Goal: Information Seeking & Learning: Learn about a topic

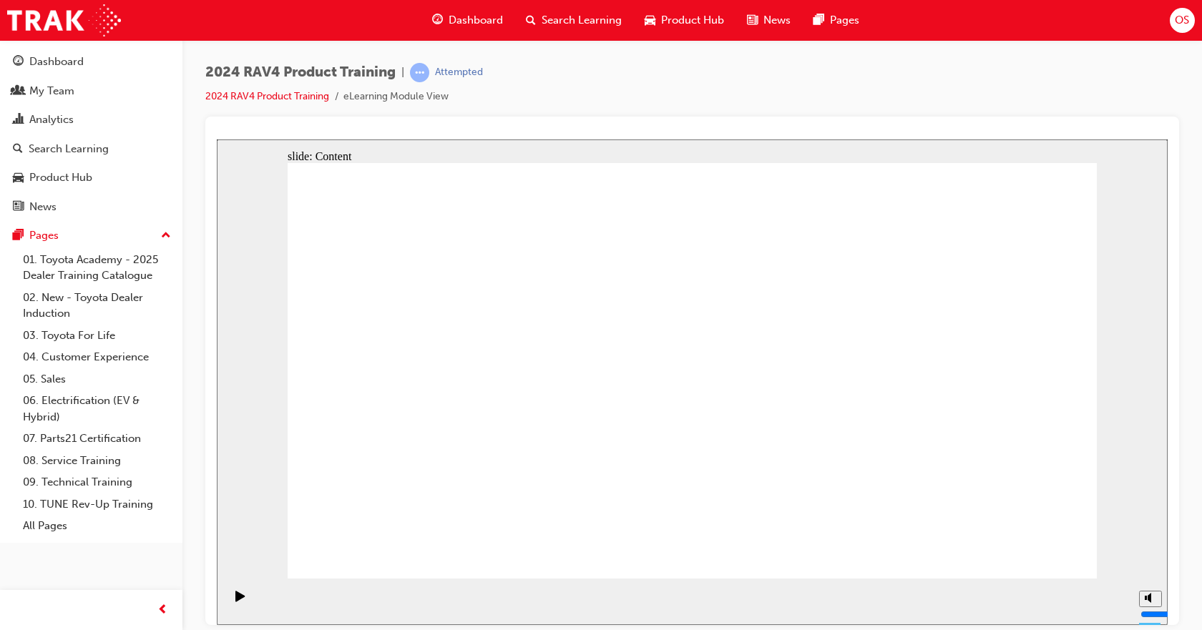
click at [1154, 549] on icon "Mute (Ctrl+Alt+M)" at bounding box center [1150, 544] width 11 height 10
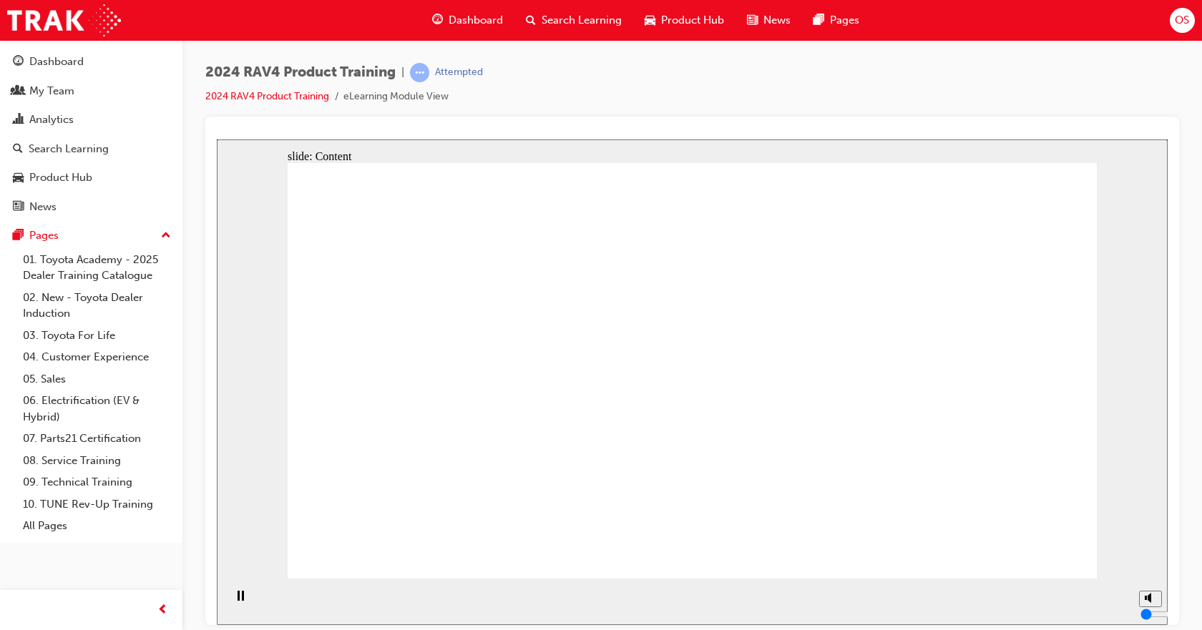
click at [242, 600] on rect "Pause (Ctrl+Alt+P)" at bounding box center [243, 595] width 2 height 10
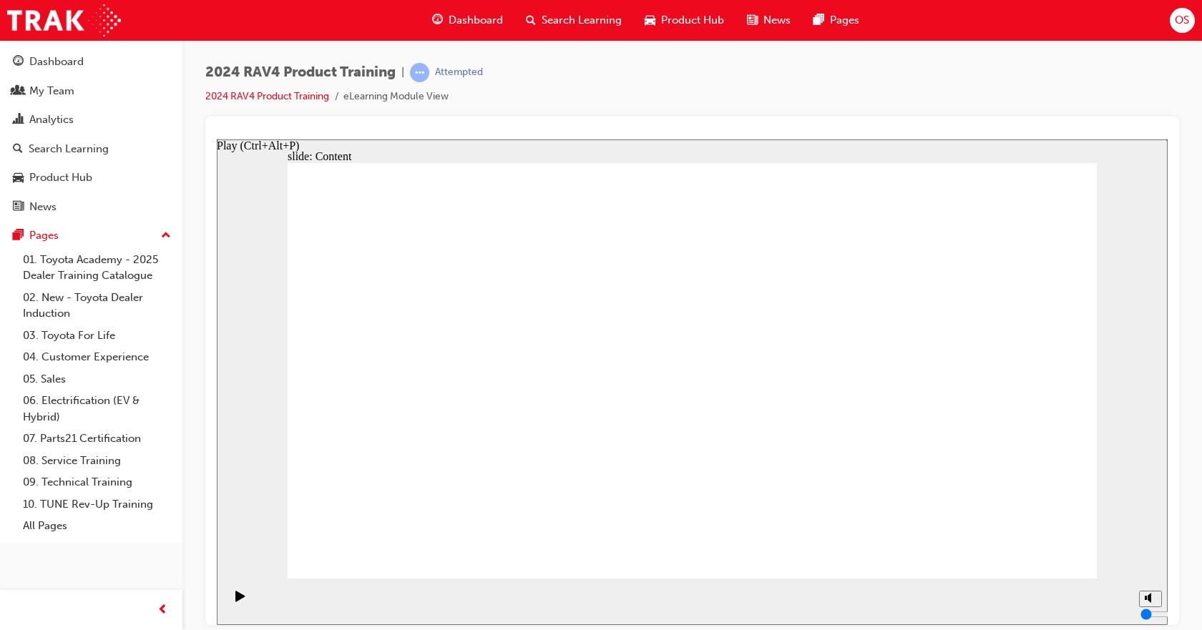
click at [238, 601] on icon "Play (Ctrl+Alt+P)" at bounding box center [239, 595] width 9 height 11
drag, startPoint x: 1148, startPoint y: 575, endPoint x: 1146, endPoint y: 558, distance: 17.3
type input "5"
click at [1146, 558] on input "volume" at bounding box center [1187, 560] width 92 height 11
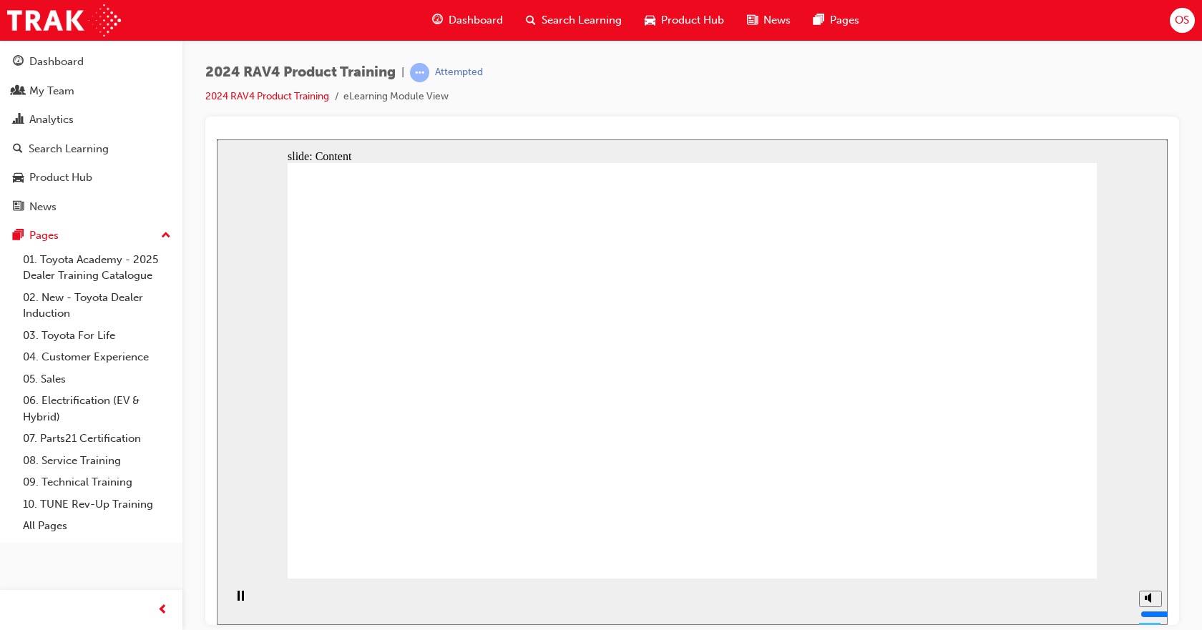
drag, startPoint x: 764, startPoint y: 474, endPoint x: 750, endPoint y: 336, distance: 138.8
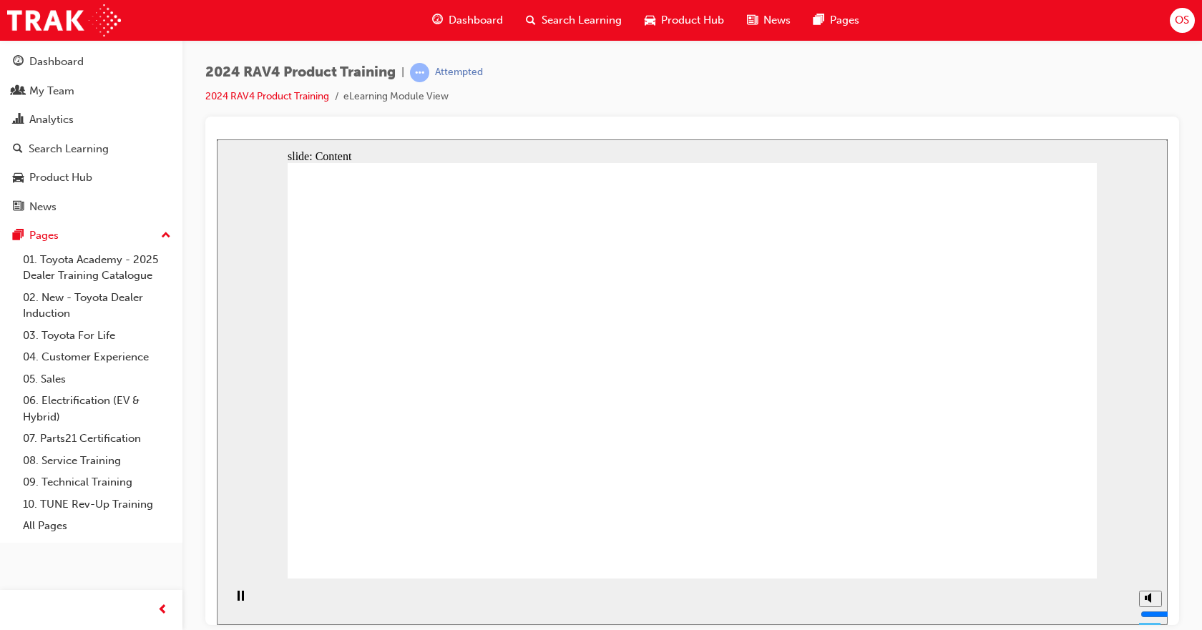
drag, startPoint x: 676, startPoint y: 508, endPoint x: 694, endPoint y: 485, distance: 29.5
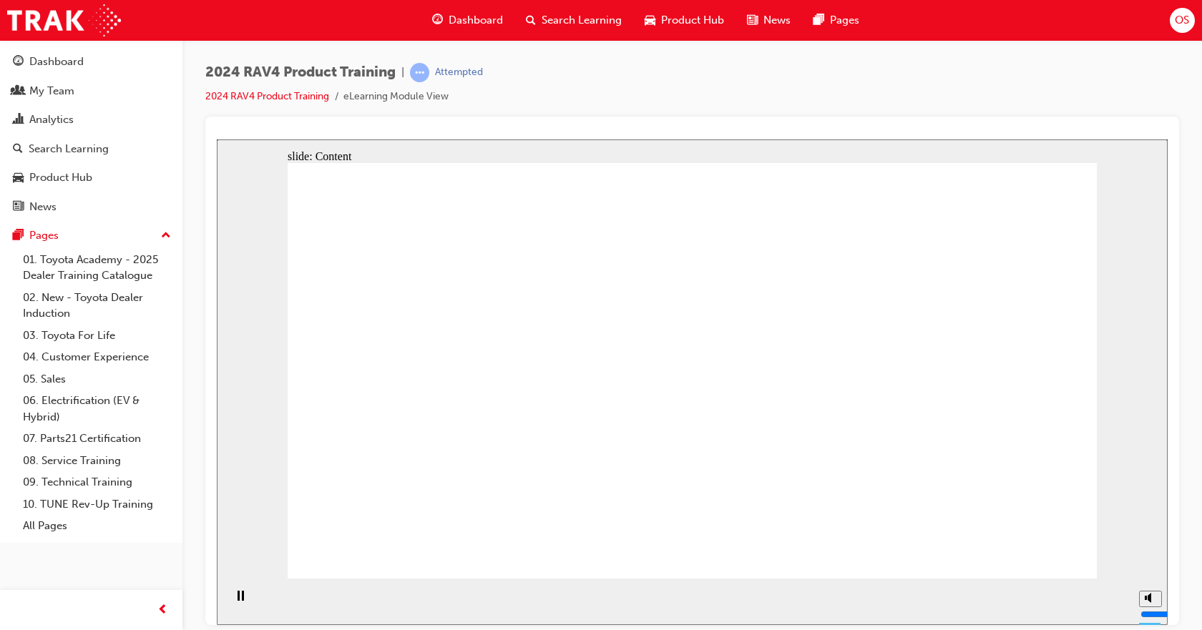
drag, startPoint x: 416, startPoint y: 429, endPoint x: 437, endPoint y: 428, distance: 20.8
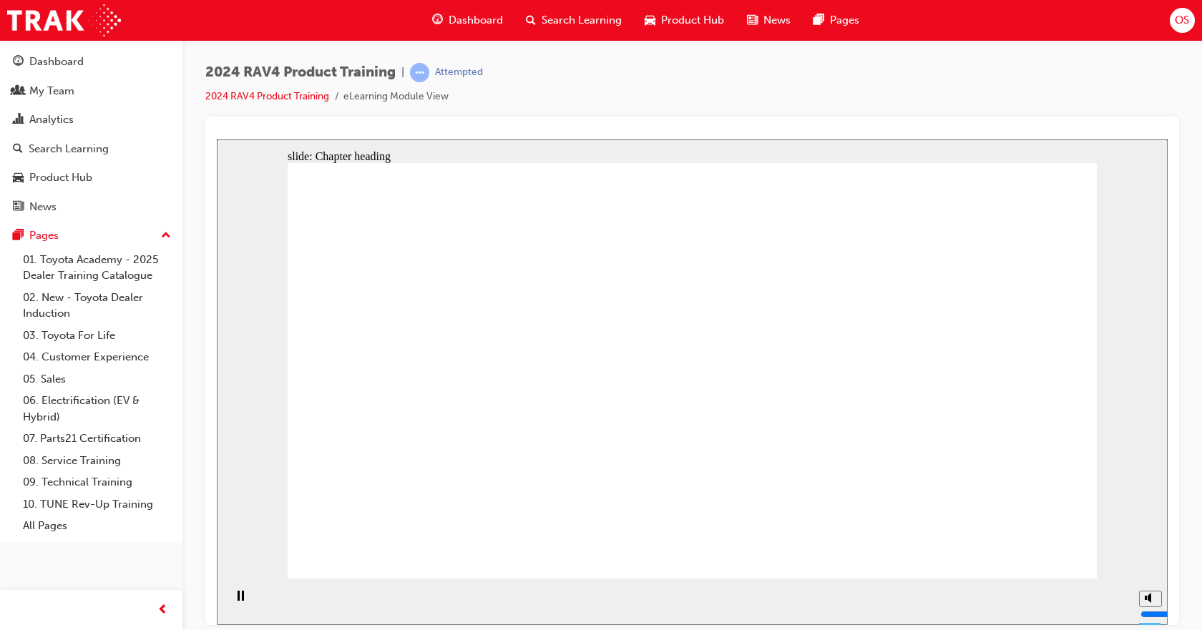
drag, startPoint x: 1030, startPoint y: 565, endPoint x: 1035, endPoint y: 560, distance: 7.6
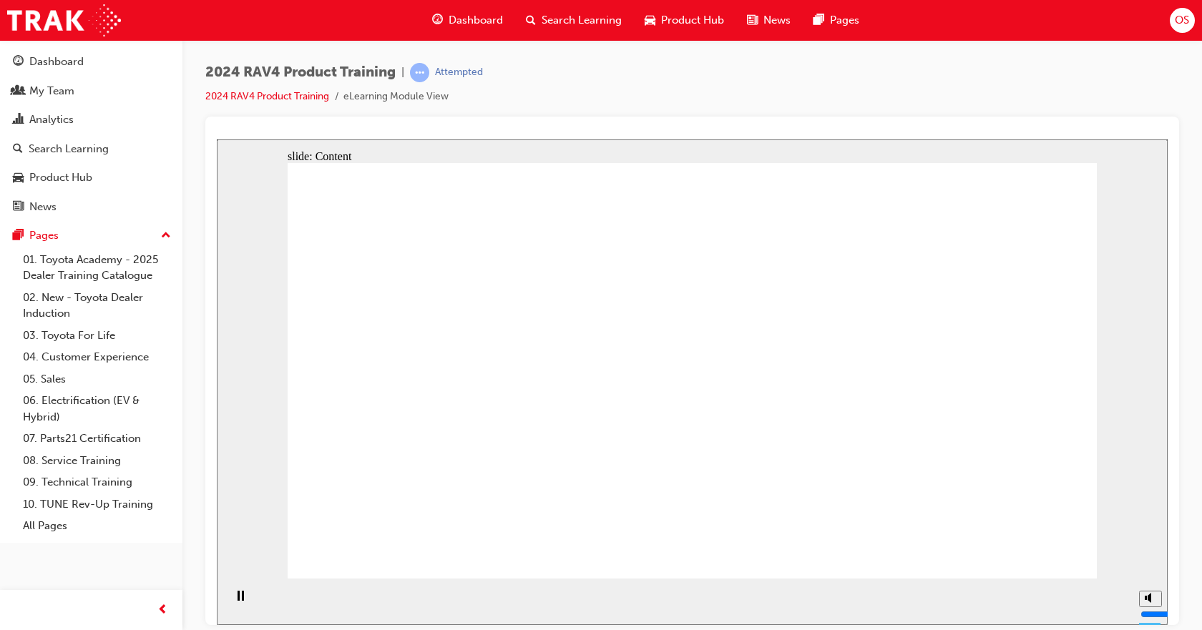
drag, startPoint x: 465, startPoint y: 300, endPoint x: 515, endPoint y: 338, distance: 62.7
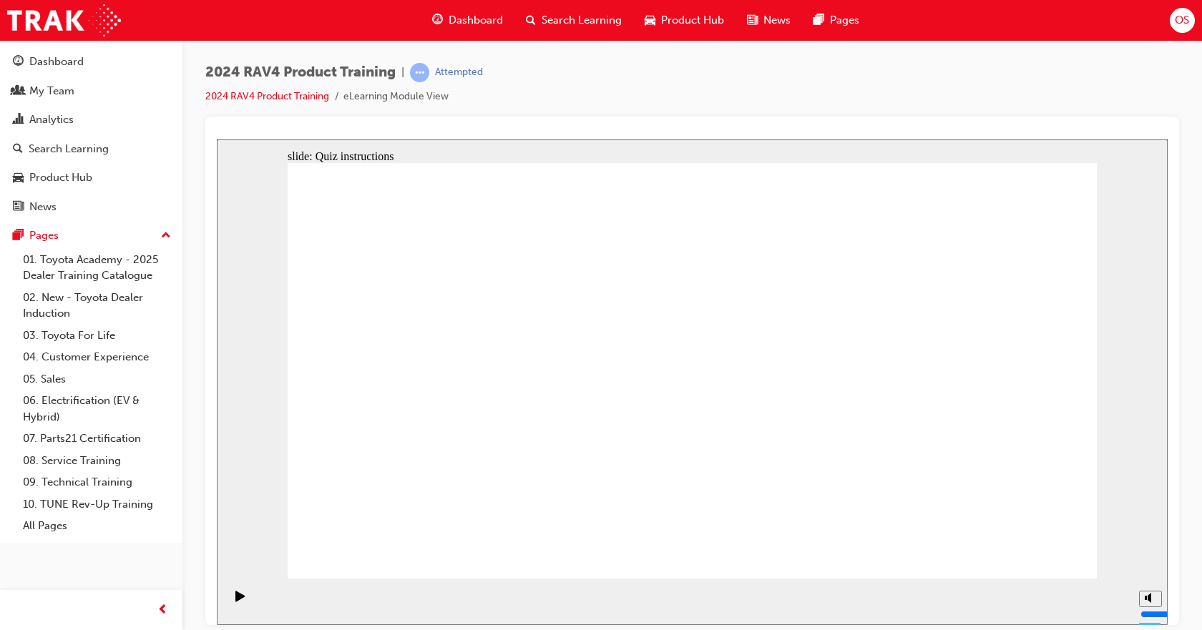
radio input "false"
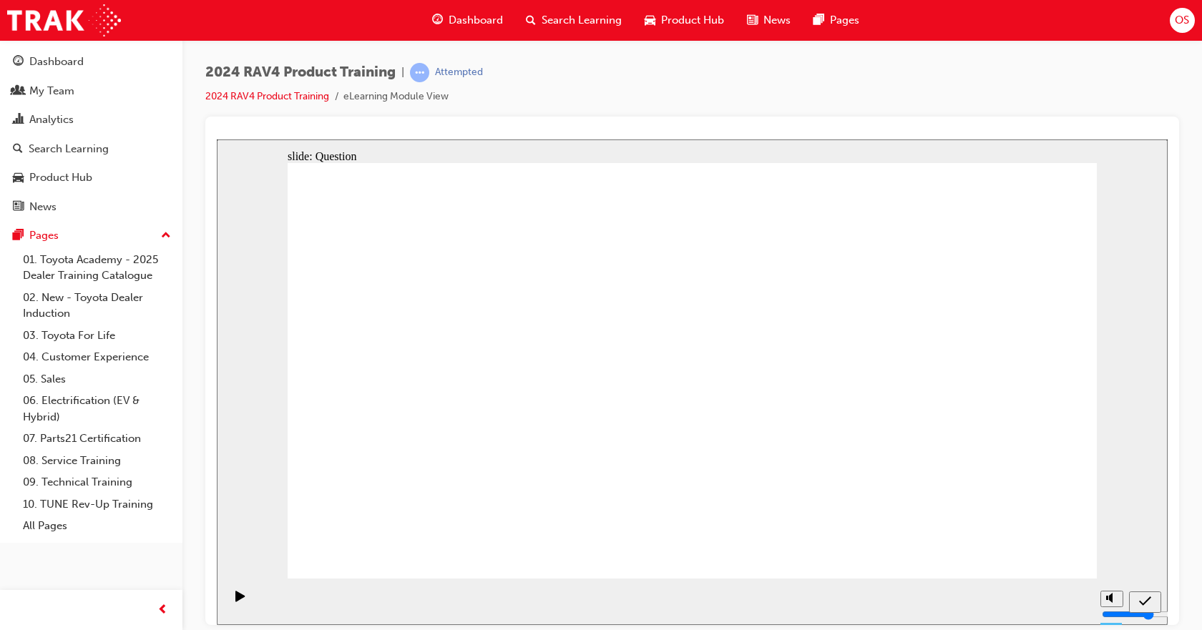
radio input "false"
radio input "true"
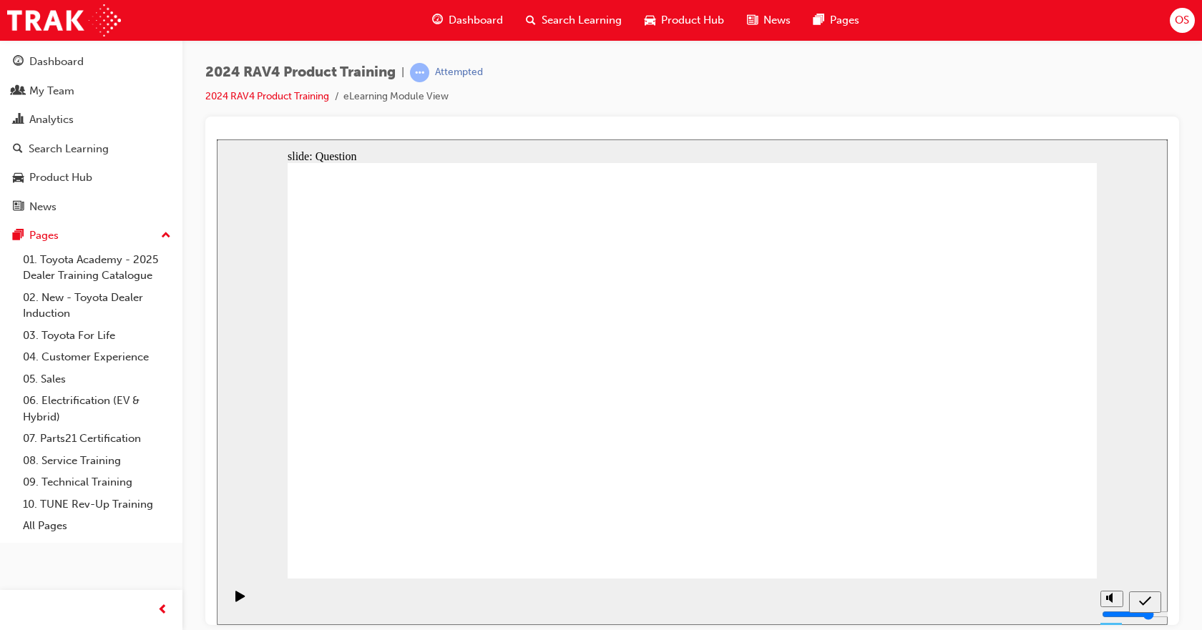
radio input "true"
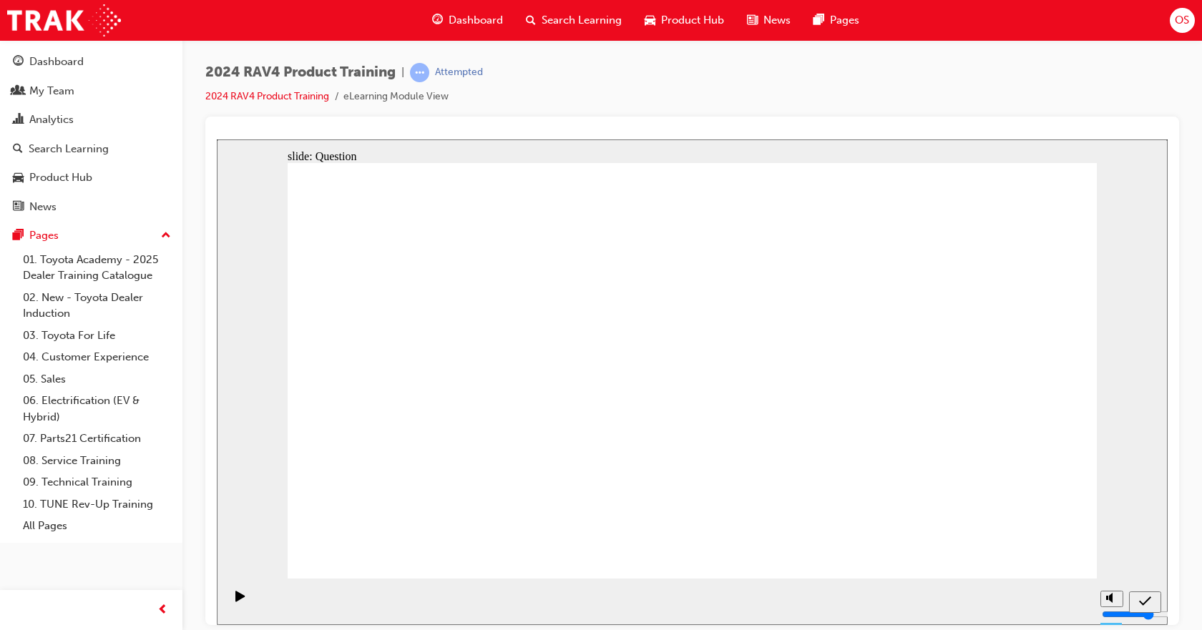
radio input "true"
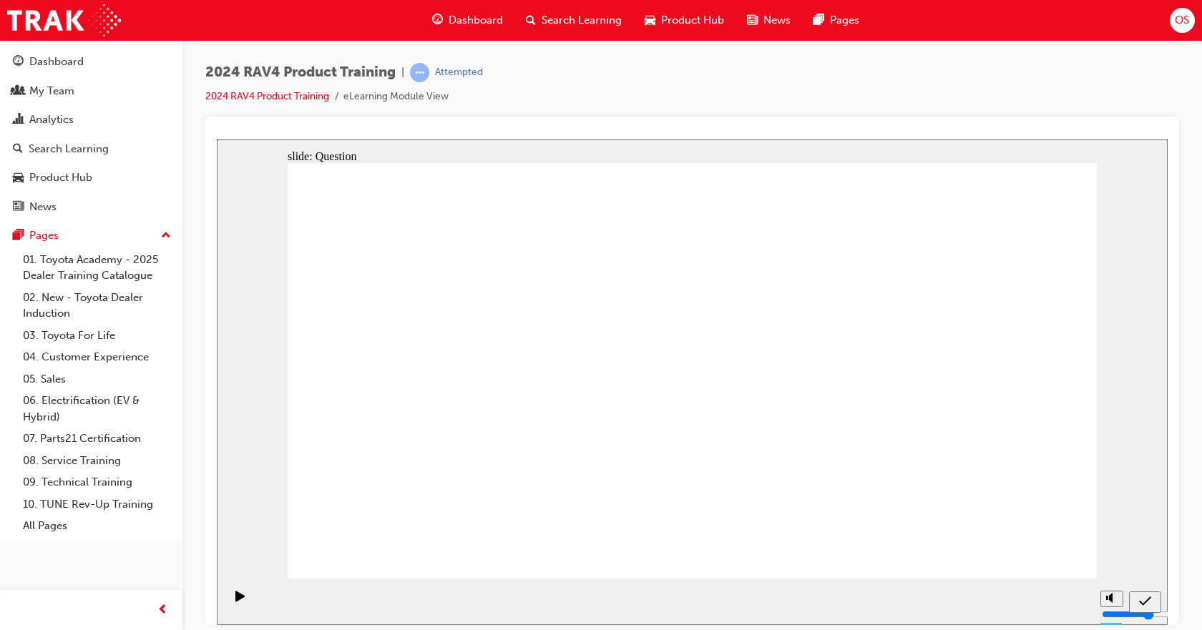
radio input "true"
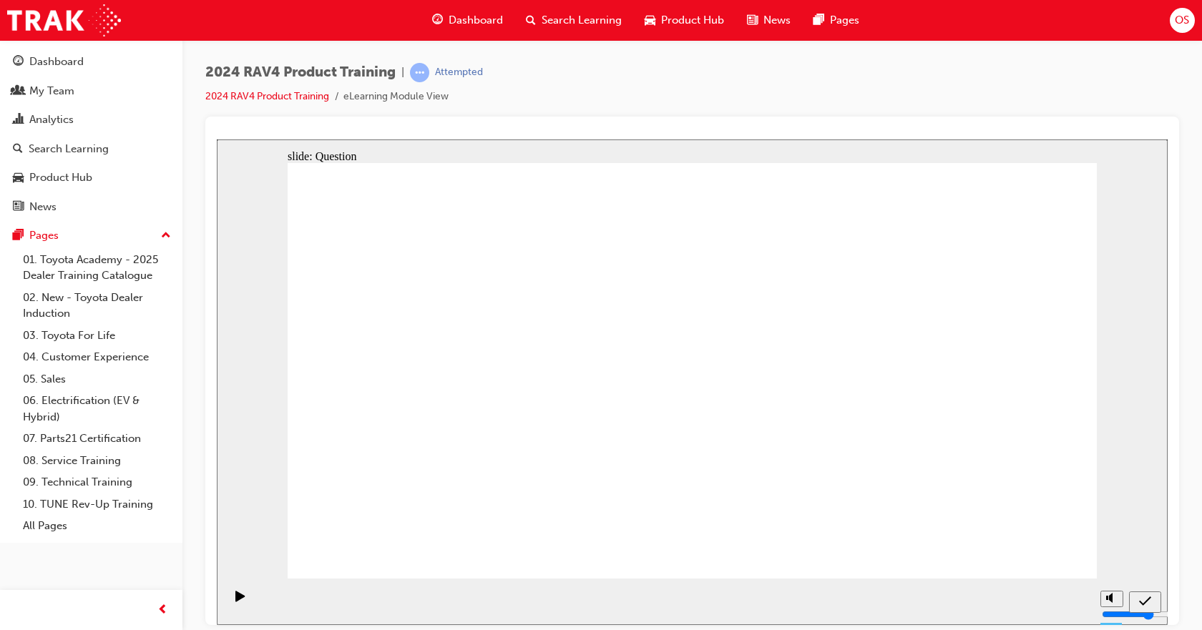
drag, startPoint x: 502, startPoint y: 517, endPoint x: 478, endPoint y: 360, distance: 158.5
drag, startPoint x: 449, startPoint y: 482, endPoint x: 439, endPoint y: 377, distance: 105.0
drag, startPoint x: 426, startPoint y: 325, endPoint x: 448, endPoint y: 468, distance: 144.8
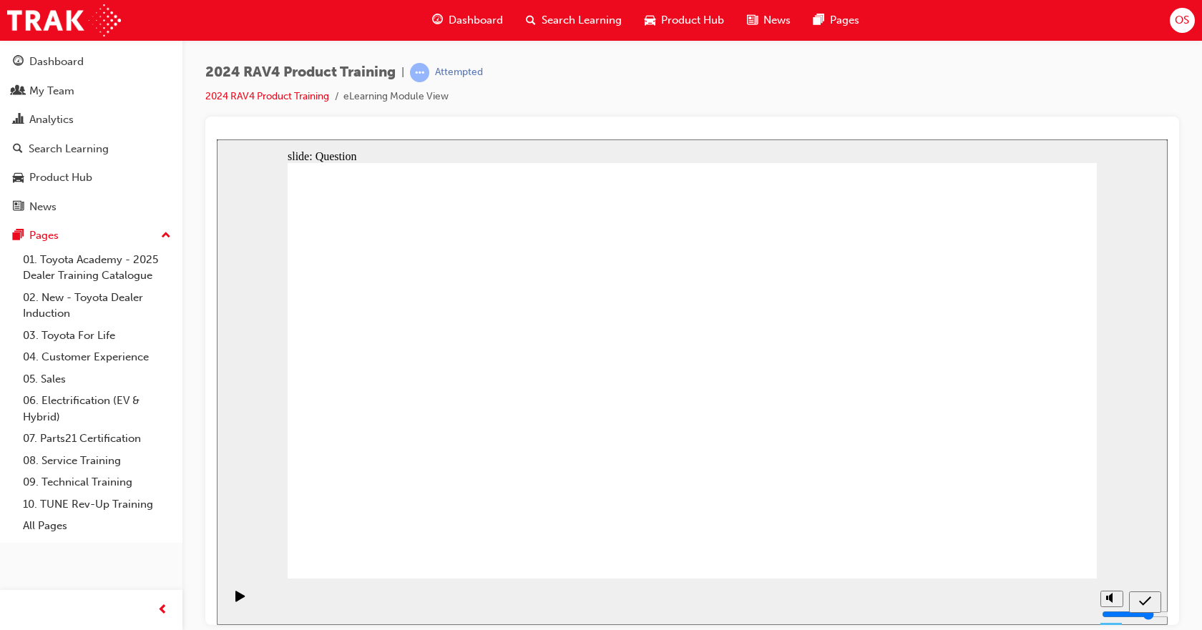
drag, startPoint x: 924, startPoint y: 355, endPoint x: 595, endPoint y: 487, distance: 353.9
drag, startPoint x: 590, startPoint y: 359, endPoint x: 887, endPoint y: 497, distance: 328.2
drag, startPoint x: 804, startPoint y: 365, endPoint x: 815, endPoint y: 502, distance: 137.9
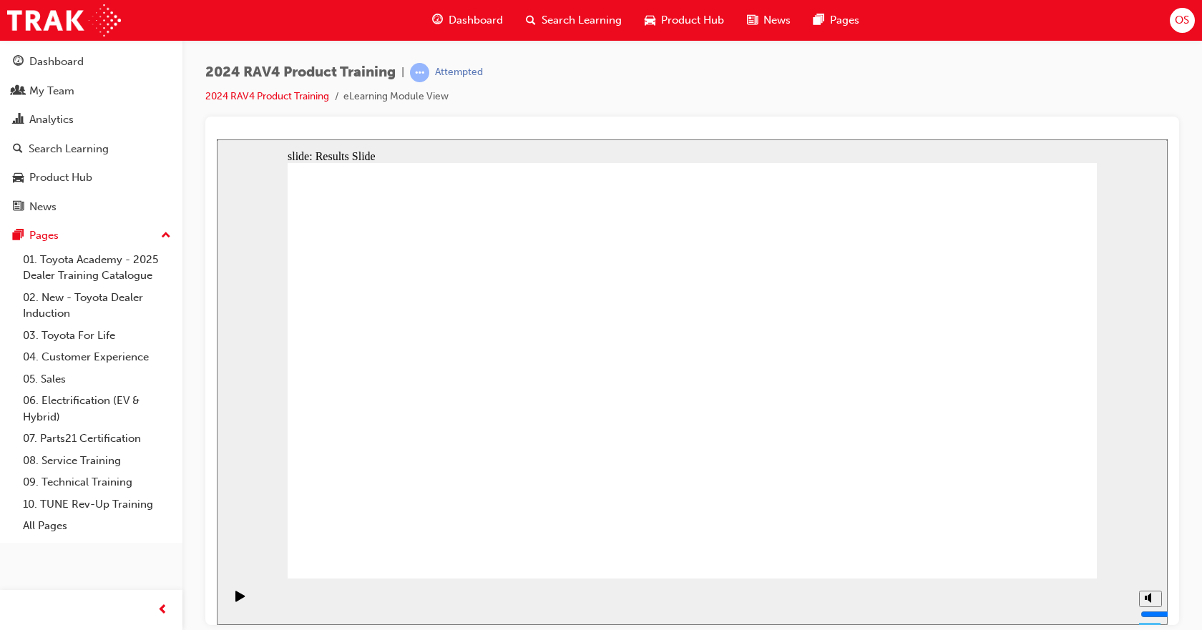
drag, startPoint x: 366, startPoint y: 268, endPoint x: 520, endPoint y: 365, distance: 181.7
radio input "true"
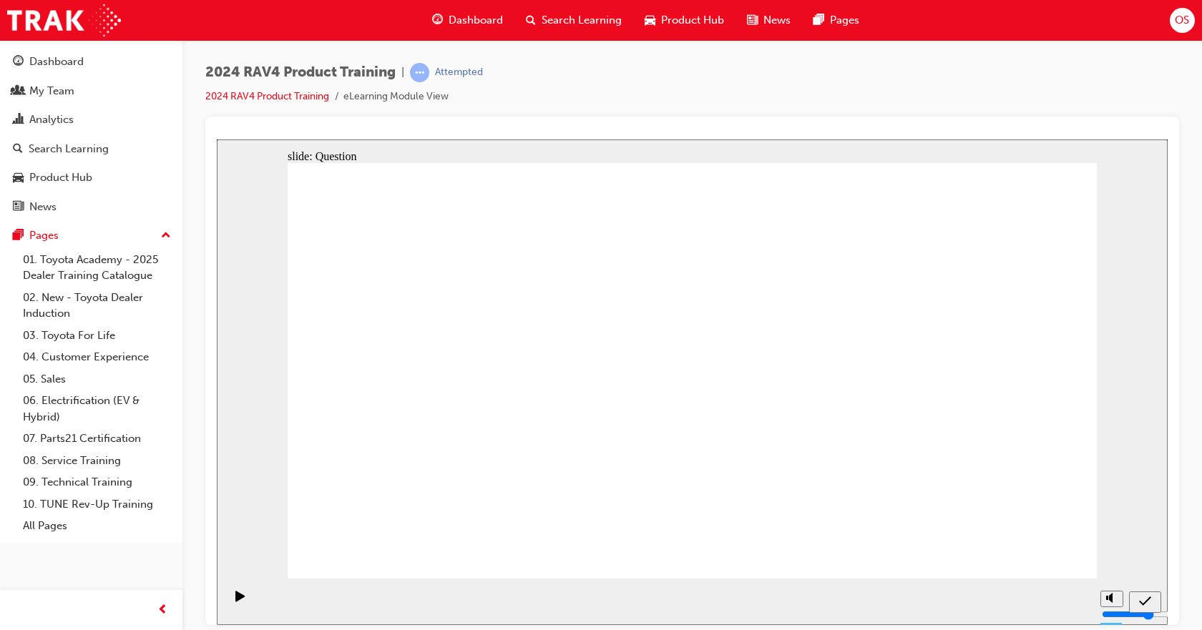
radio input "true"
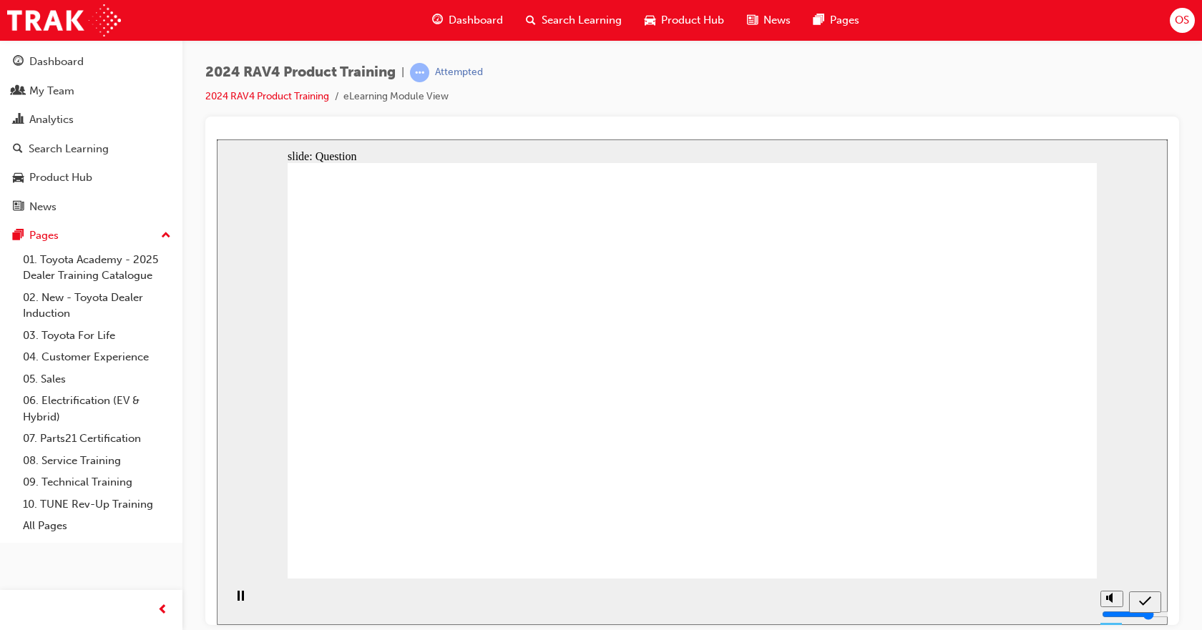
radio input "true"
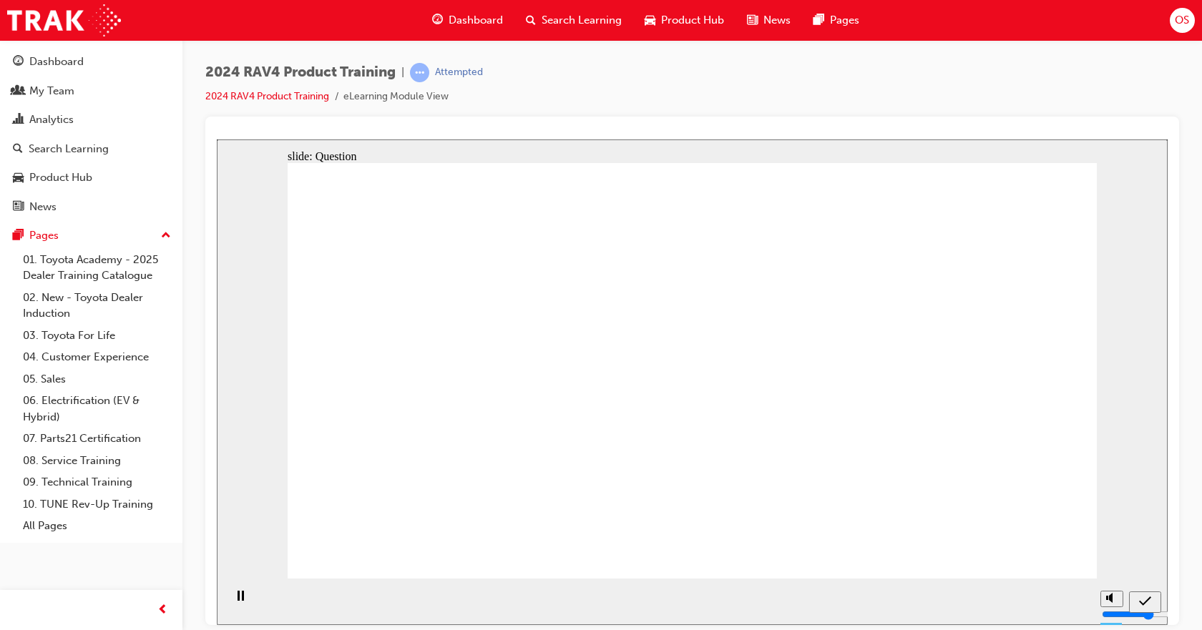
radio input "true"
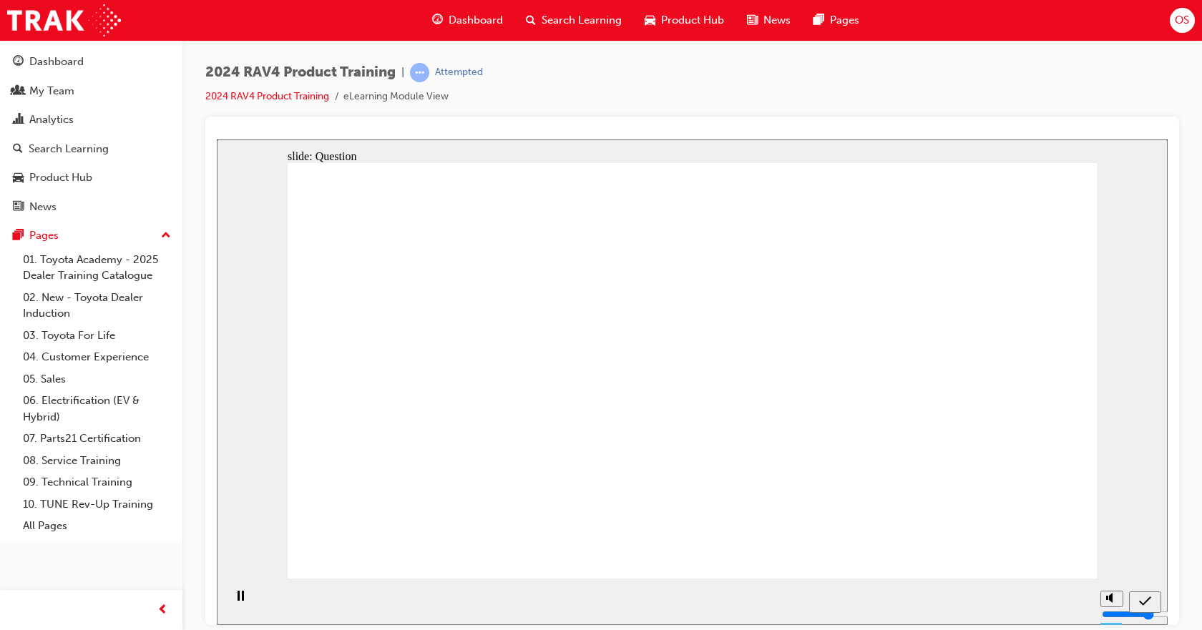
drag, startPoint x: 754, startPoint y: 361, endPoint x: 442, endPoint y: 505, distance: 343.9
drag, startPoint x: 416, startPoint y: 360, endPoint x: 579, endPoint y: 497, distance: 212.3
drag, startPoint x: 945, startPoint y: 356, endPoint x: 774, endPoint y: 494, distance: 219.4
drag, startPoint x: 635, startPoint y: 358, endPoint x: 937, endPoint y: 487, distance: 328.6
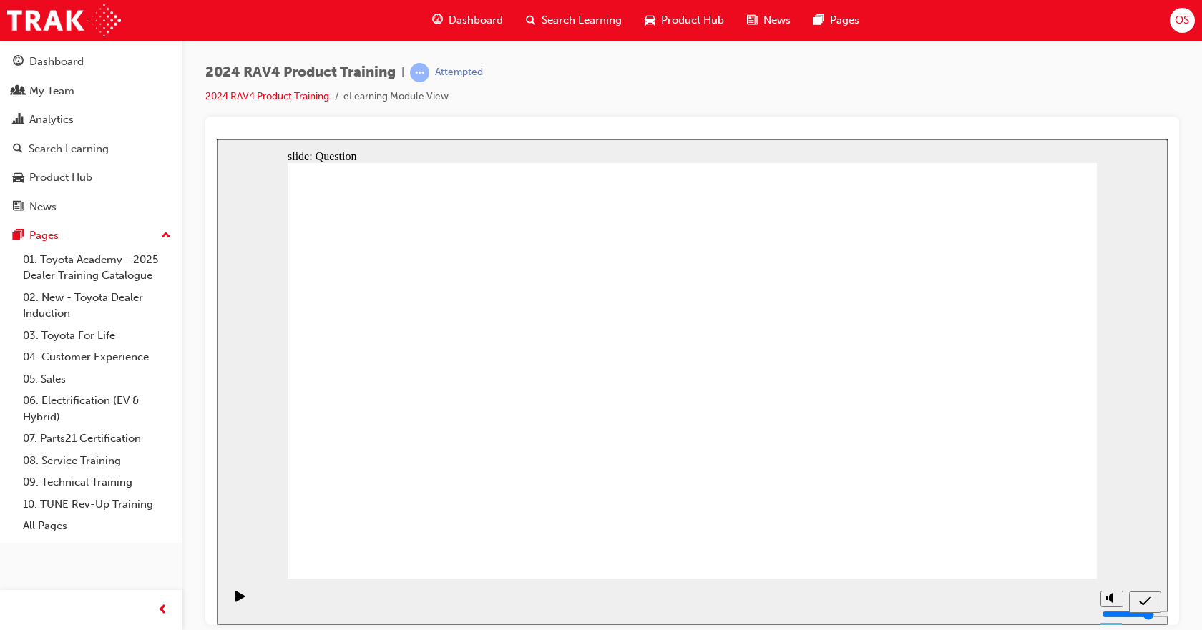
radio input "true"
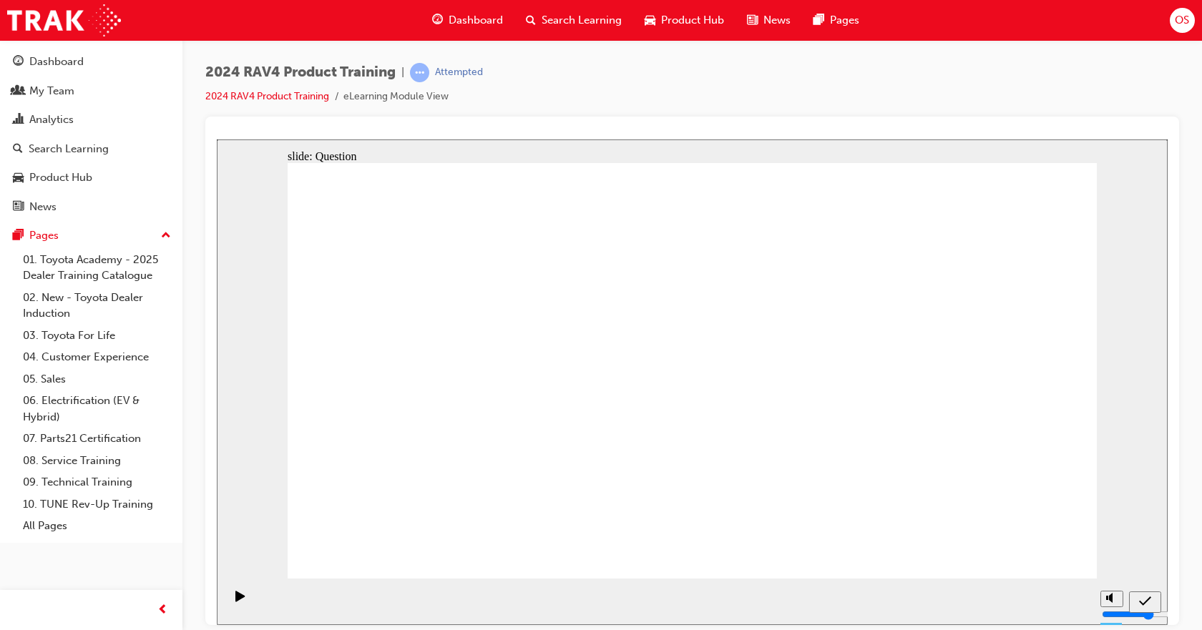
radio input "true"
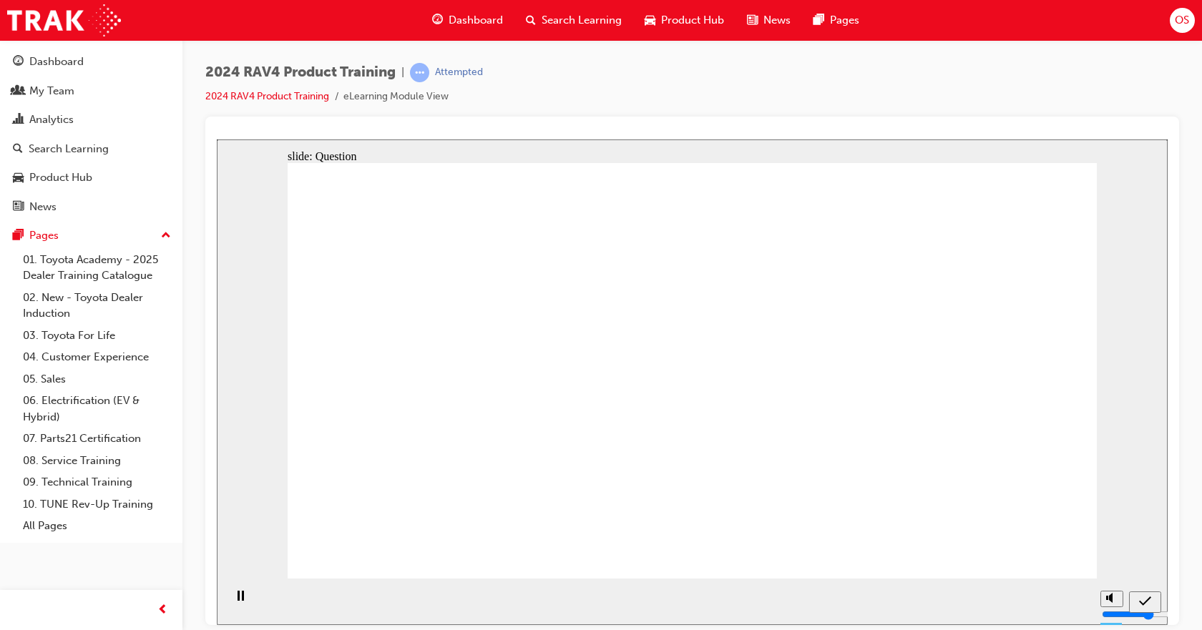
radio input "true"
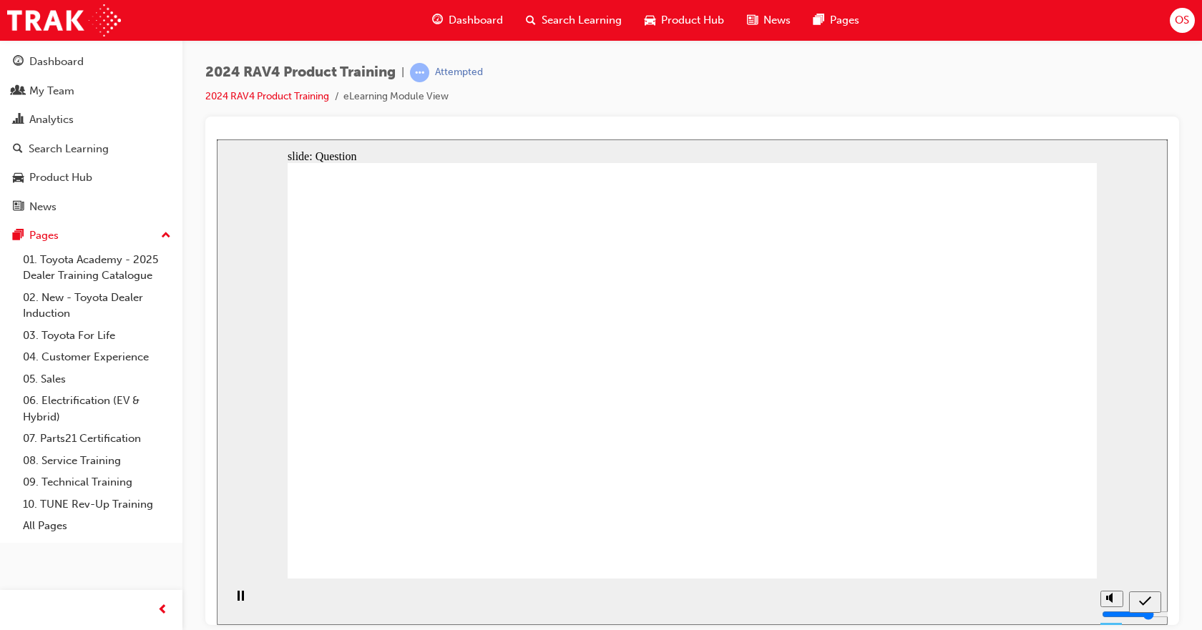
radio input "true"
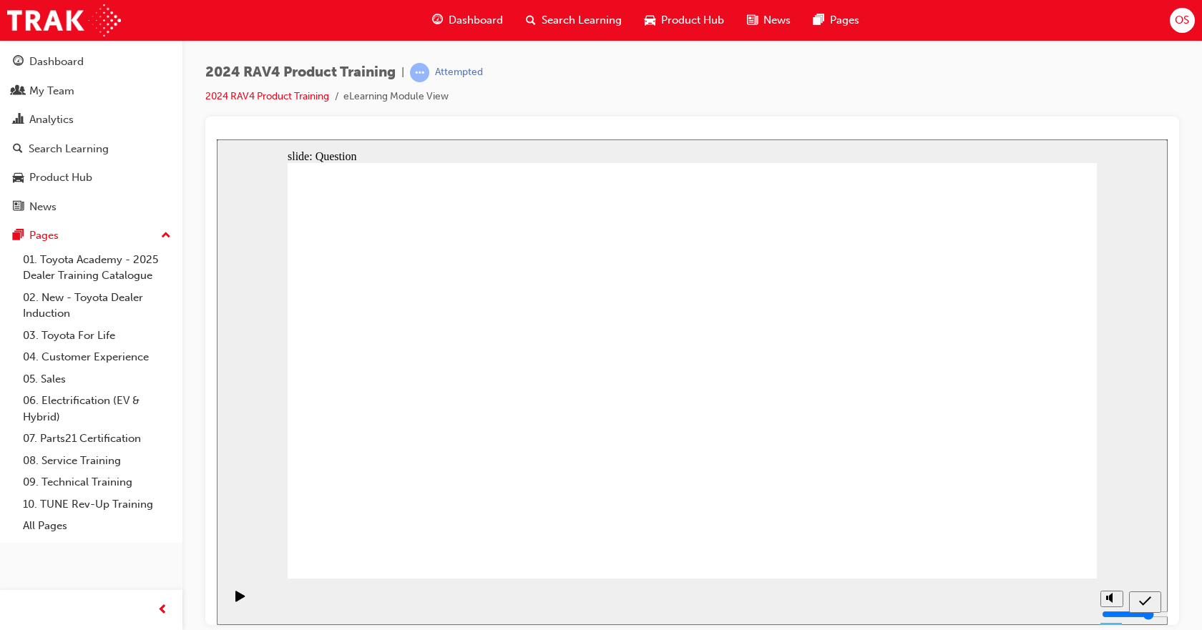
drag, startPoint x: 771, startPoint y: 362, endPoint x: 761, endPoint y: 499, distance: 137.8
drag, startPoint x: 423, startPoint y: 340, endPoint x: 443, endPoint y: 481, distance: 142.4
drag, startPoint x: 598, startPoint y: 361, endPoint x: 894, endPoint y: 495, distance: 324.7
drag, startPoint x: 950, startPoint y: 365, endPoint x: 623, endPoint y: 502, distance: 354.7
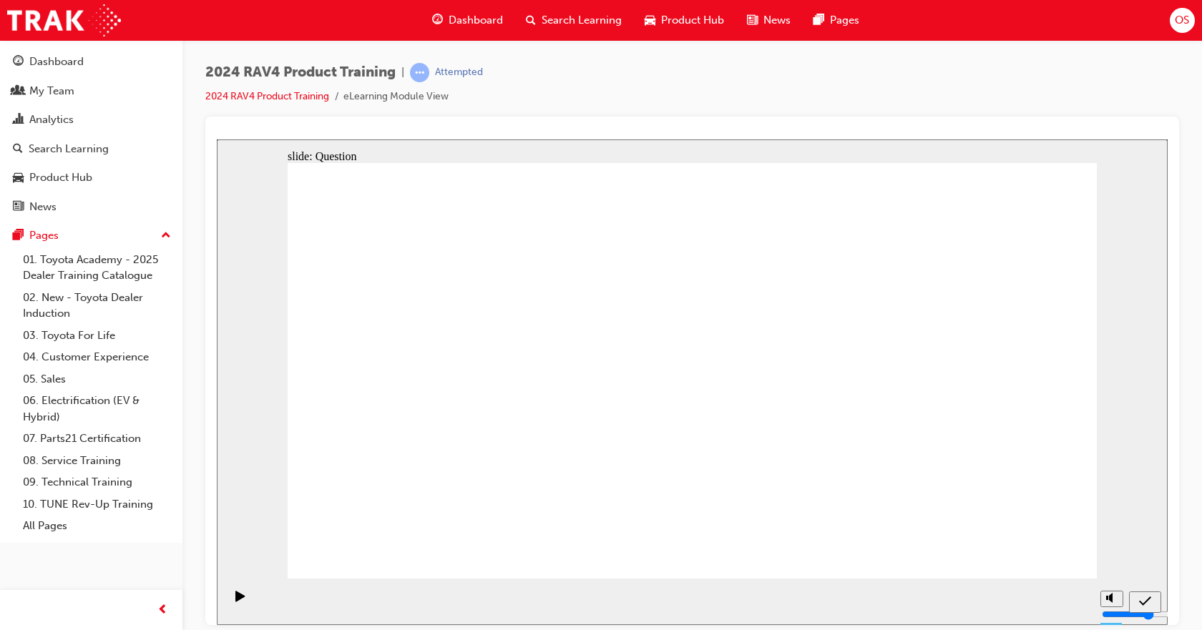
radio input "true"
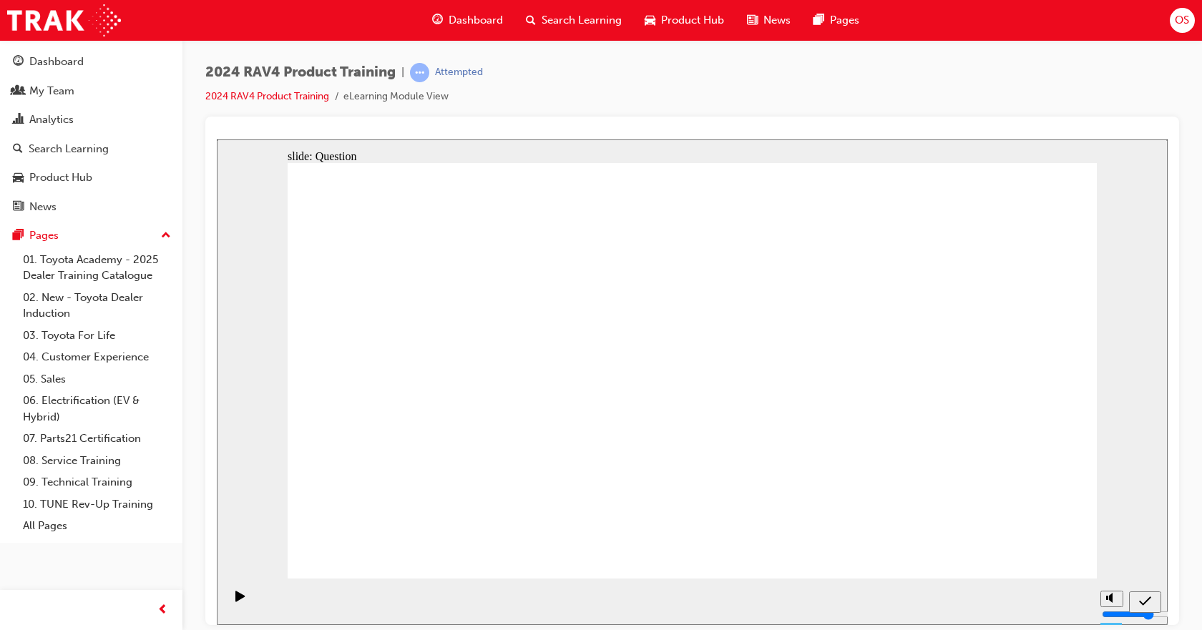
radio input "true"
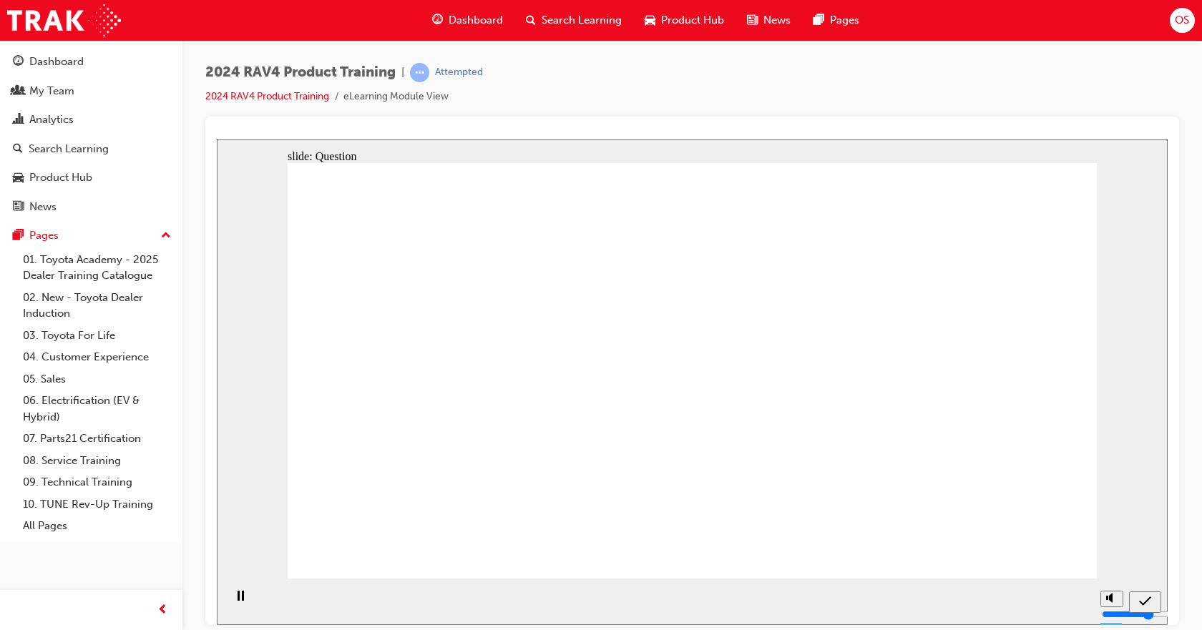
radio input "true"
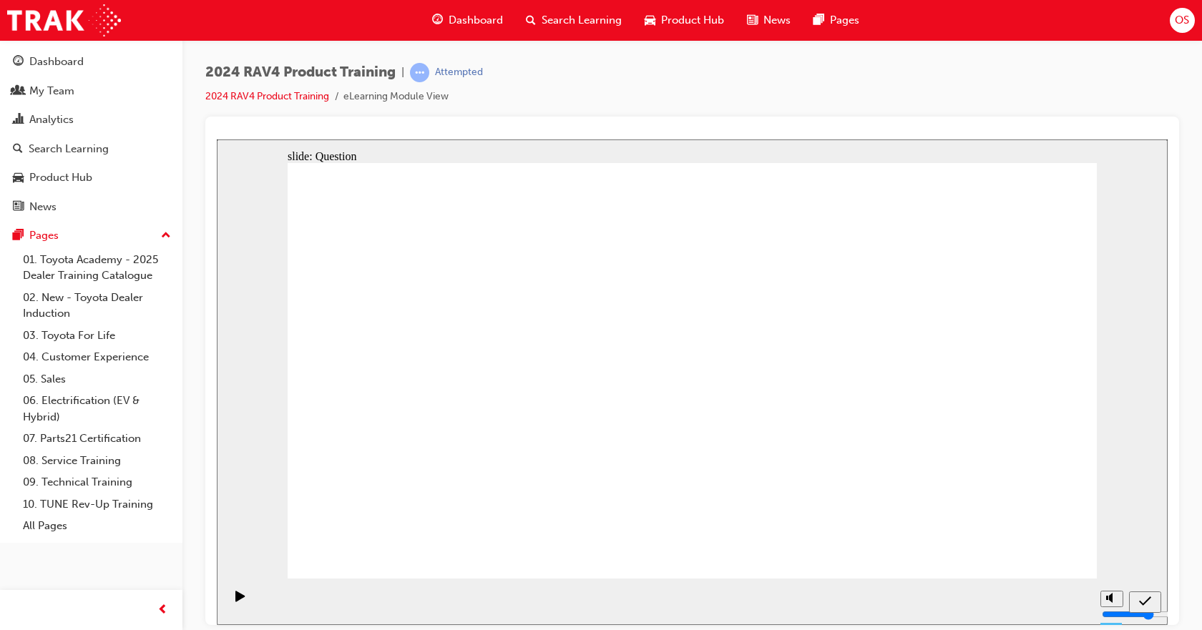
radio input "true"
drag, startPoint x: 450, startPoint y: 351, endPoint x: 769, endPoint y: 498, distance: 351.6
drag, startPoint x: 799, startPoint y: 363, endPoint x: 492, endPoint y: 507, distance: 338.4
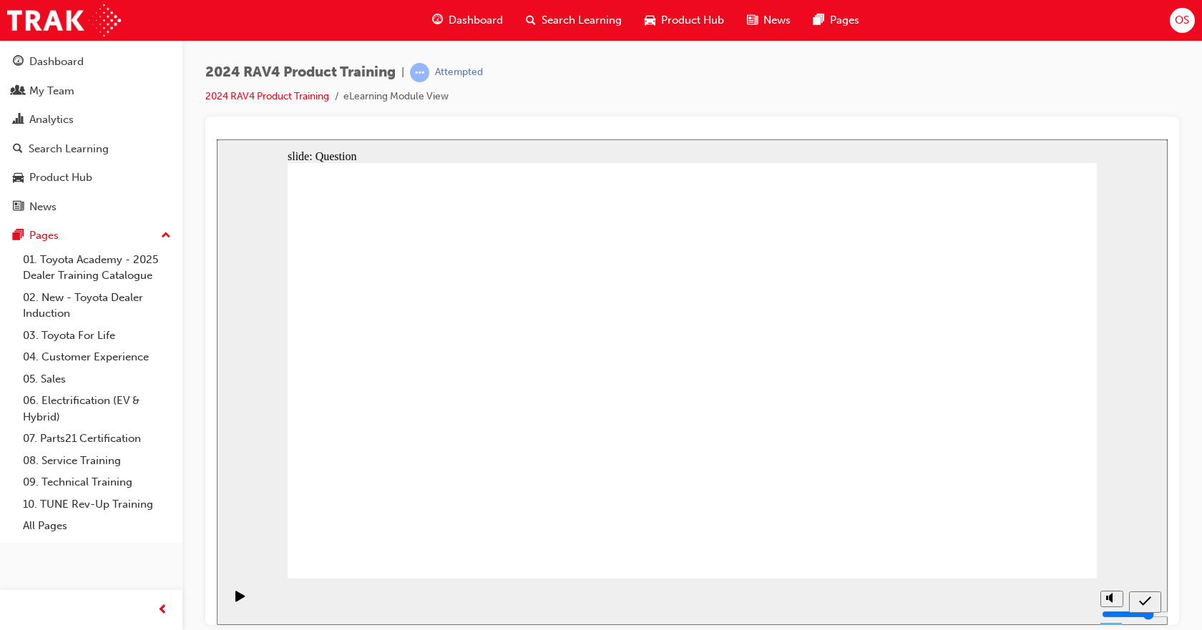
drag, startPoint x: 931, startPoint y: 366, endPoint x: 603, endPoint y: 507, distance: 357.4
drag, startPoint x: 590, startPoint y: 368, endPoint x: 884, endPoint y: 503, distance: 323.1
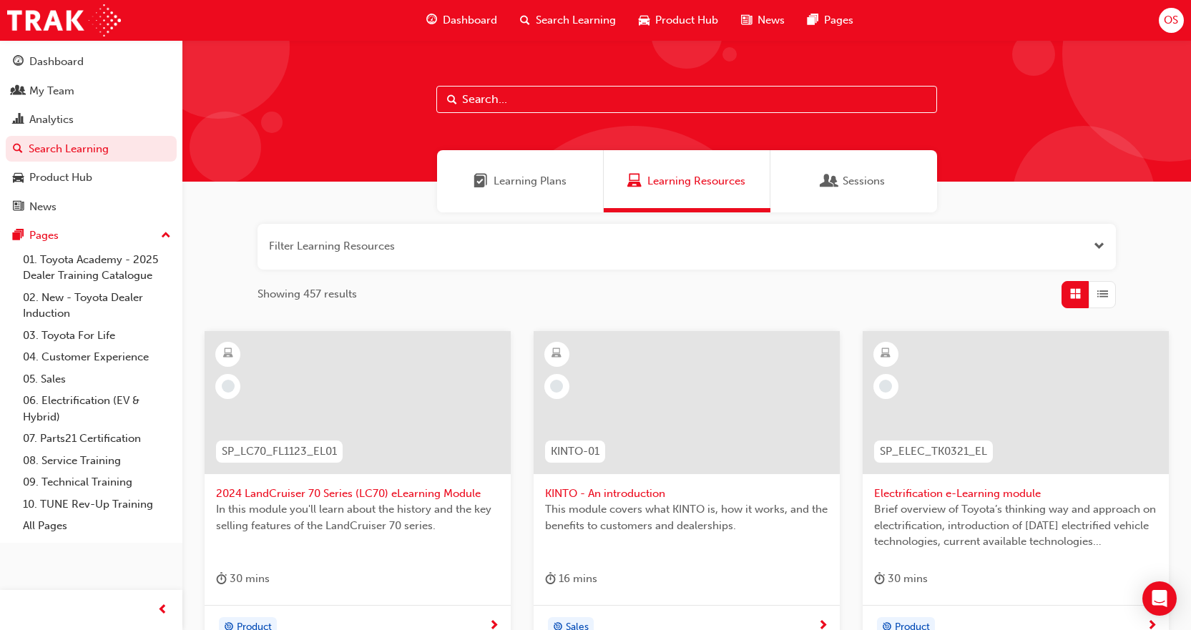
click at [507, 96] on input "text" at bounding box center [687, 99] width 501 height 27
click at [489, 104] on input "text" at bounding box center [687, 99] width 501 height 27
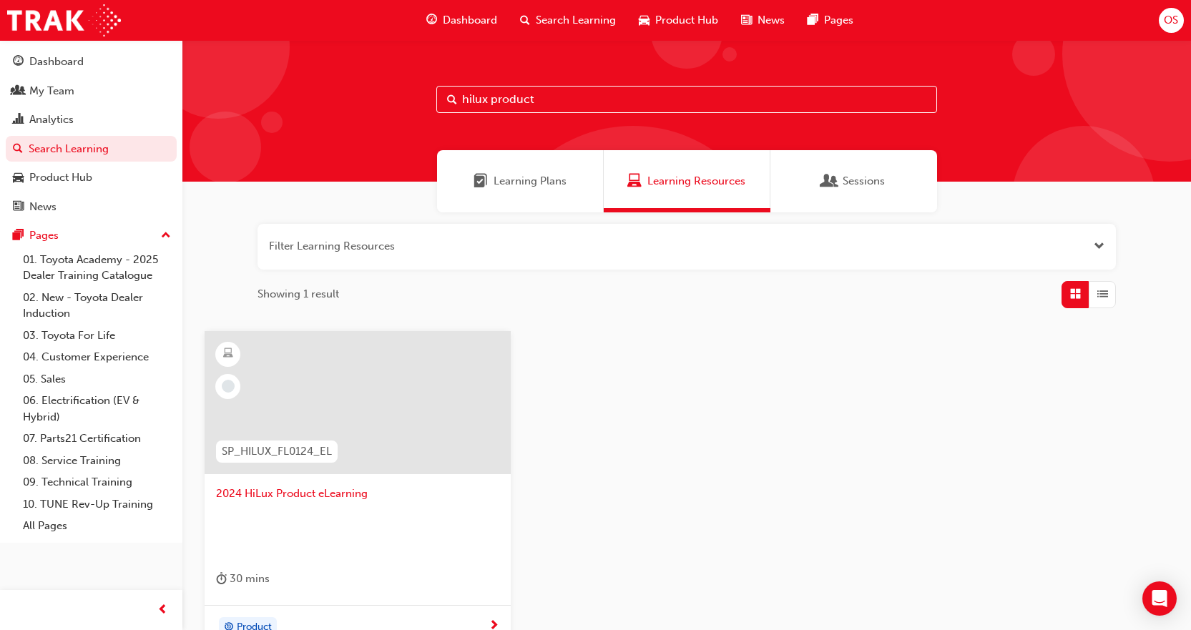
type input "hilux product"
click at [366, 424] on div at bounding box center [358, 402] width 306 height 143
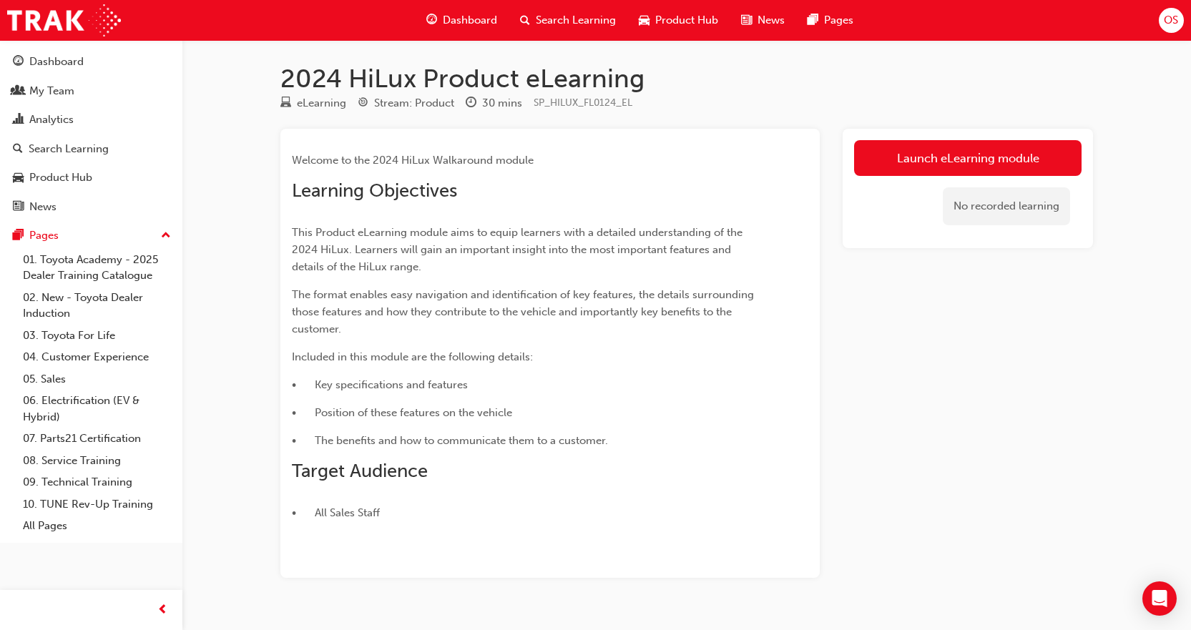
click at [947, 153] on link "Launch eLearning module" at bounding box center [968, 158] width 228 height 36
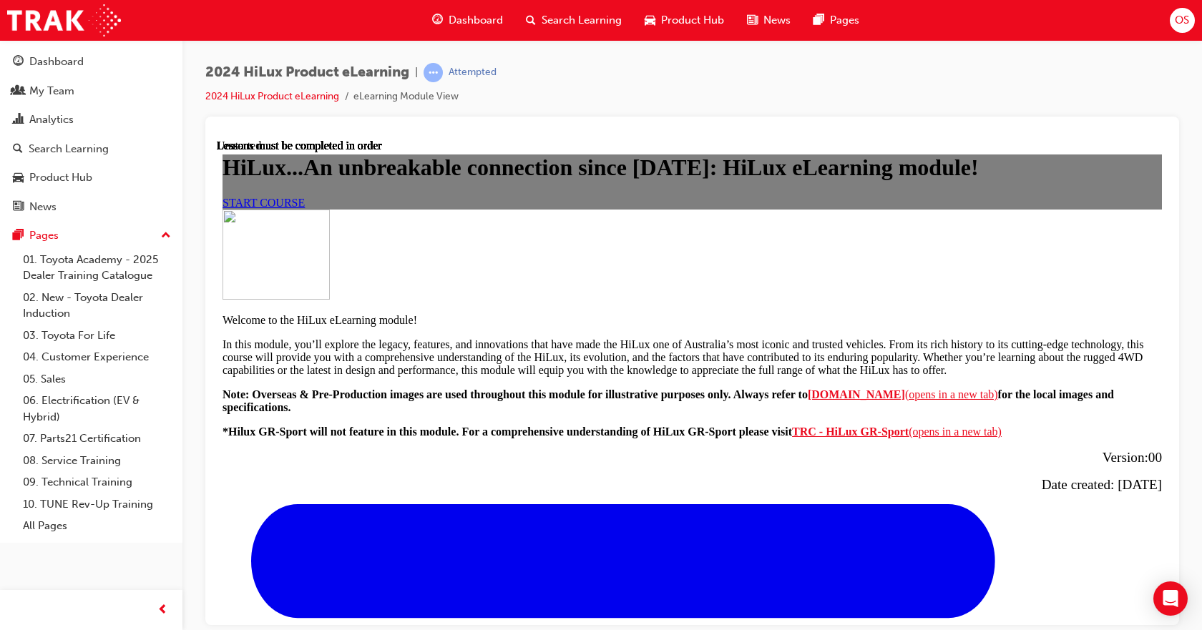
click at [305, 208] on link "START COURSE" at bounding box center [264, 202] width 82 height 12
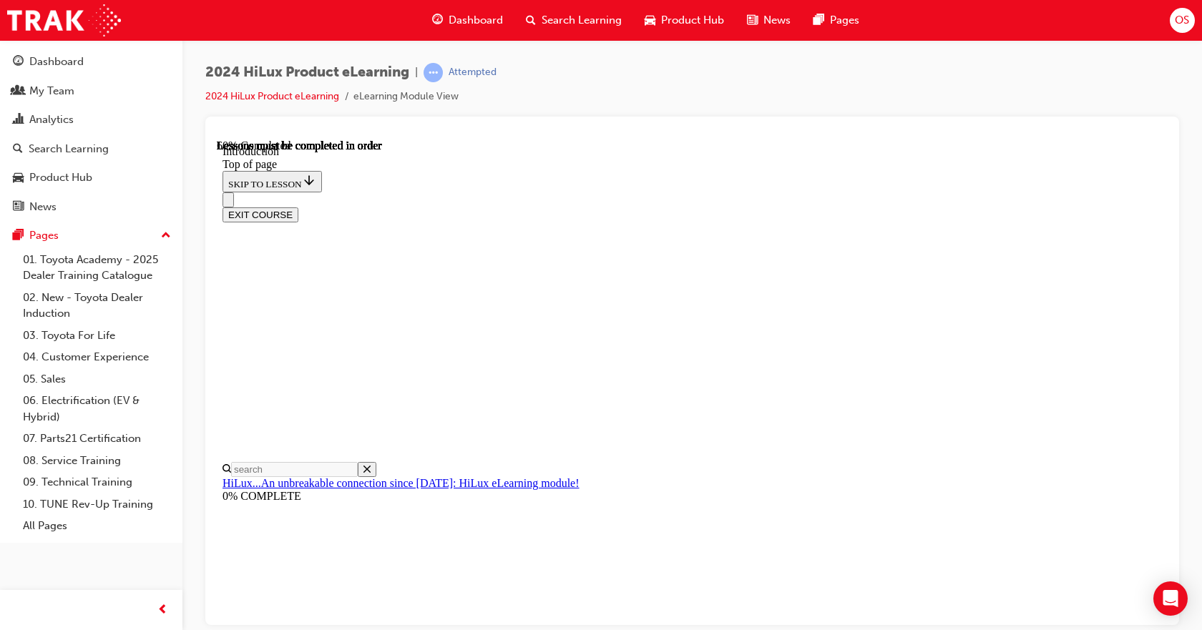
scroll to position [570, 0]
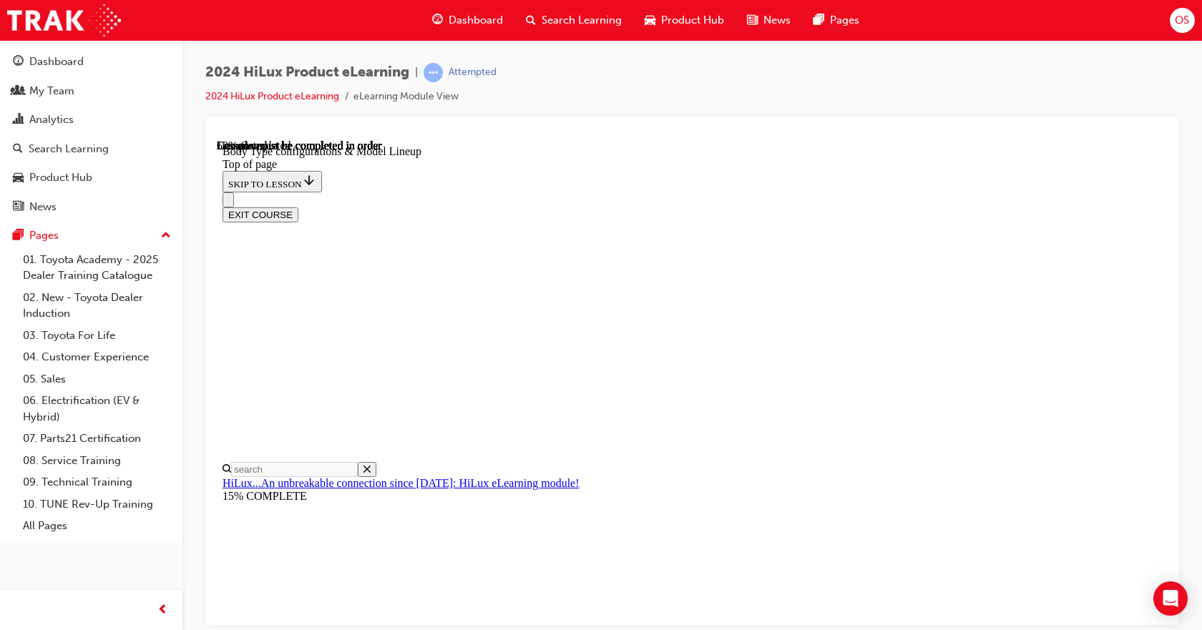
scroll to position [772, 0]
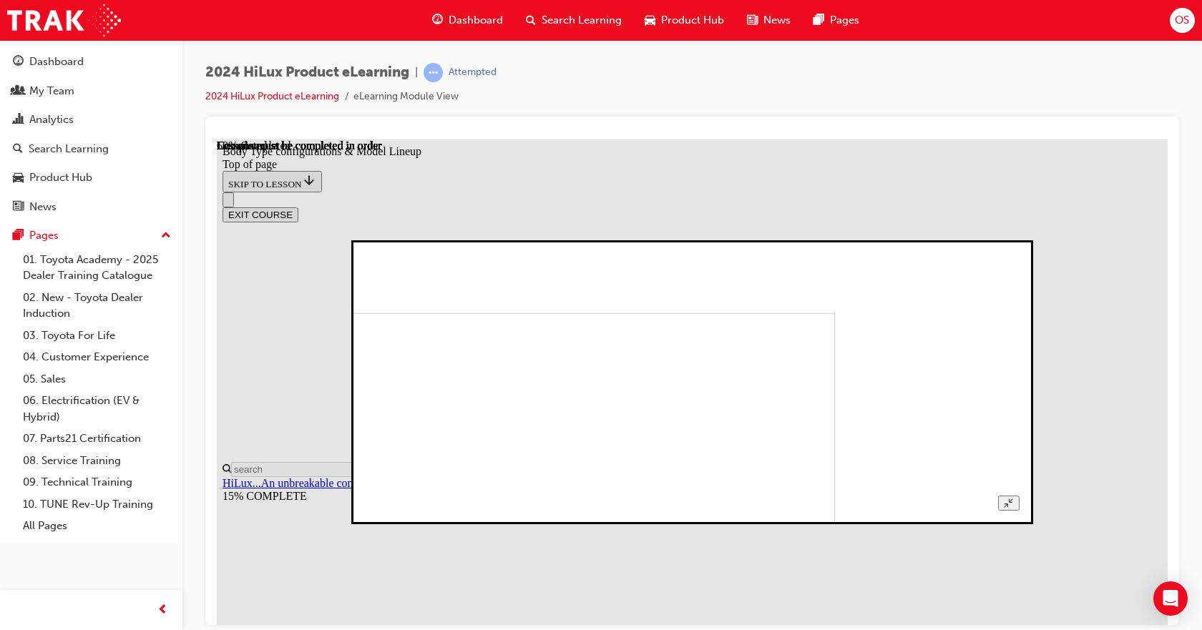
click at [1013, 498] on icon "Unzoom image" at bounding box center [1008, 502] width 9 height 9
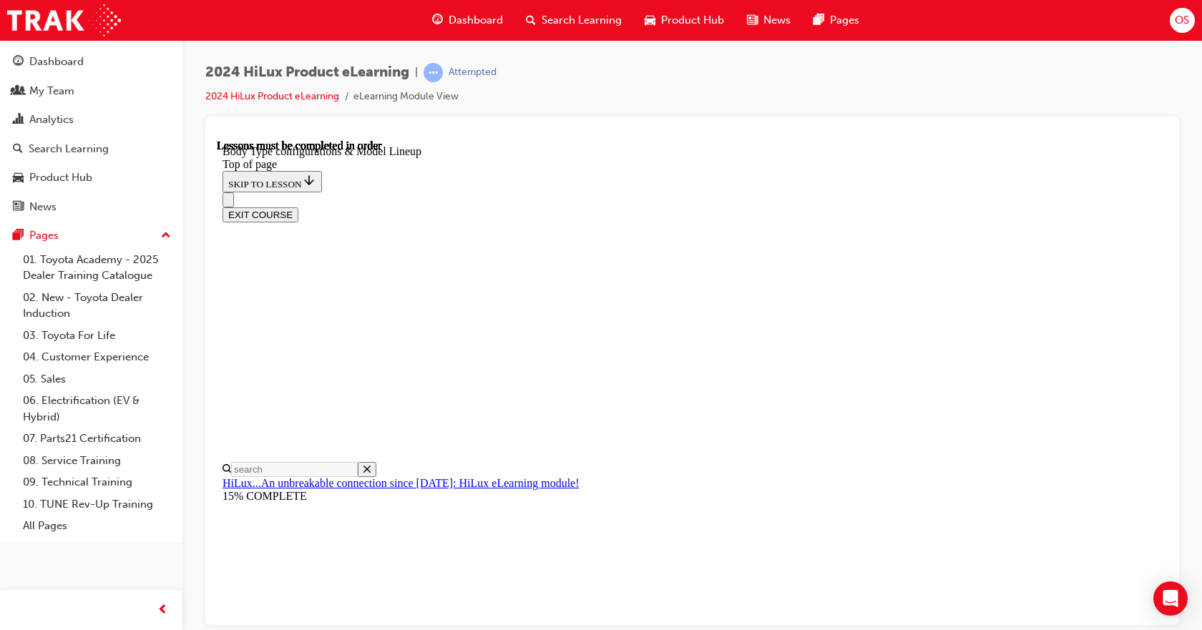
scroll to position [486, 0]
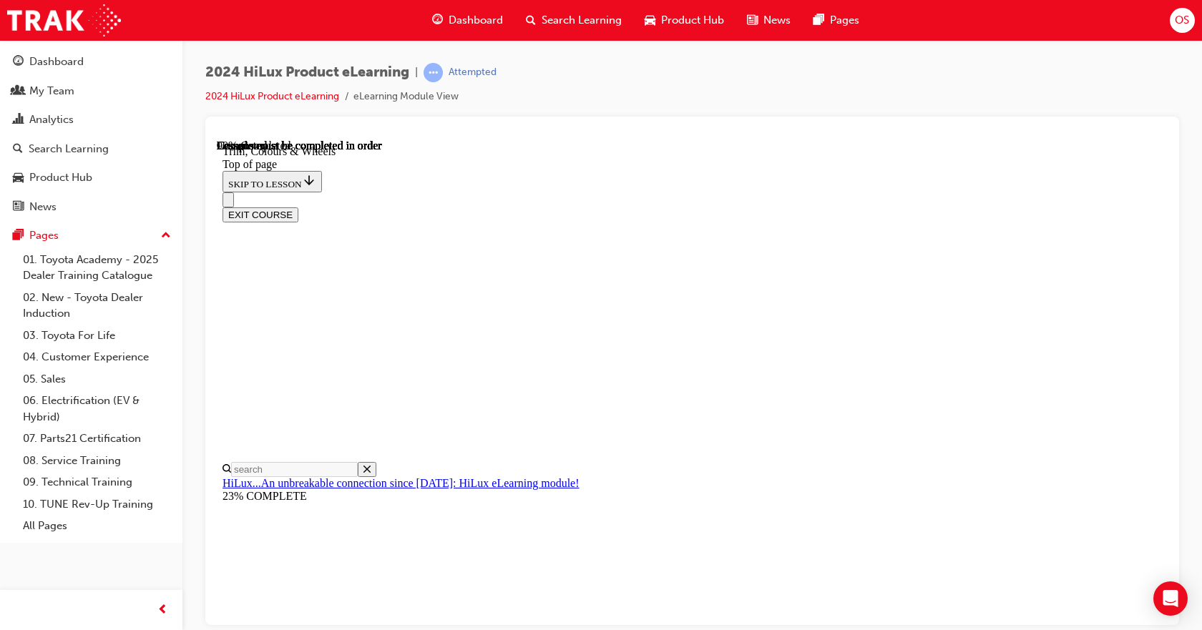
scroll to position [2190, 0]
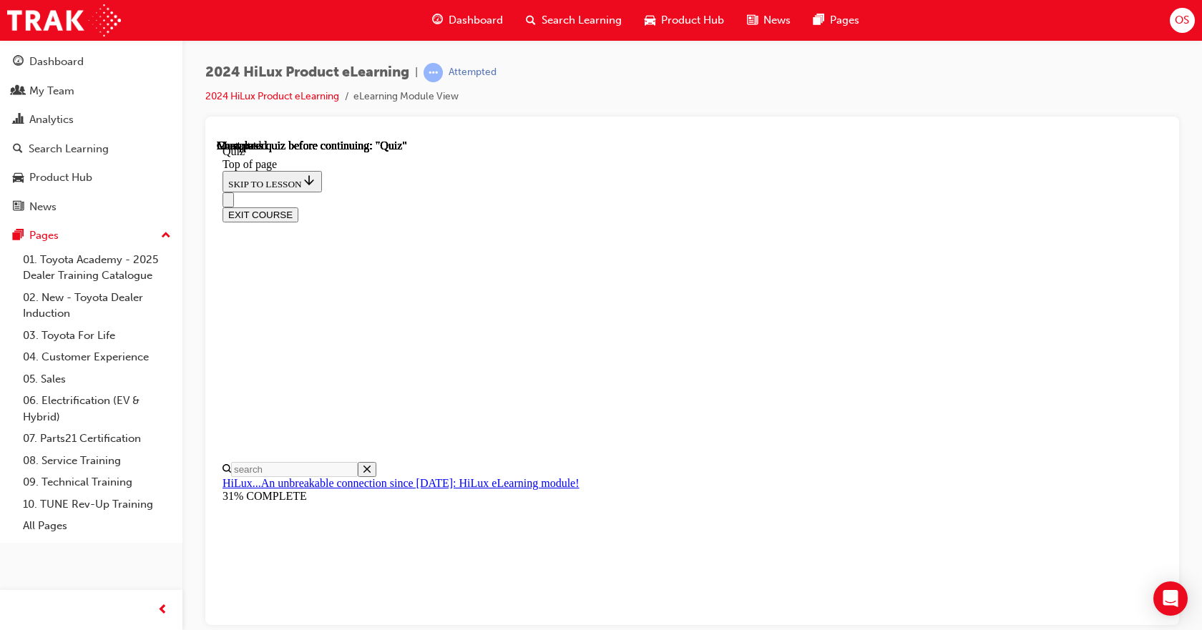
drag, startPoint x: 565, startPoint y: 203, endPoint x: 763, endPoint y: 228, distance: 199.7
copy p "What contributions did Toyota Australia's local Engineering and Design teams ma…"
drag, startPoint x: 629, startPoint y: 292, endPoint x: 947, endPoint y: 544, distance: 406.0
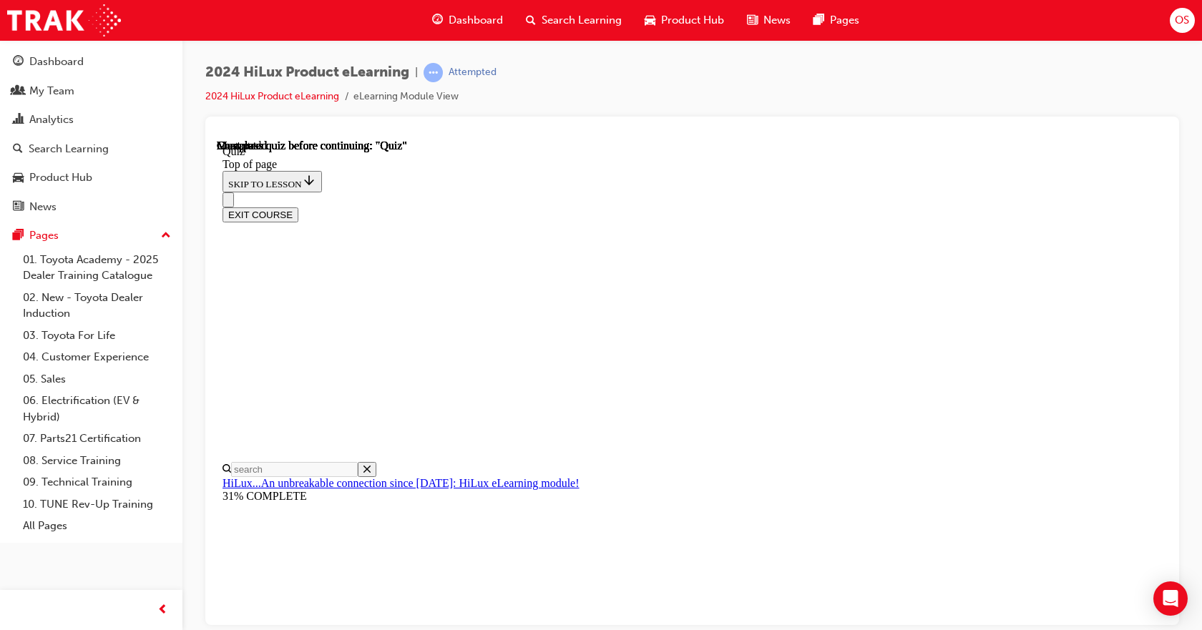
copy ul "Improving Hilux long-range capabilities, by designing and developing the engine…"
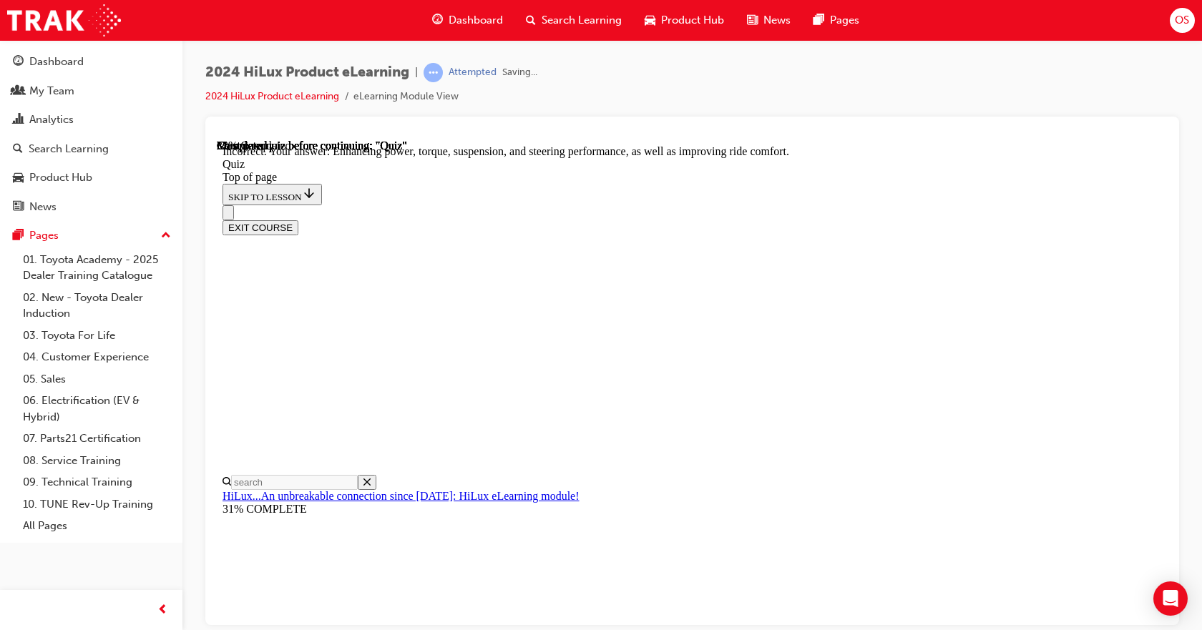
scroll to position [353, 0]
drag, startPoint x: 560, startPoint y: 323, endPoint x: 962, endPoint y: 310, distance: 403.1
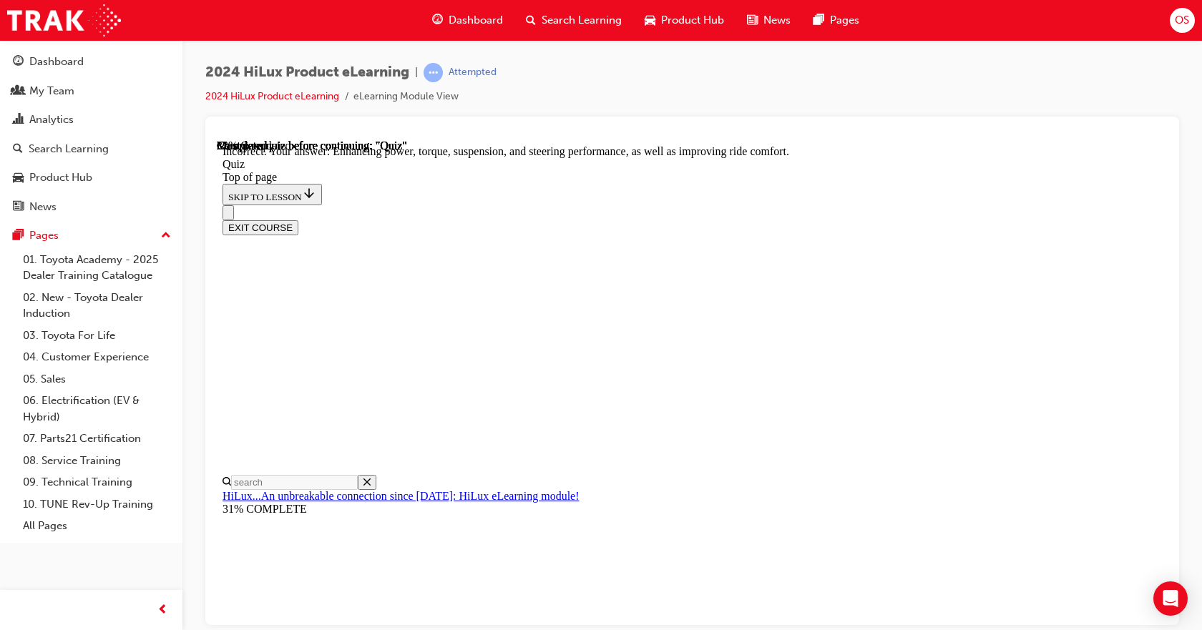
copy p "What Deck variants is the HiLux available in? Choose all that apply."
drag, startPoint x: 622, startPoint y: 376, endPoint x: 671, endPoint y: 565, distance: 196.0
copy ul "J-deck H-deck B-deck A-deck"
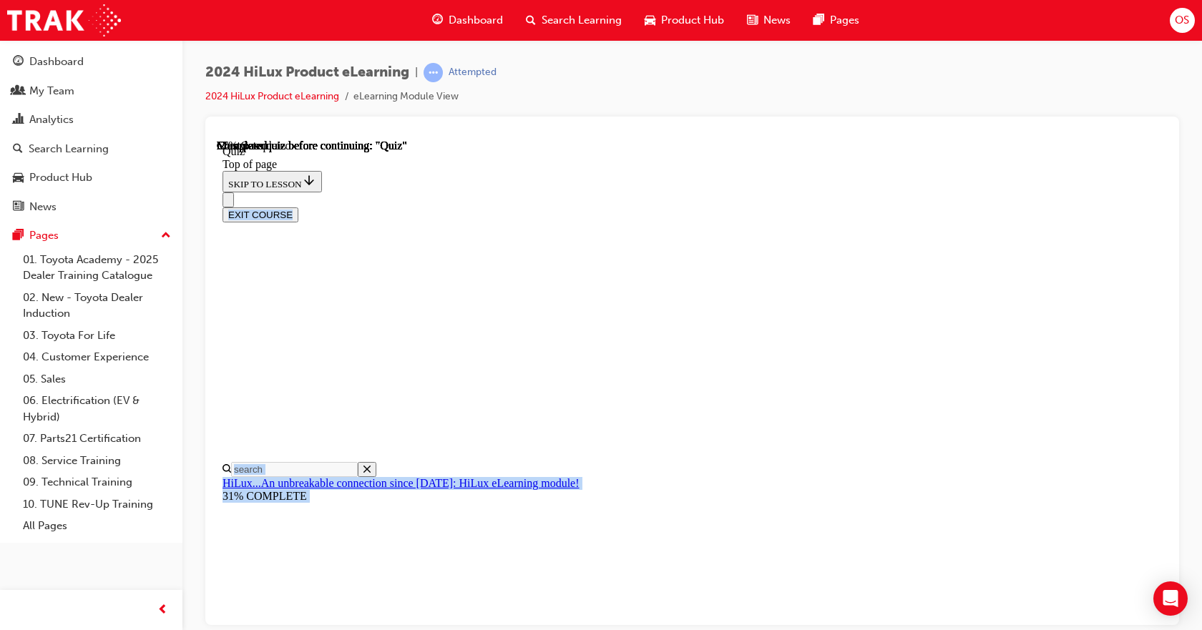
scroll to position [346, 0]
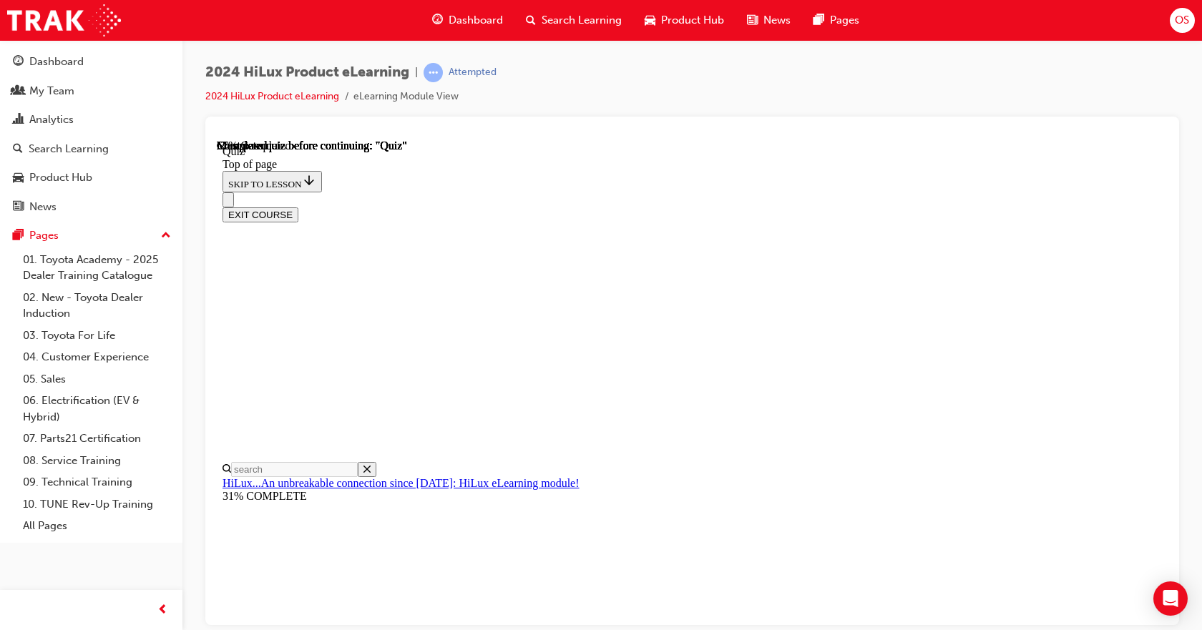
drag, startPoint x: 566, startPoint y: 245, endPoint x: 690, endPoint y: 384, distance: 186.0
copy div "HiLux is renowned for its versatility as both a work vehicle and a recreational…"
click at [590, 192] on div "EXIT COURSE" at bounding box center [687, 207] width 929 height 30
click at [599, 192] on div "EXIT COURSE" at bounding box center [687, 207] width 929 height 30
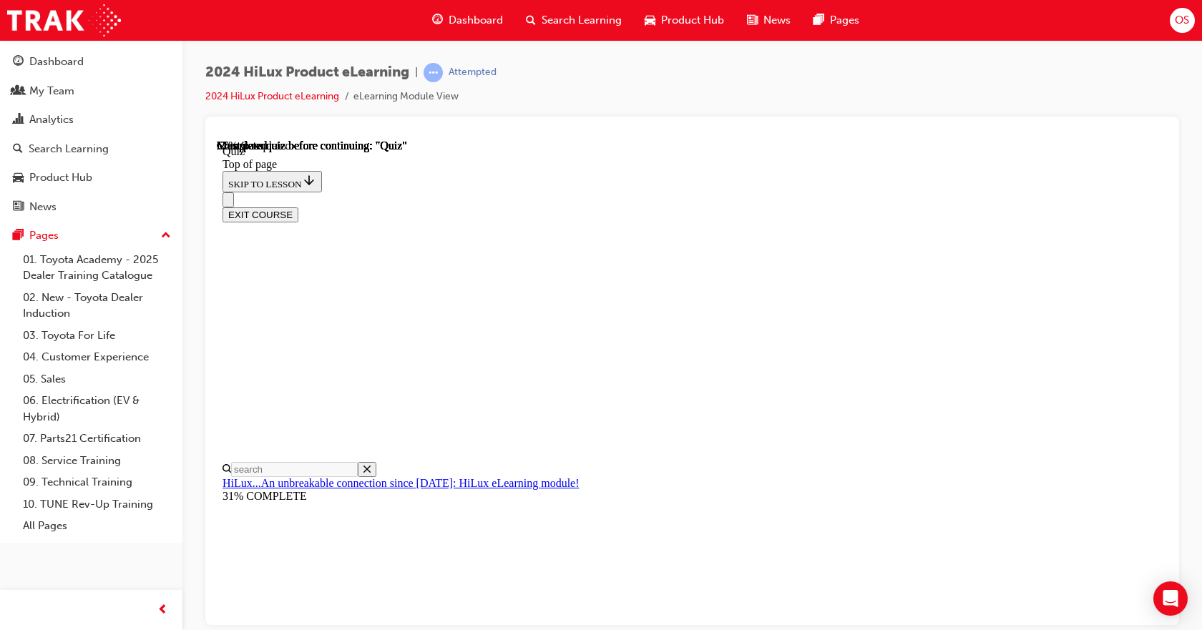
click at [596, 192] on div "EXIT COURSE" at bounding box center [687, 207] width 929 height 30
click at [591, 192] on div "EXIT COURSE" at bounding box center [687, 207] width 929 height 30
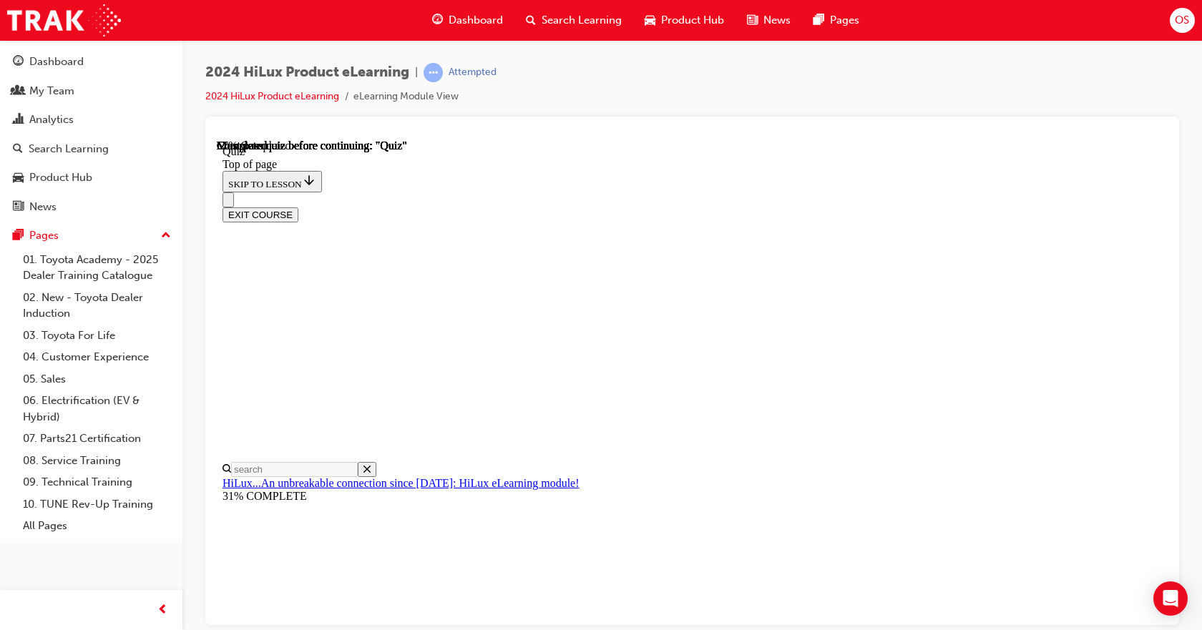
drag, startPoint x: 595, startPoint y: 529, endPoint x: 650, endPoint y: 485, distance: 69.7
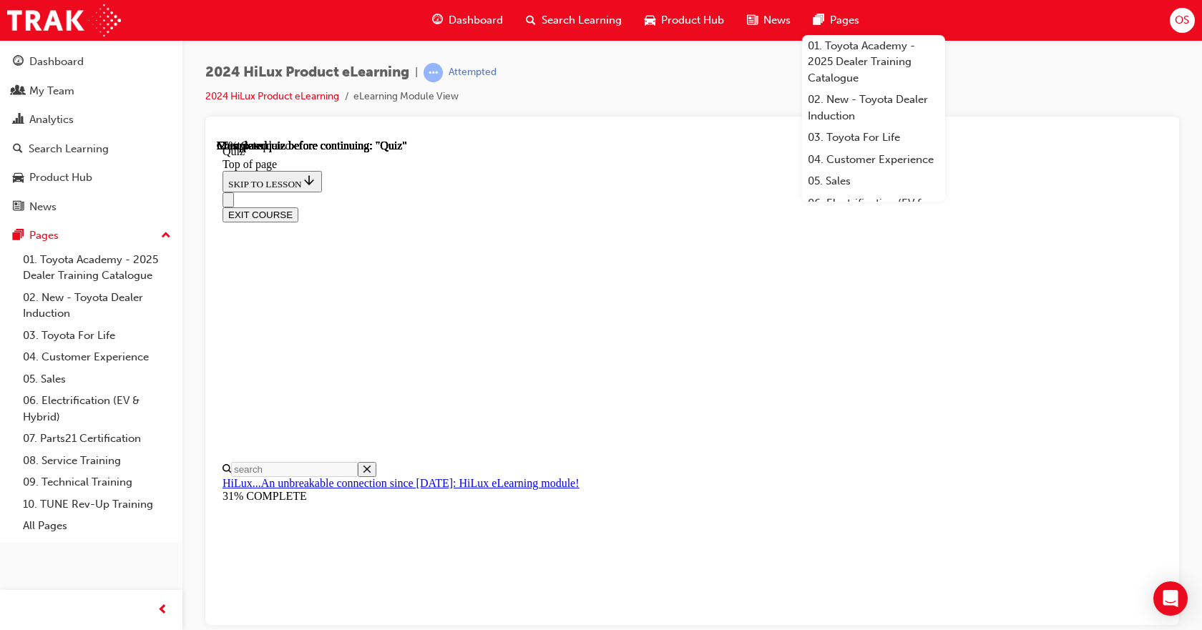
scroll to position [346, 0]
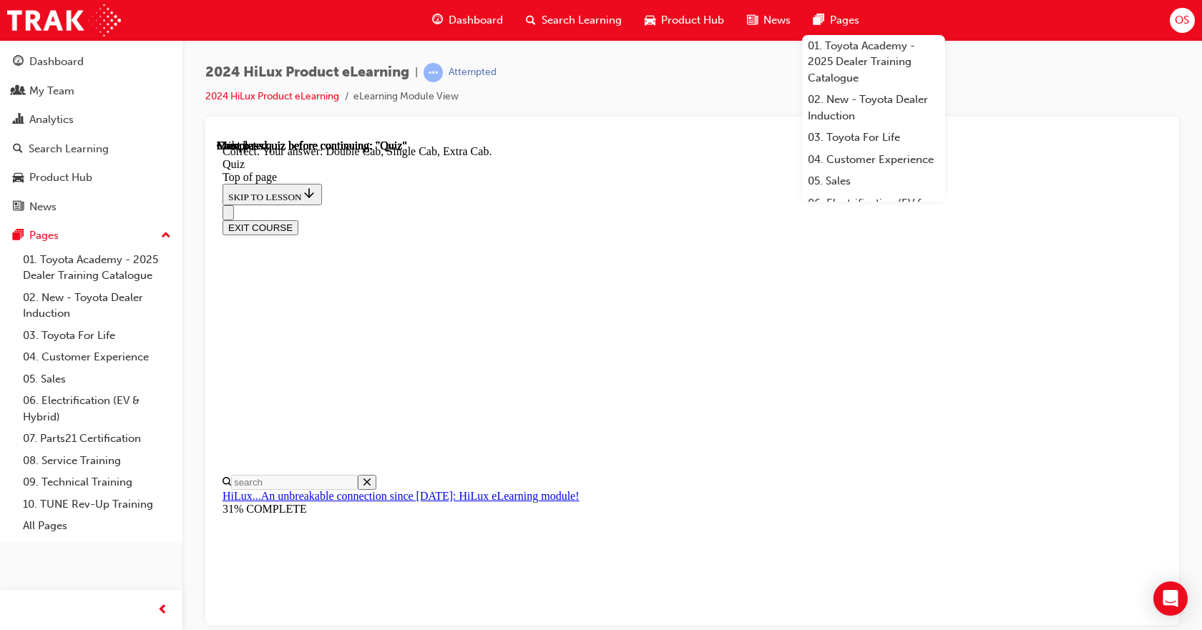
scroll to position [391, 0]
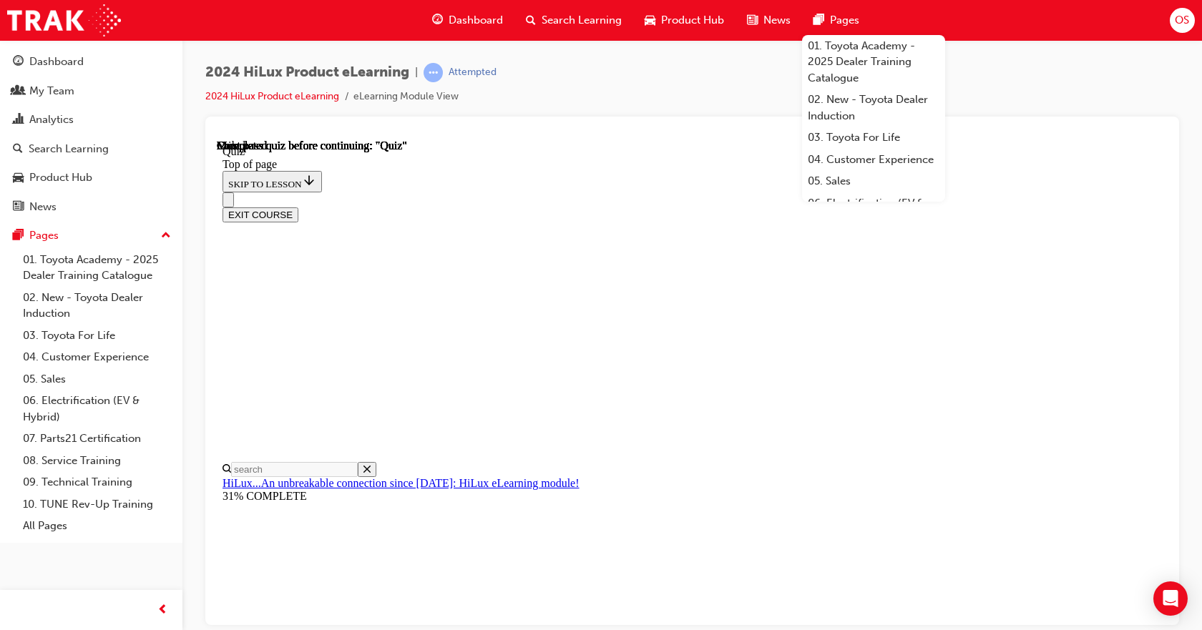
scroll to position [291, 0]
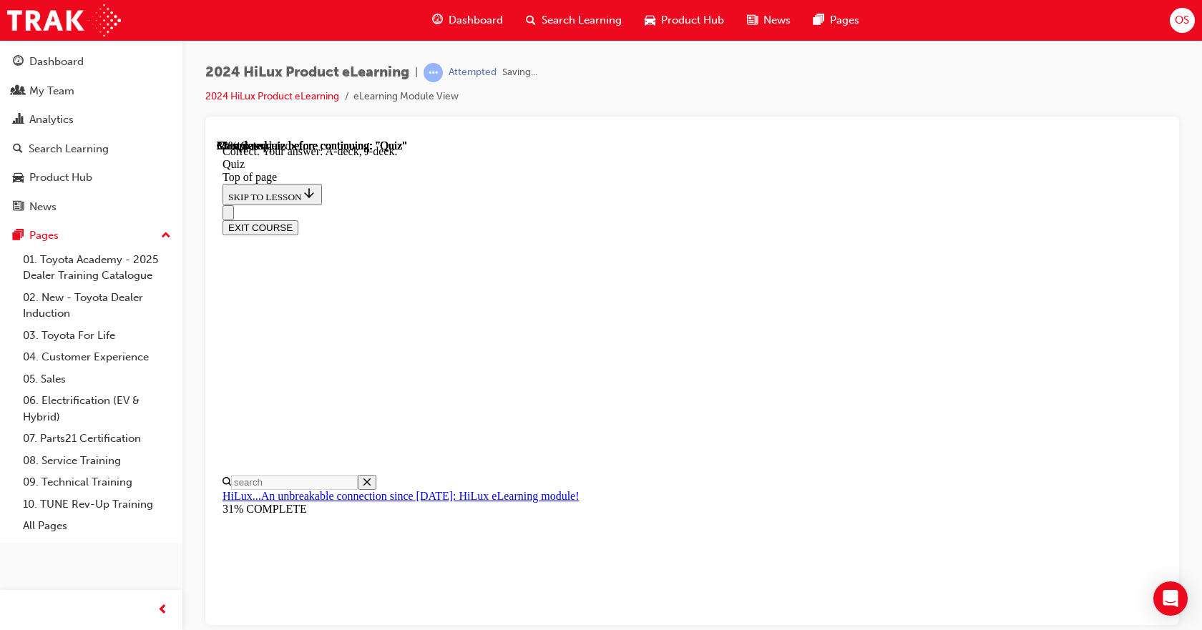
scroll to position [286, 0]
drag, startPoint x: 563, startPoint y: 239, endPoint x: 900, endPoint y: 558, distance: 463.7
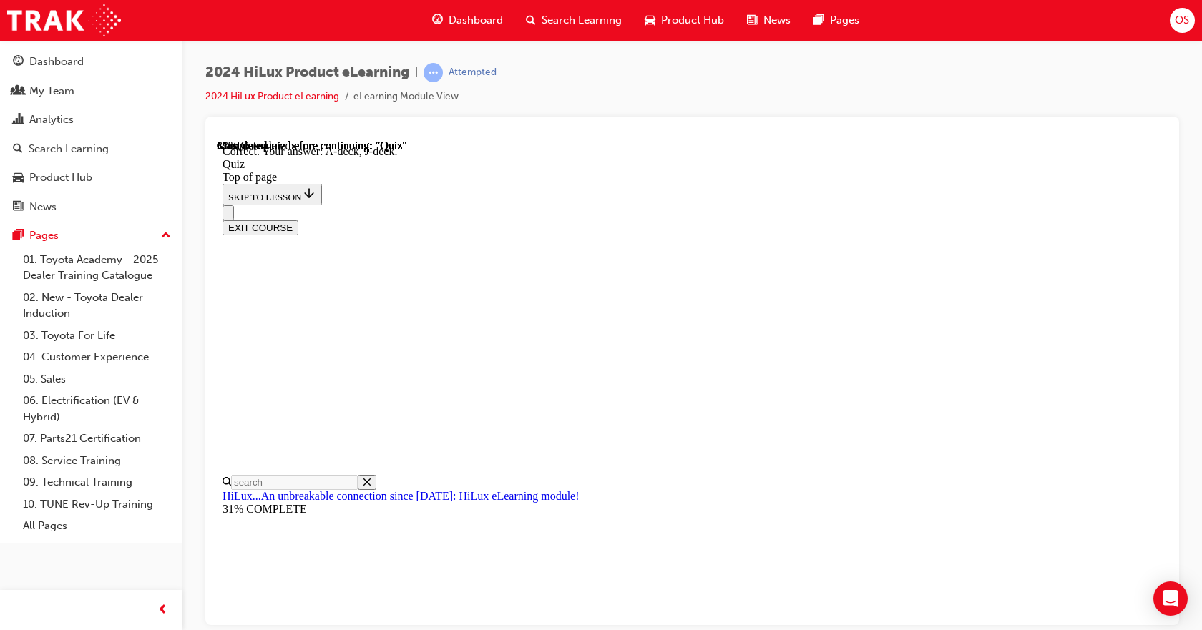
copy div "What contributions did Toyota Australia's local Engineering and Design teams ma…"
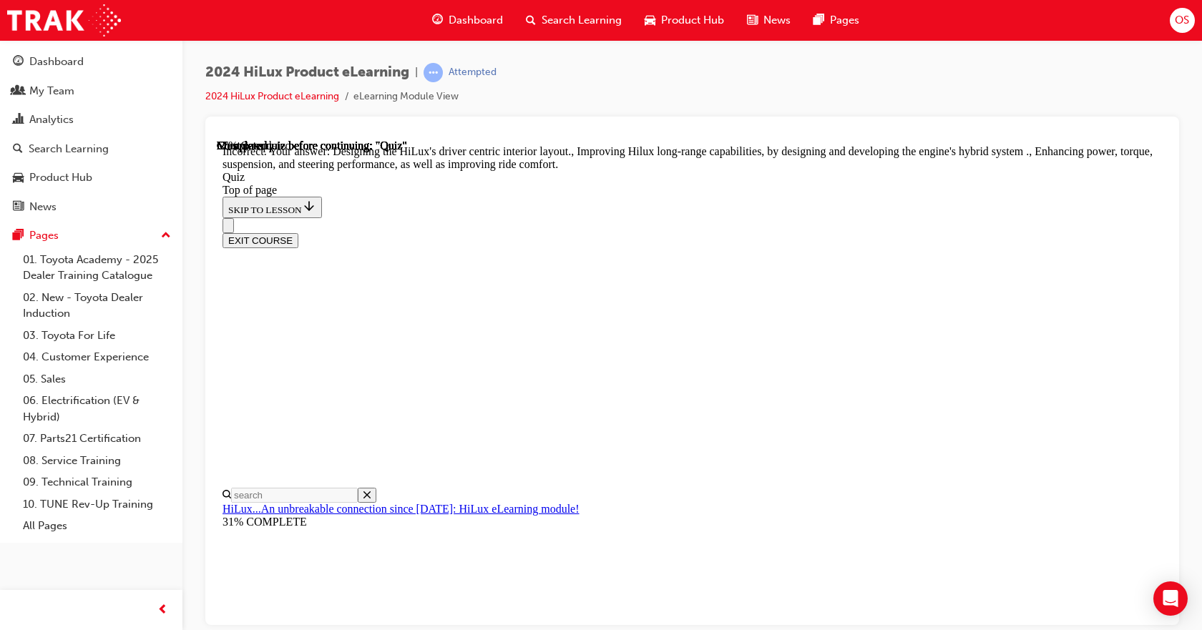
scroll to position [281, 0]
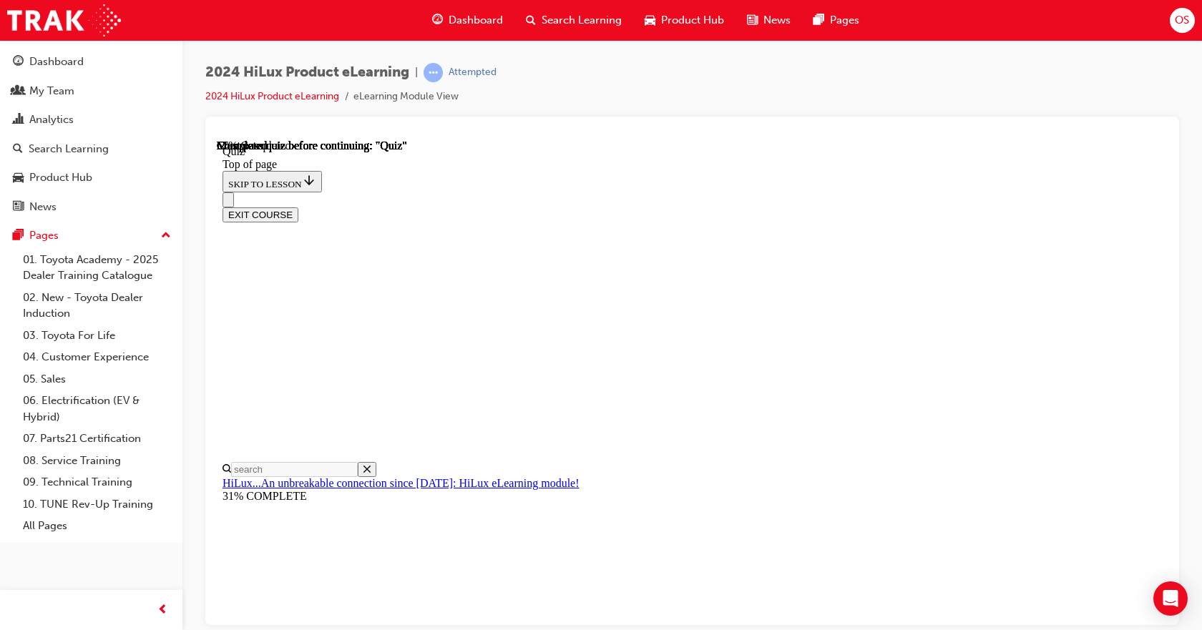
scroll to position [72, 0]
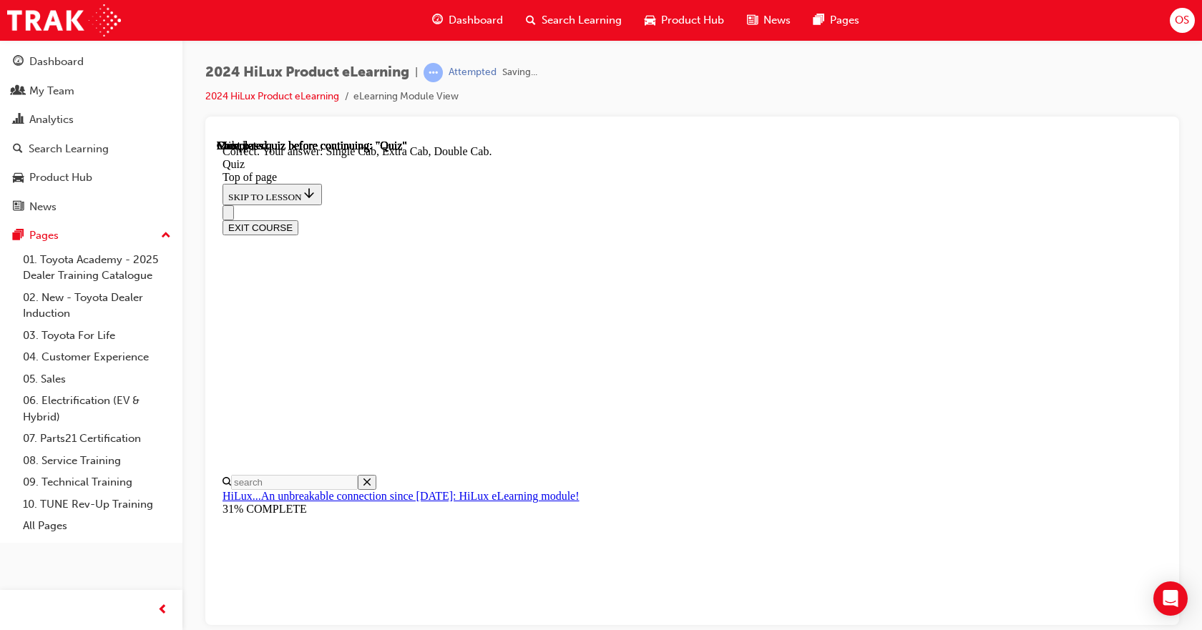
scroll to position [391, 0]
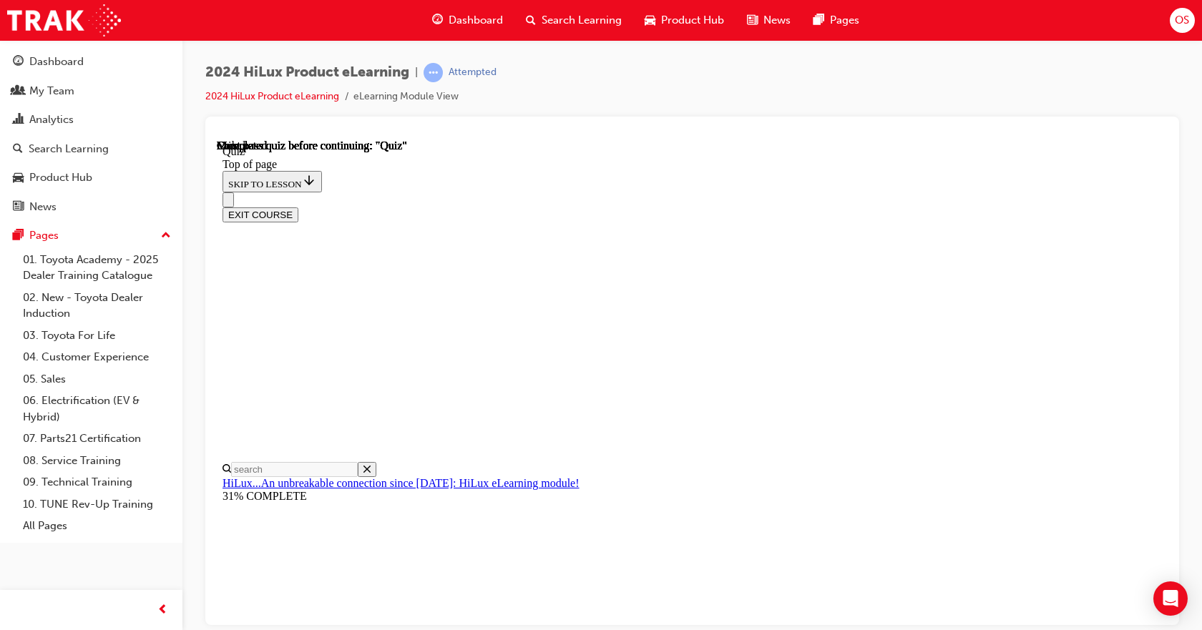
scroll to position [291, 0]
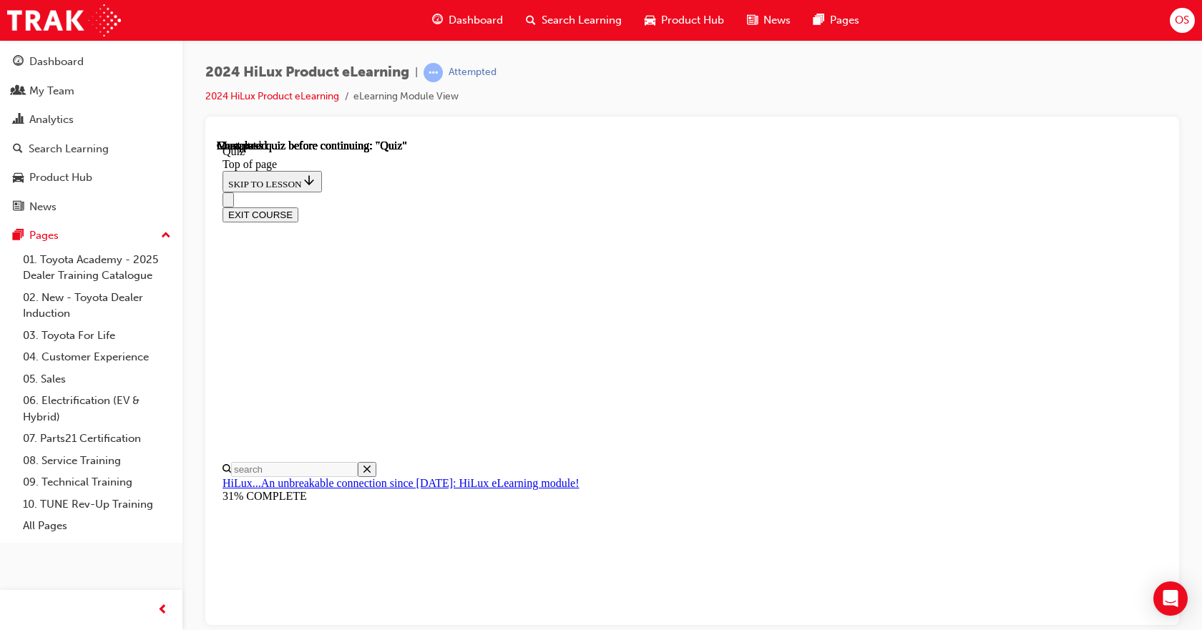
scroll to position [260, 0]
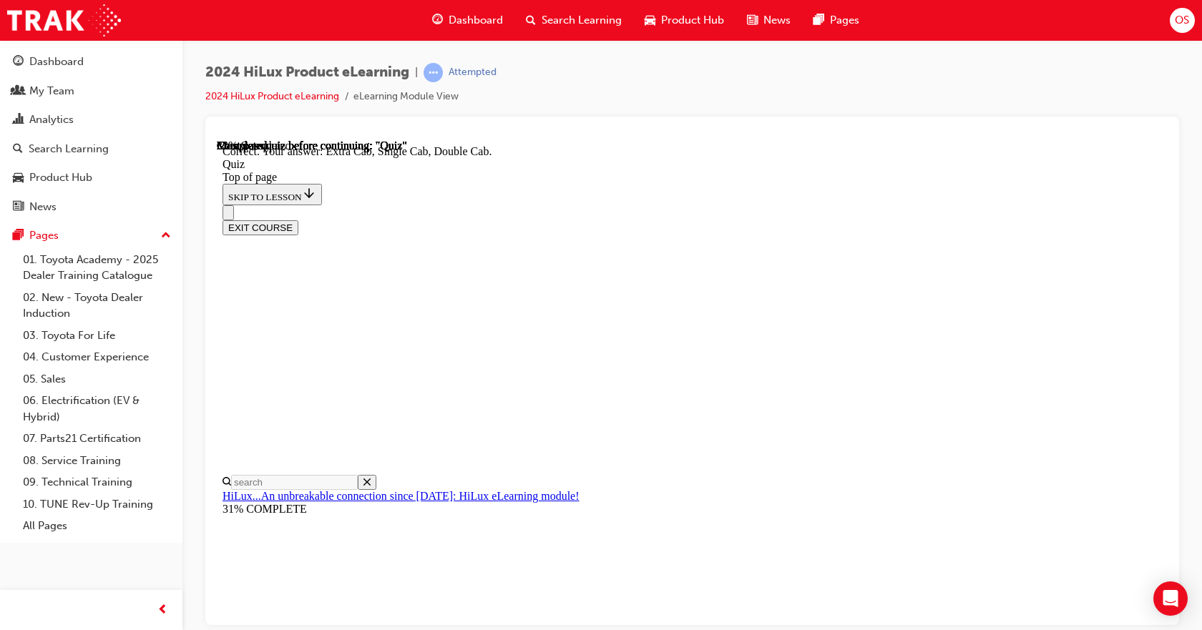
scroll to position [391, 0]
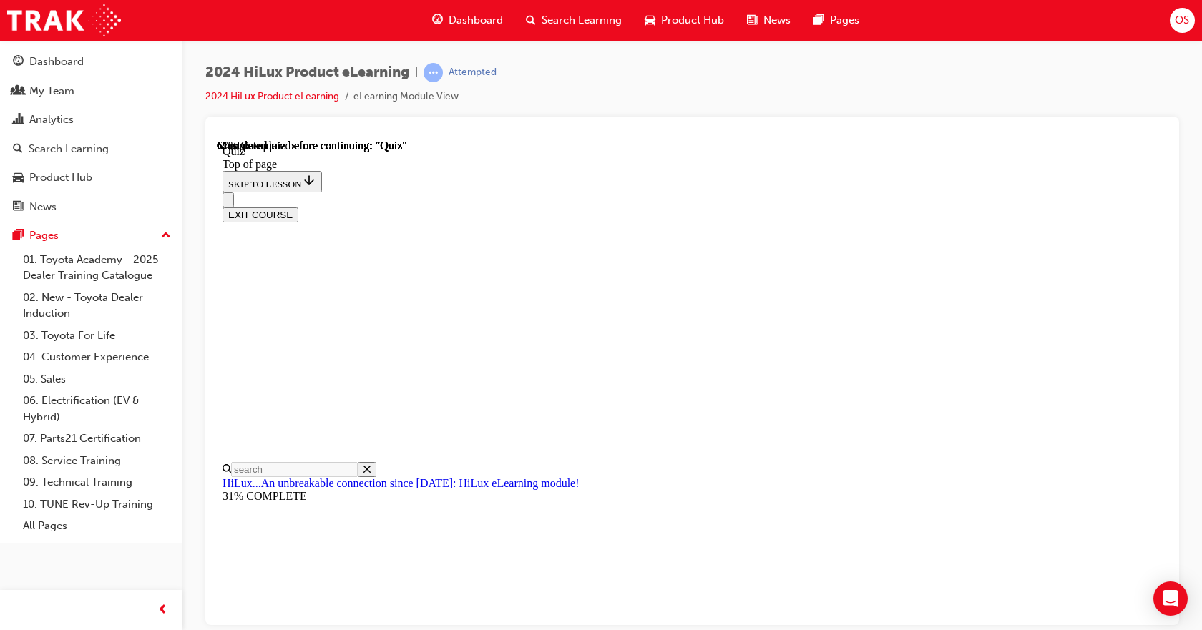
scroll to position [296, 0]
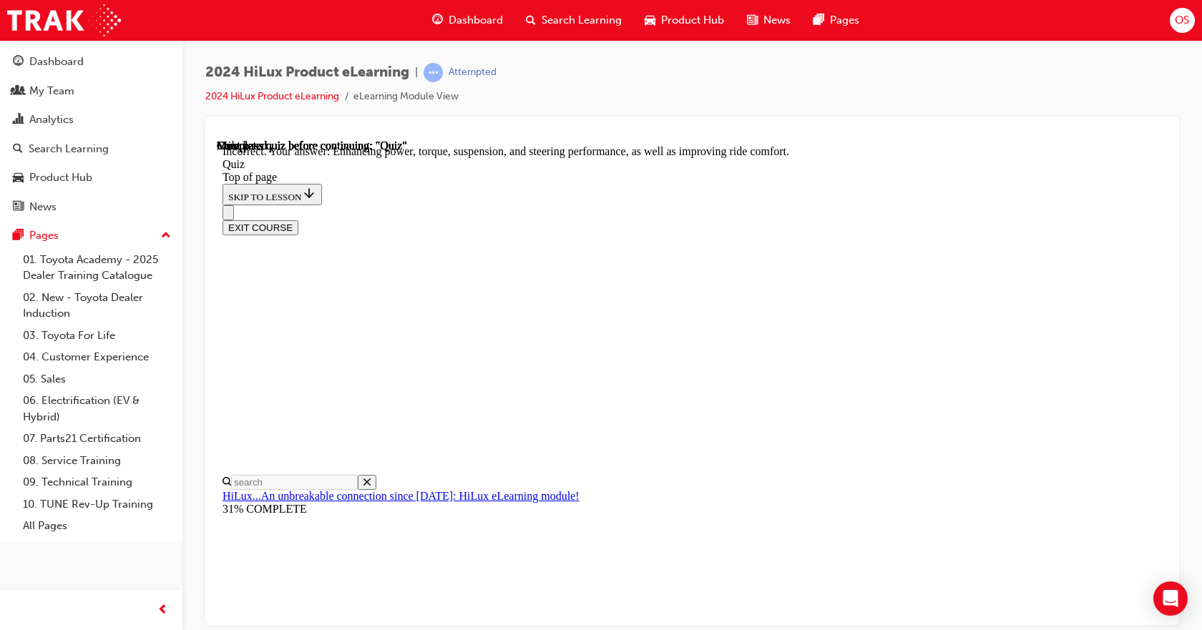
scroll to position [353, 0]
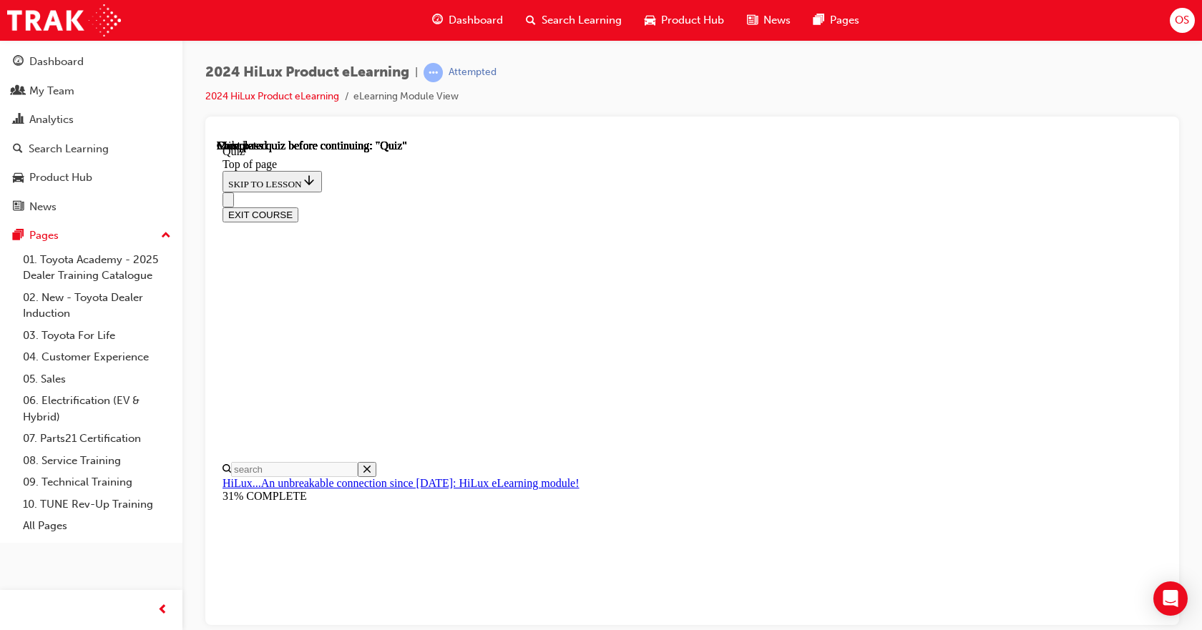
scroll to position [291, 0]
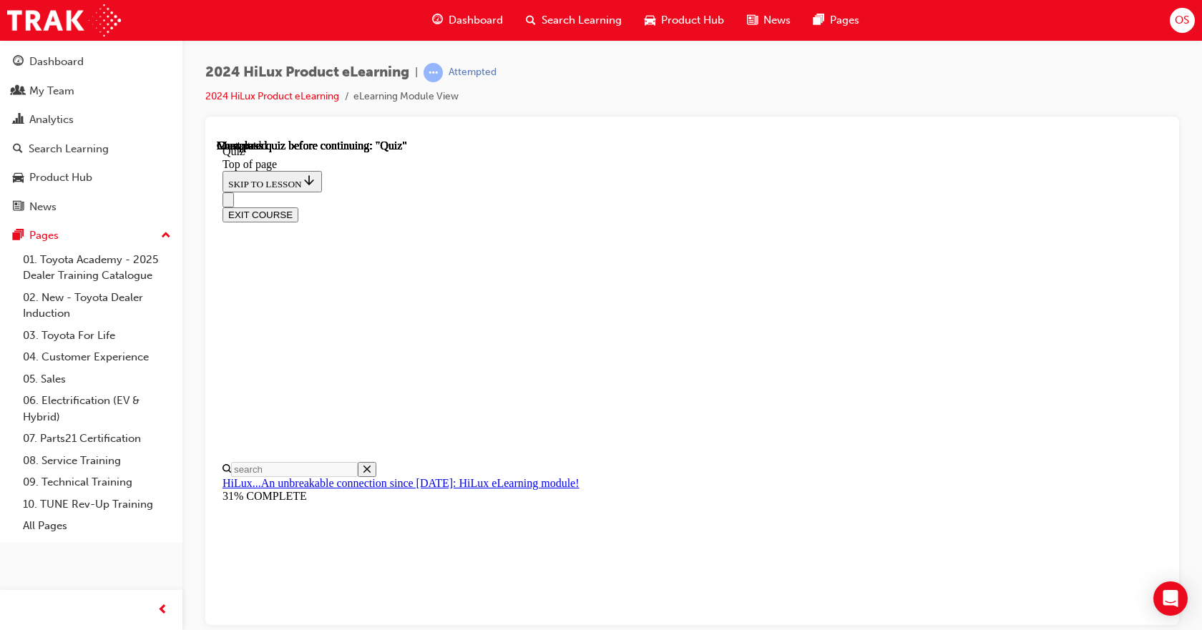
scroll to position [260, 0]
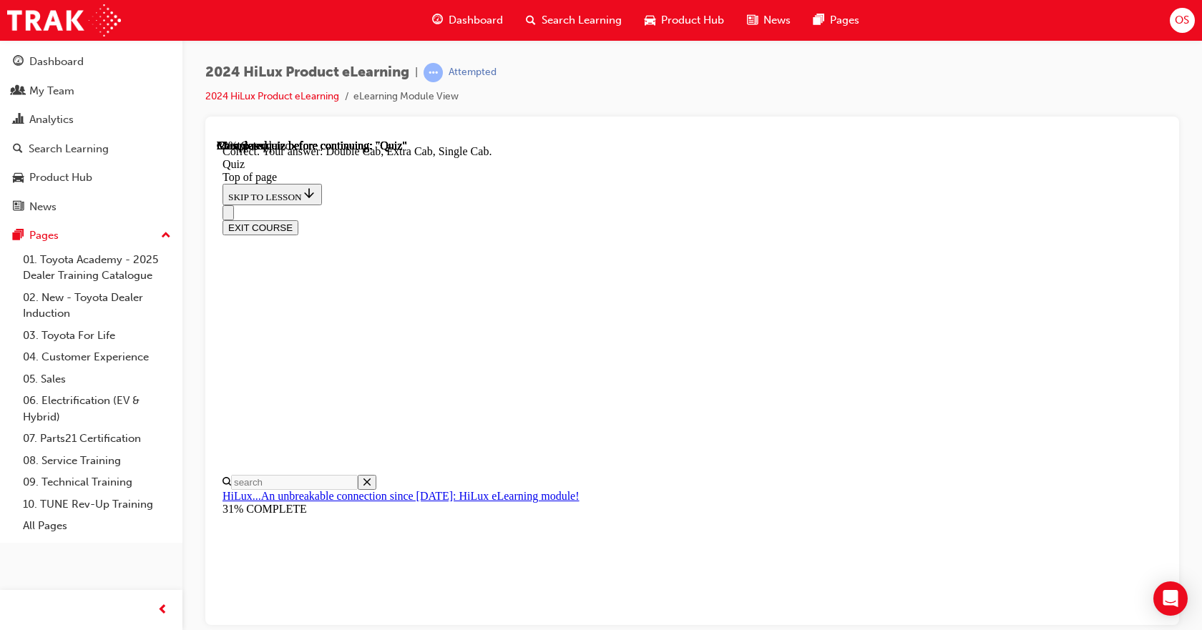
scroll to position [391, 0]
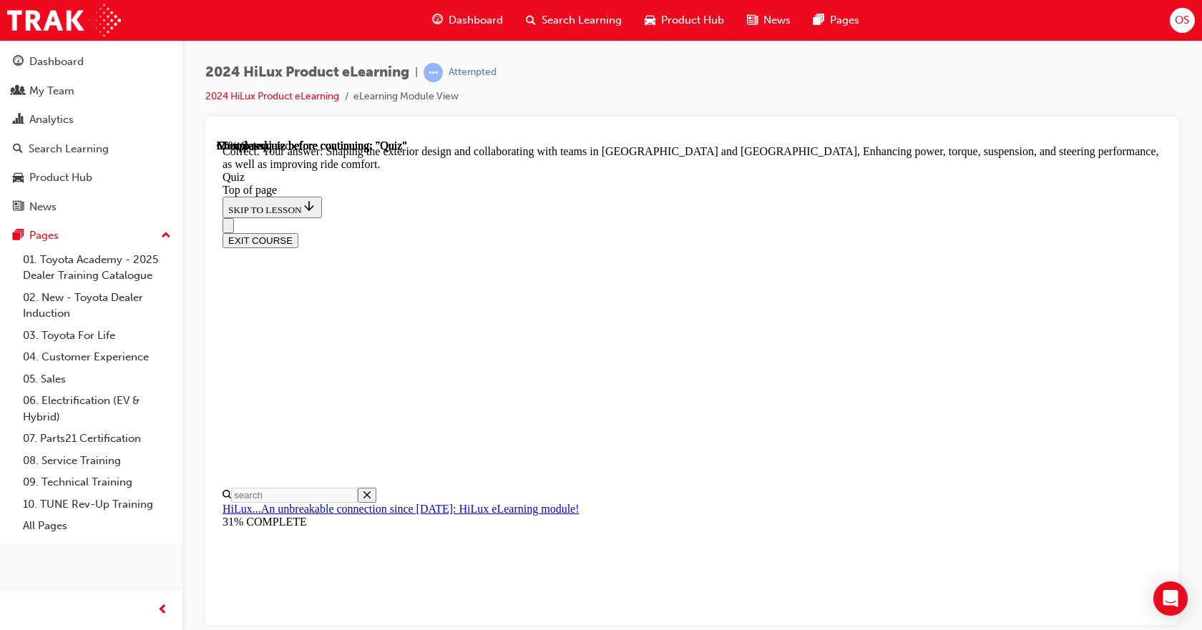
scroll to position [353, 0]
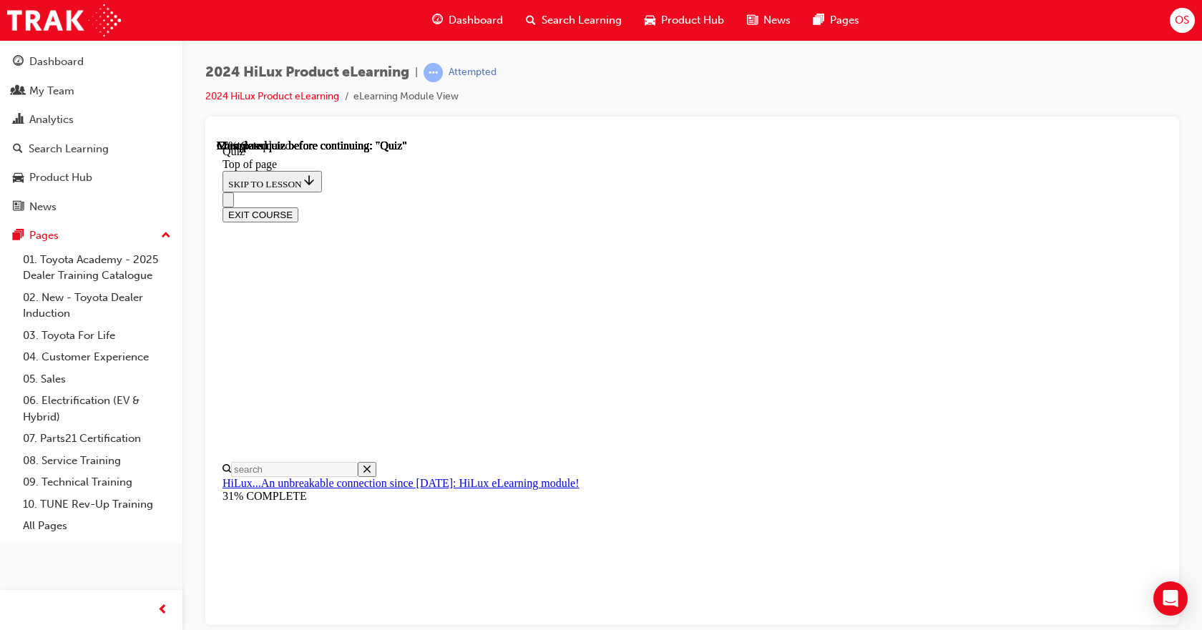
scroll to position [143, 0]
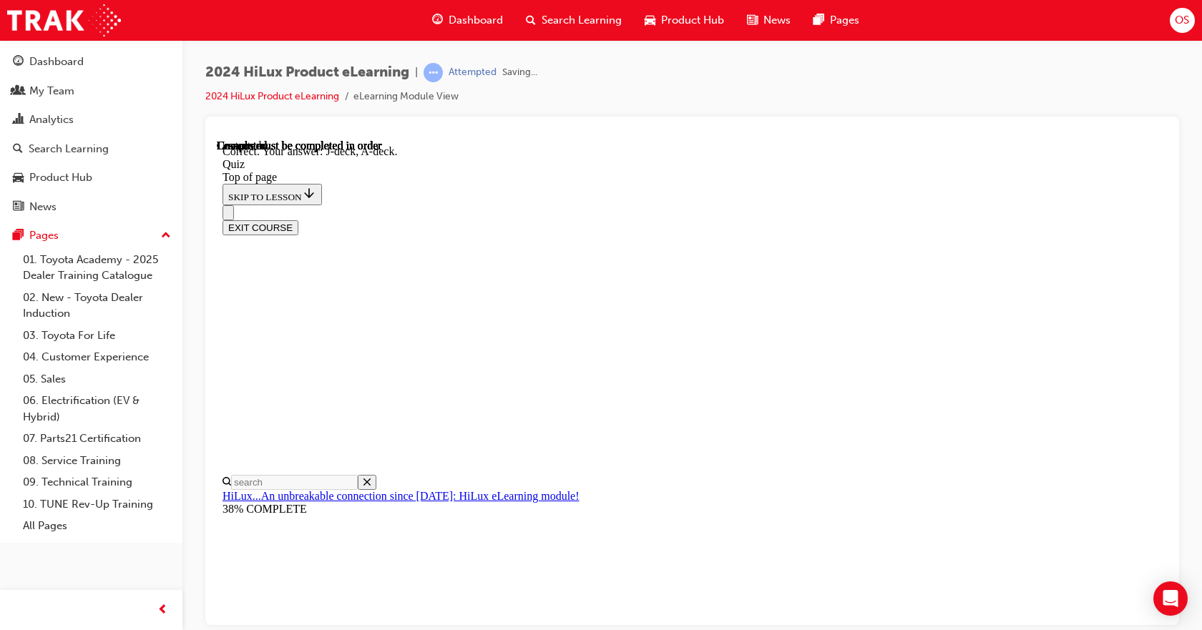
scroll to position [286, 0]
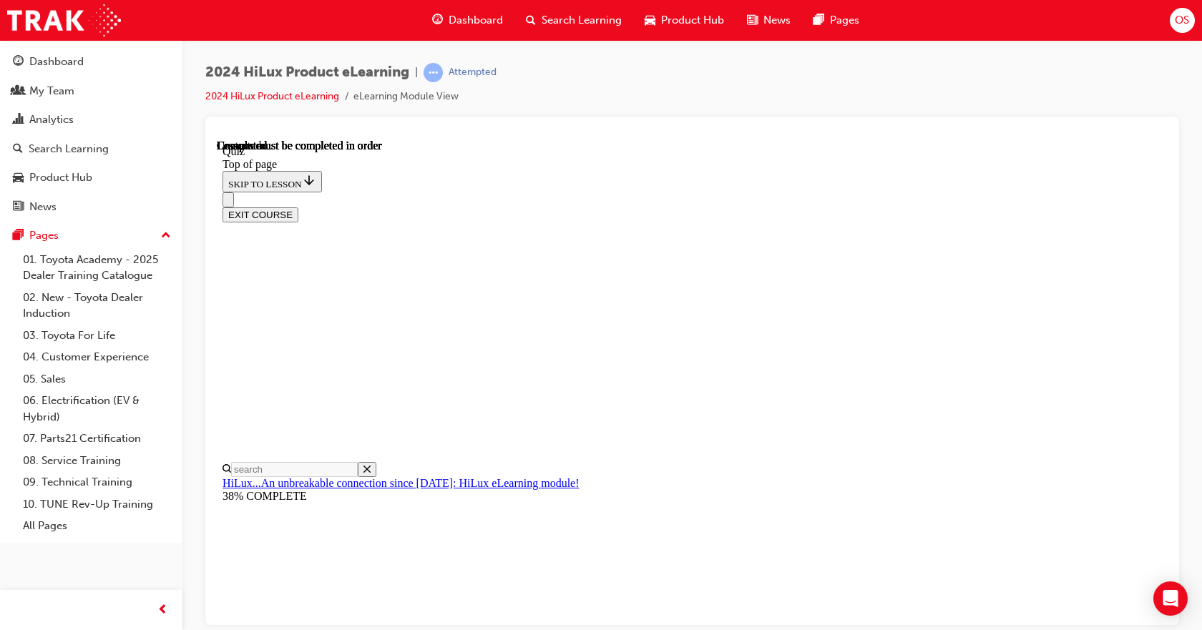
scroll to position [291, 0]
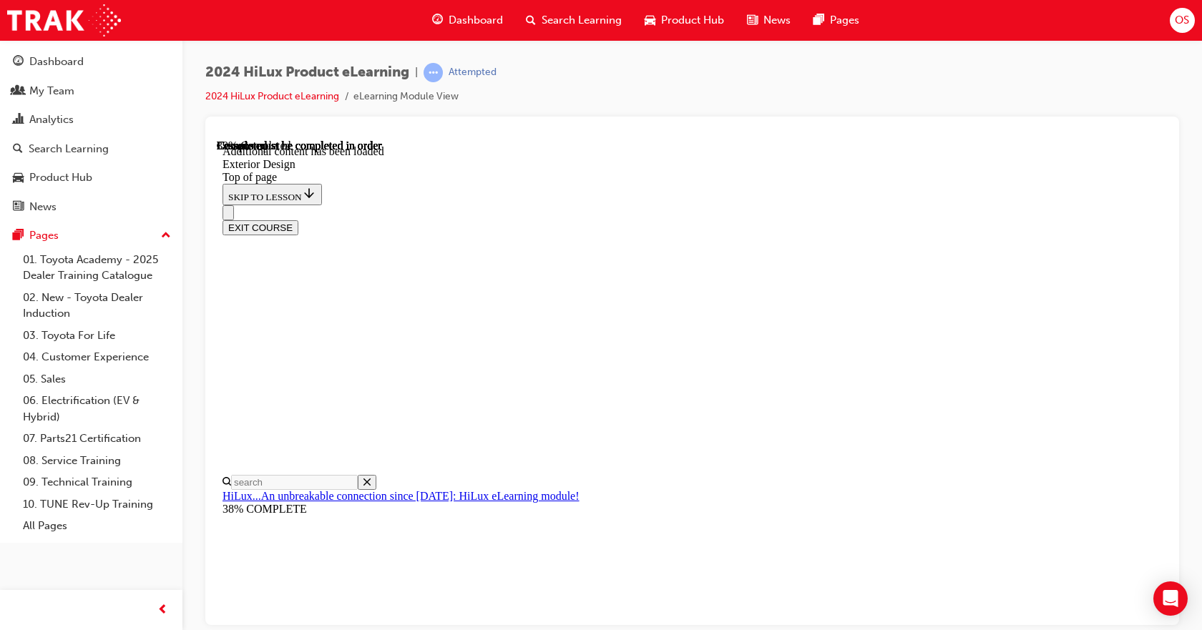
scroll to position [2112, 0]
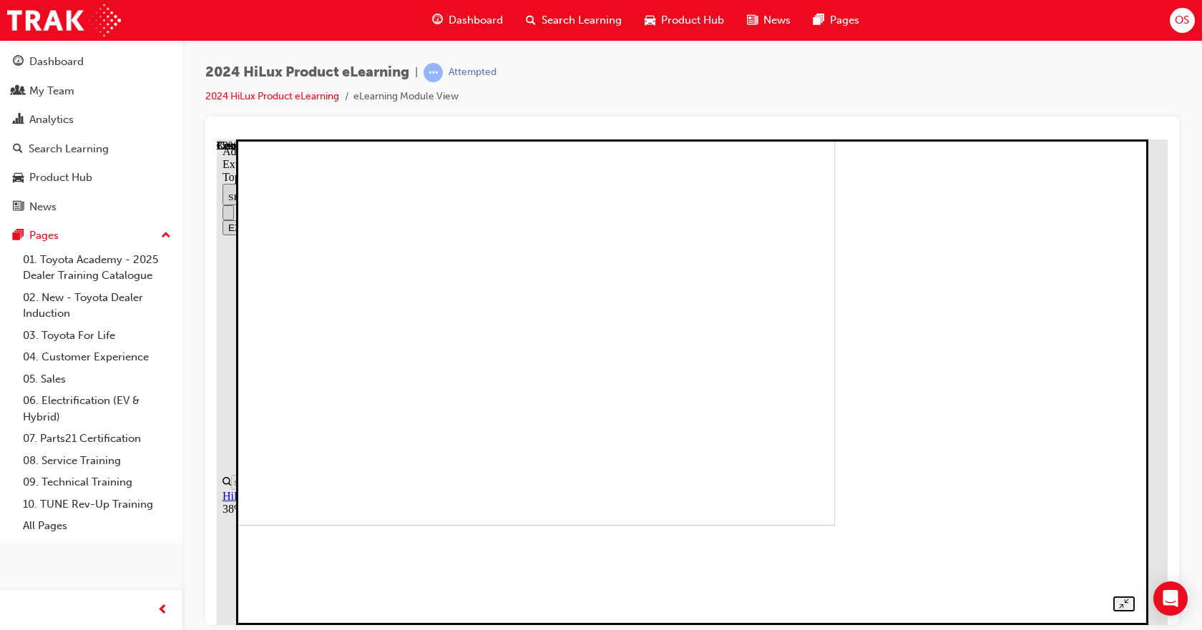
click at [836, 321] on img at bounding box center [404, 282] width 864 height 486
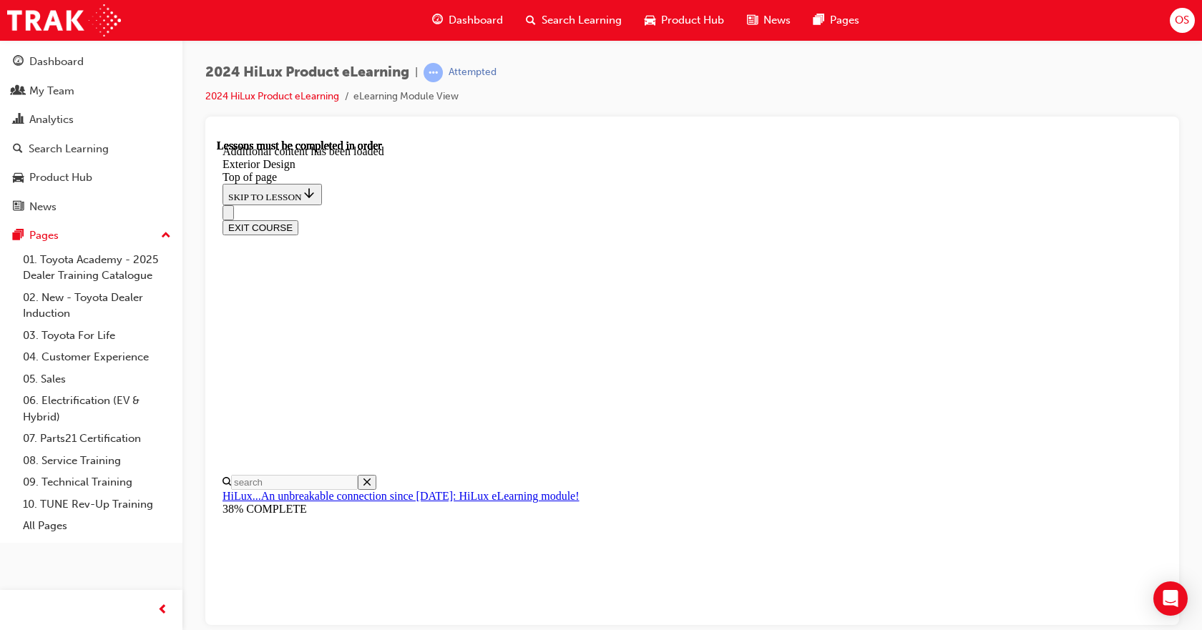
scroll to position [2541, 0]
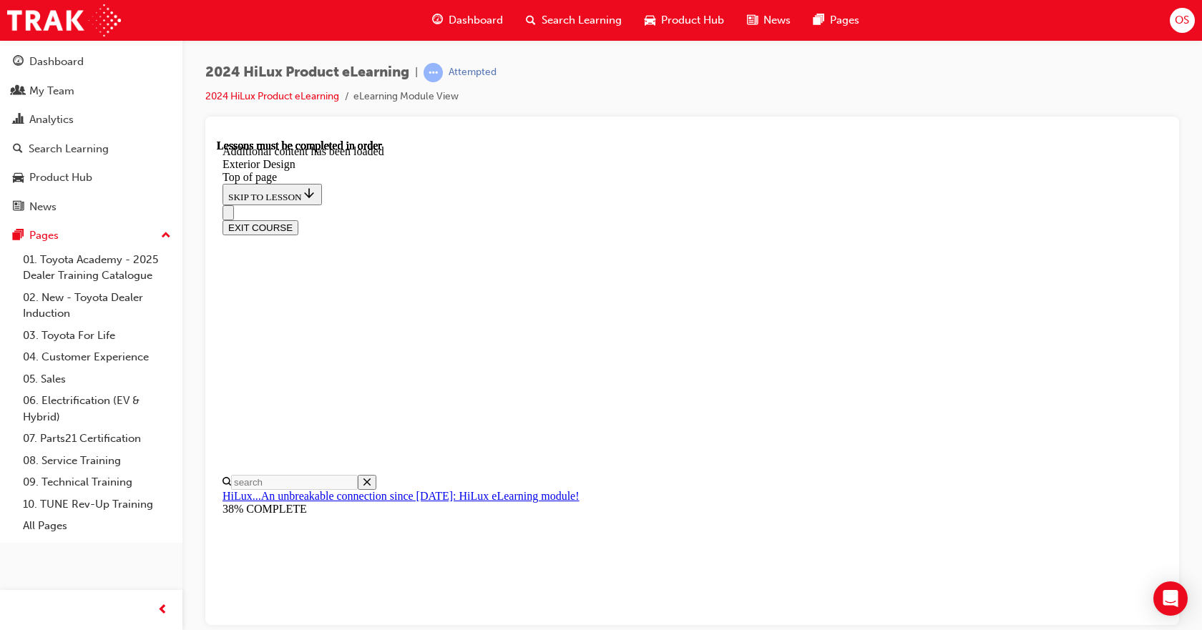
drag, startPoint x: 486, startPoint y: 208, endPoint x: 847, endPoint y: 285, distance: 369.4
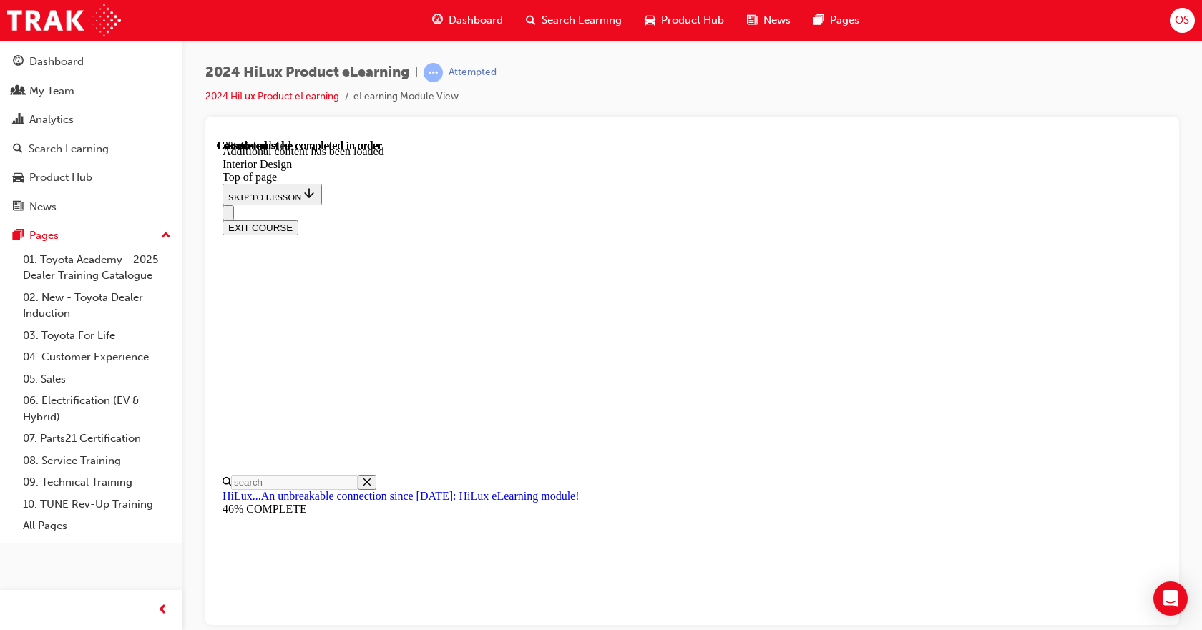
scroll to position [329, 0]
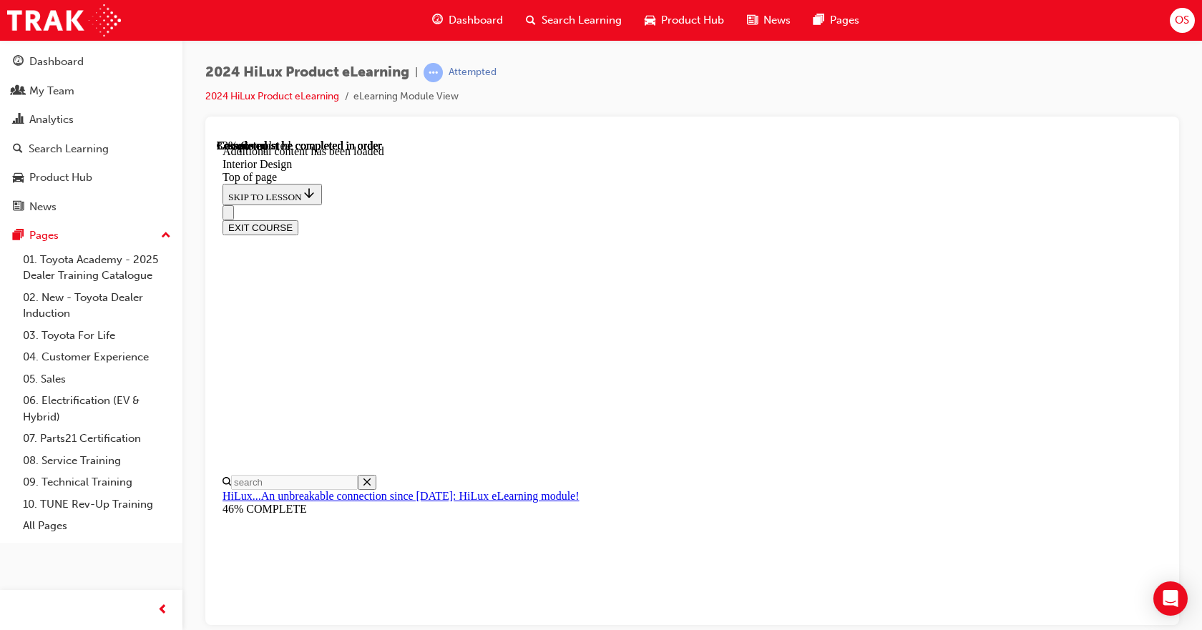
scroll to position [950, 0]
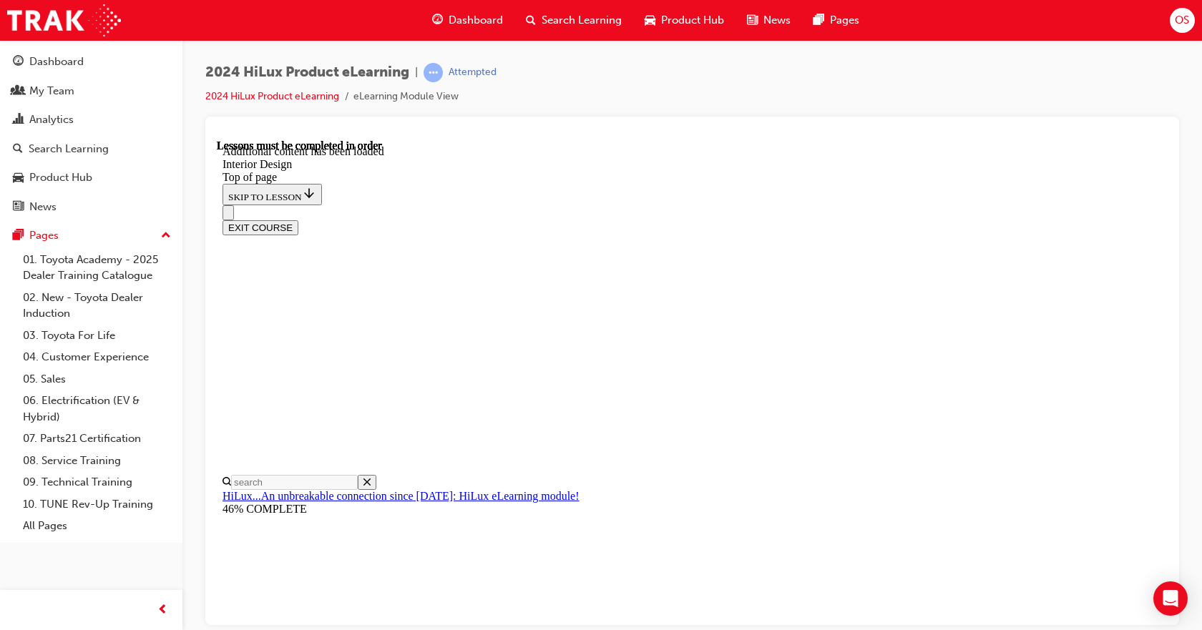
drag, startPoint x: 808, startPoint y: 510, endPoint x: 841, endPoint y: 527, distance: 37.1
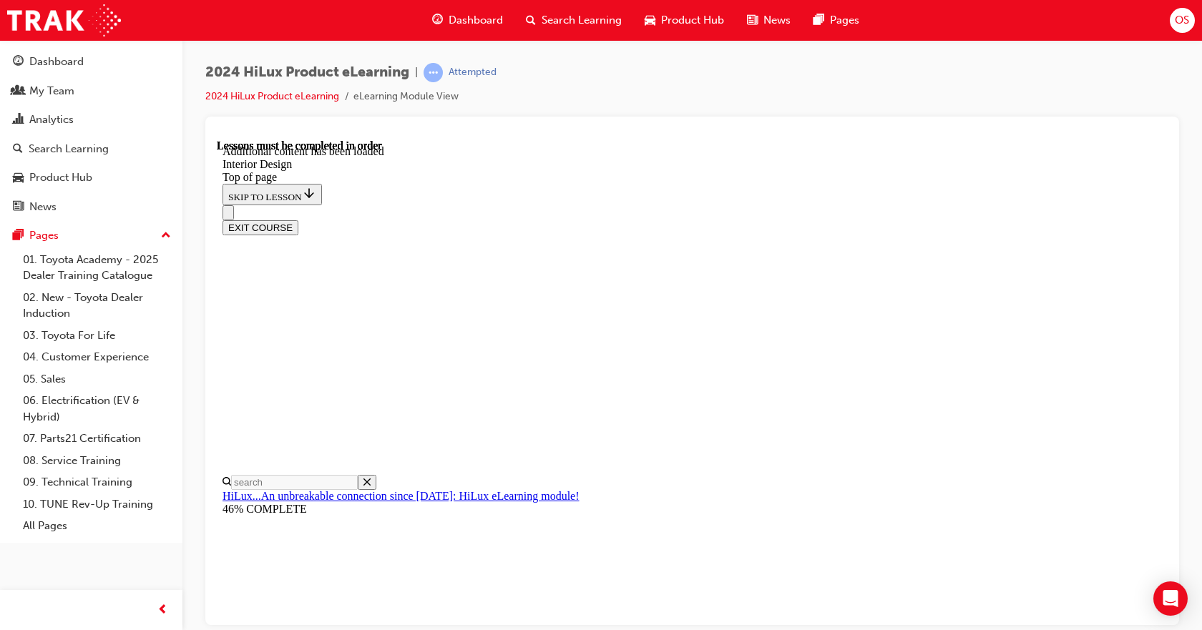
drag, startPoint x: 781, startPoint y: 537, endPoint x: 799, endPoint y: 515, distance: 28.1
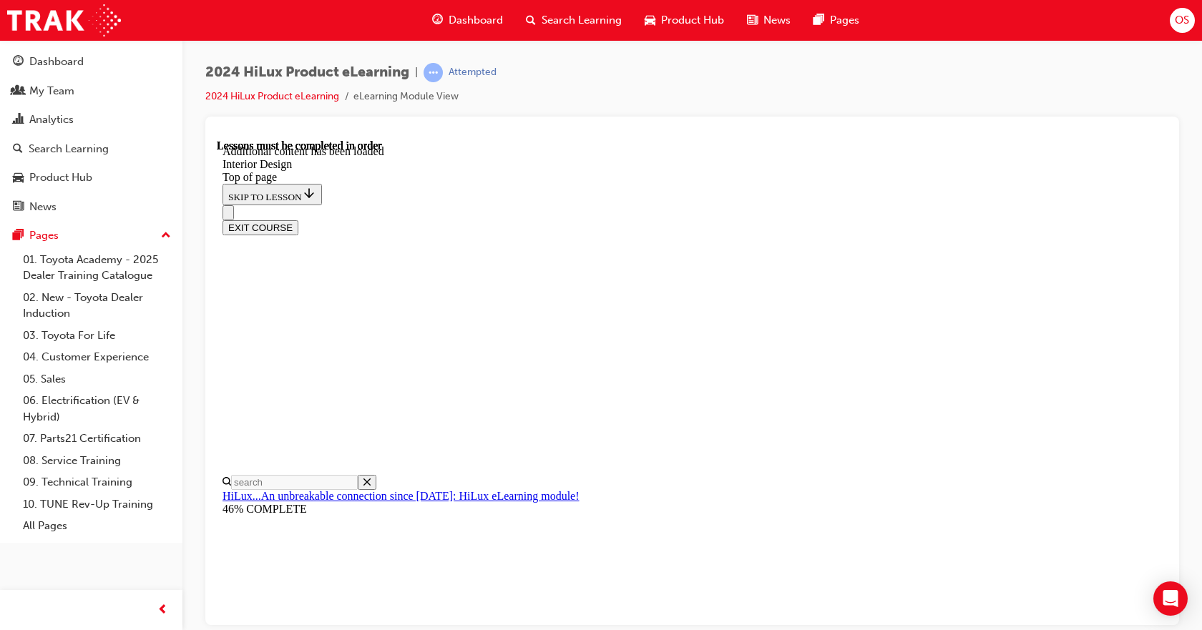
drag, startPoint x: 534, startPoint y: 270, endPoint x: 565, endPoint y: 268, distance: 31.5
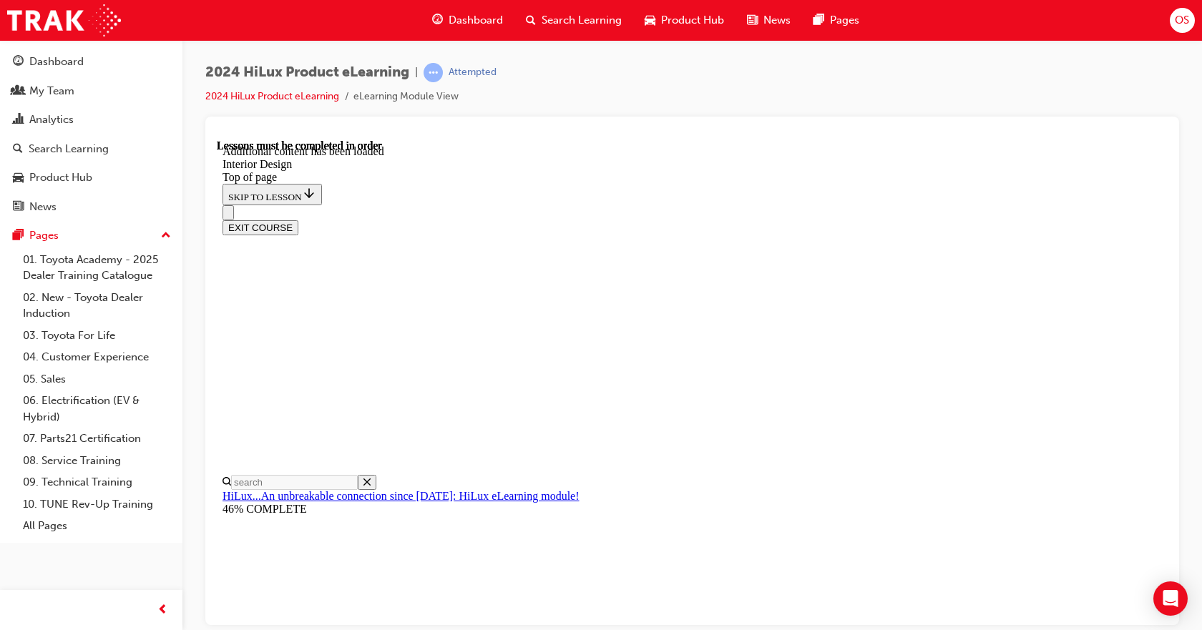
scroll to position [1743, 0]
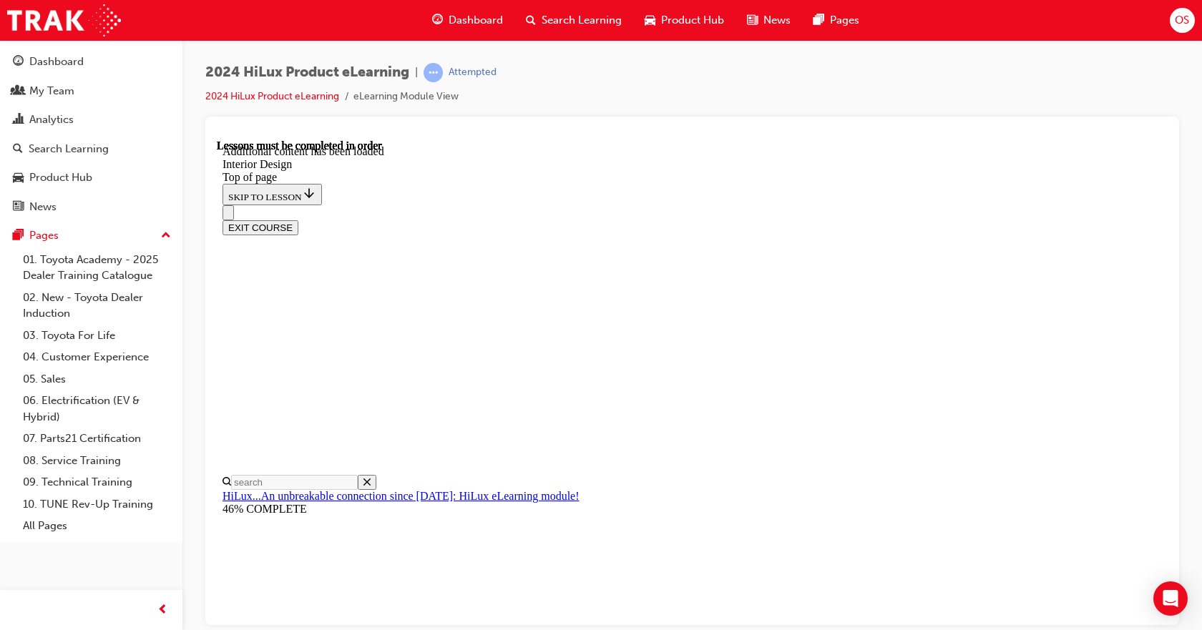
drag, startPoint x: 1126, startPoint y: 375, endPoint x: 1116, endPoint y: 379, distance: 10.9
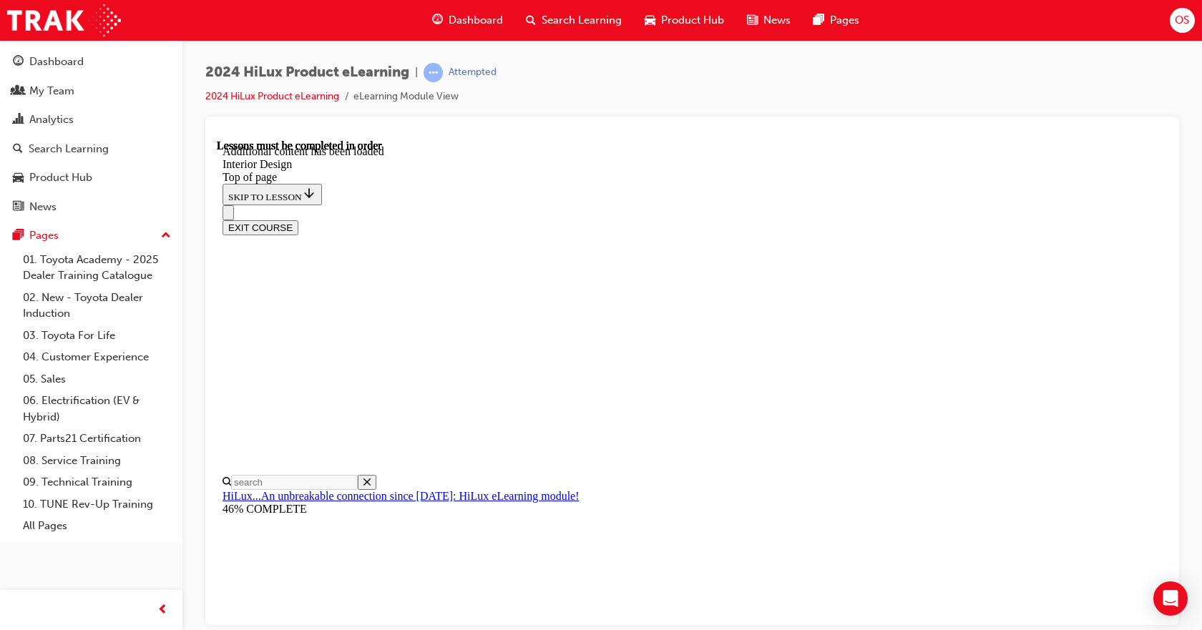
drag, startPoint x: 839, startPoint y: 318, endPoint x: 849, endPoint y: 318, distance: 10.7
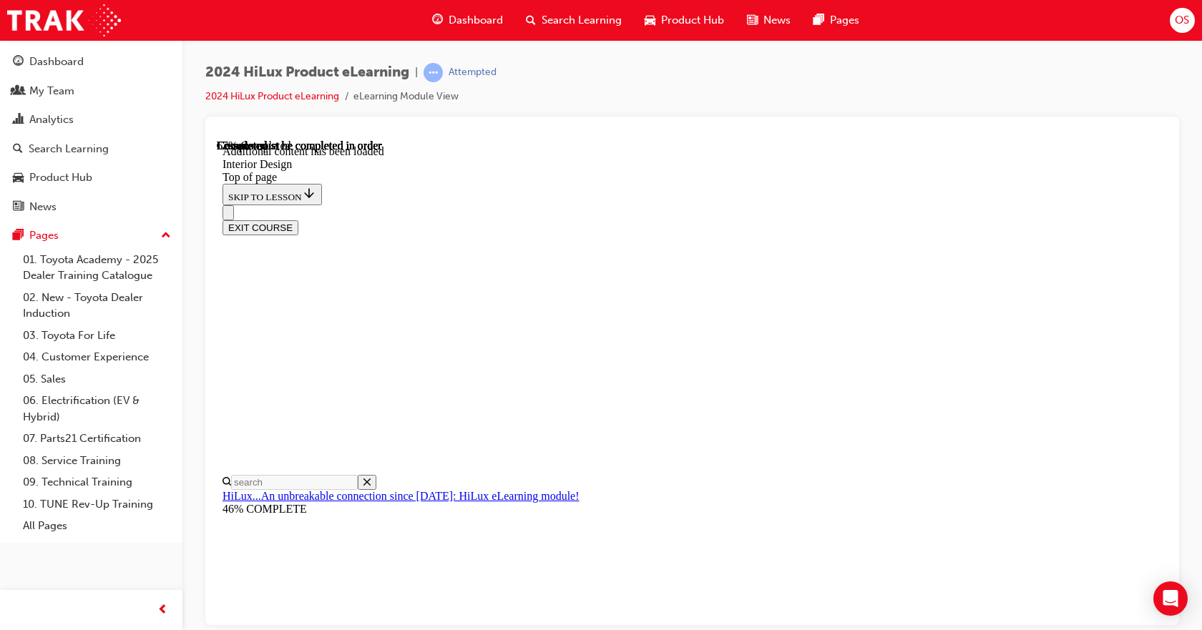
drag, startPoint x: 1054, startPoint y: 427, endPoint x: 1098, endPoint y: 345, distance: 92.9
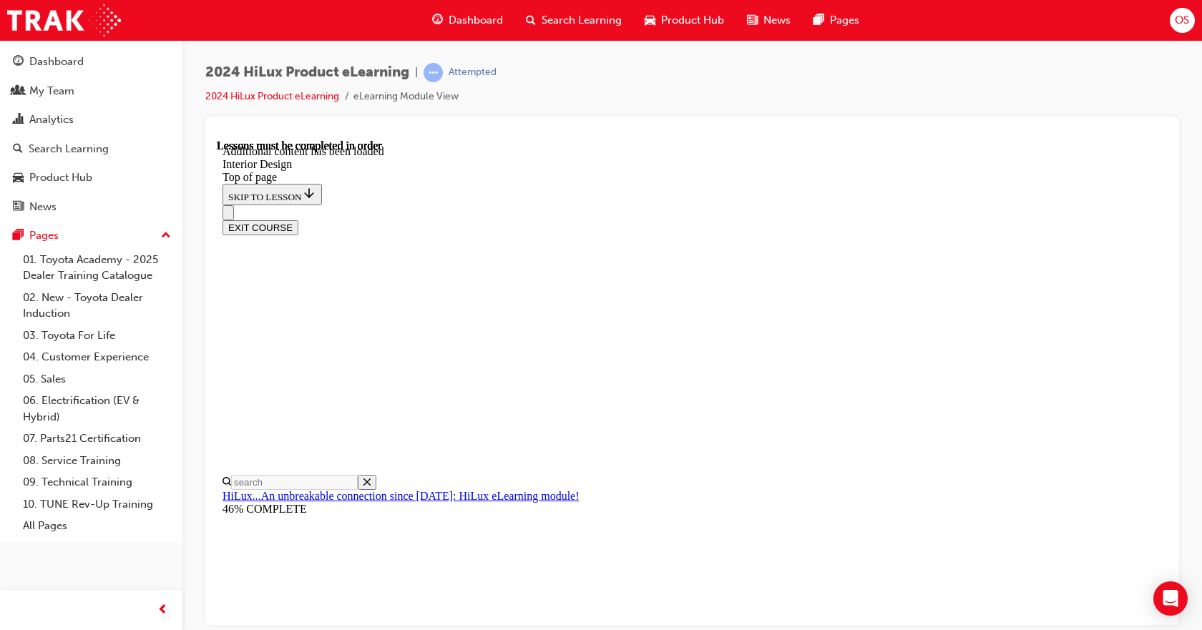
drag, startPoint x: 616, startPoint y: 463, endPoint x: 636, endPoint y: 394, distance: 72.2
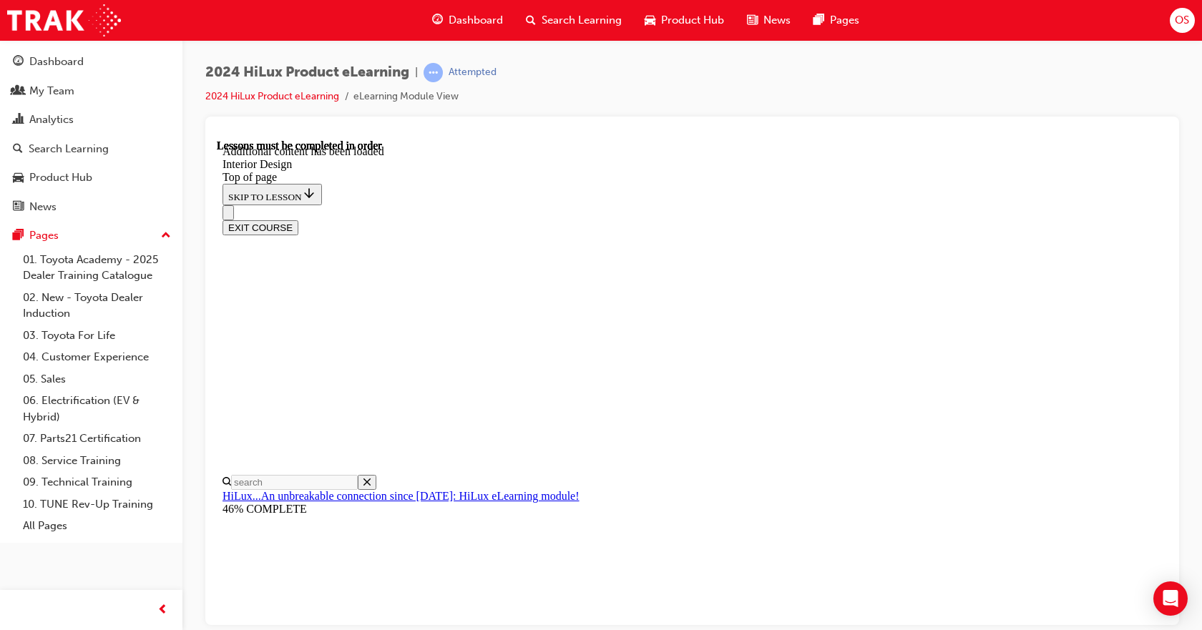
drag, startPoint x: 889, startPoint y: 513, endPoint x: 942, endPoint y: 515, distance: 53.0
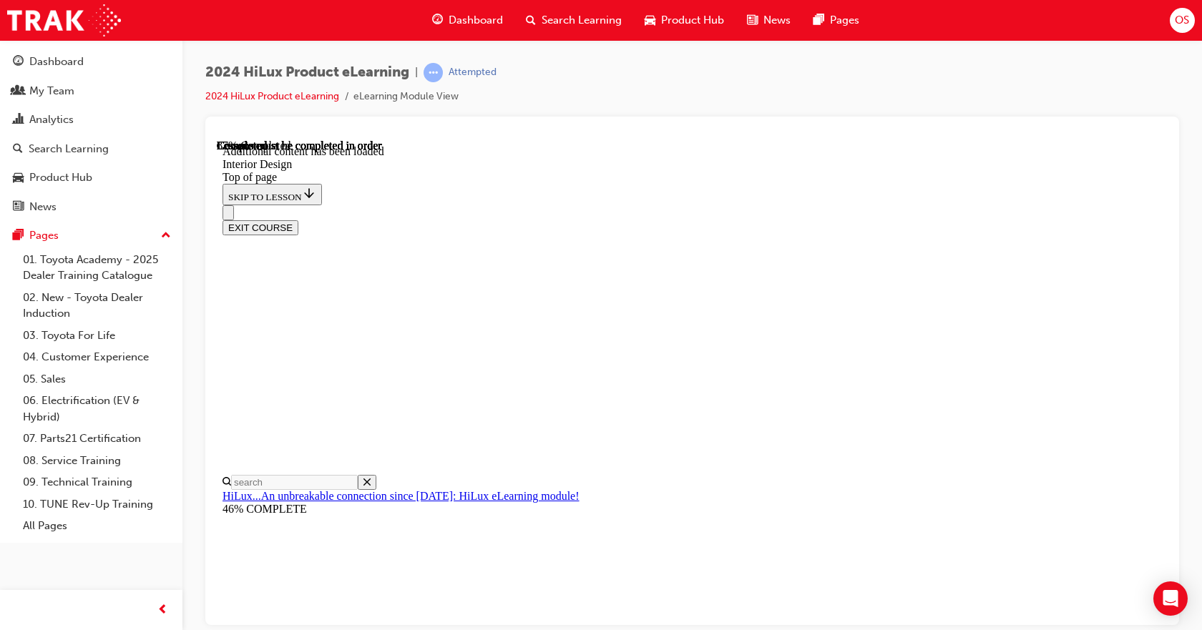
scroll to position [2382, 0]
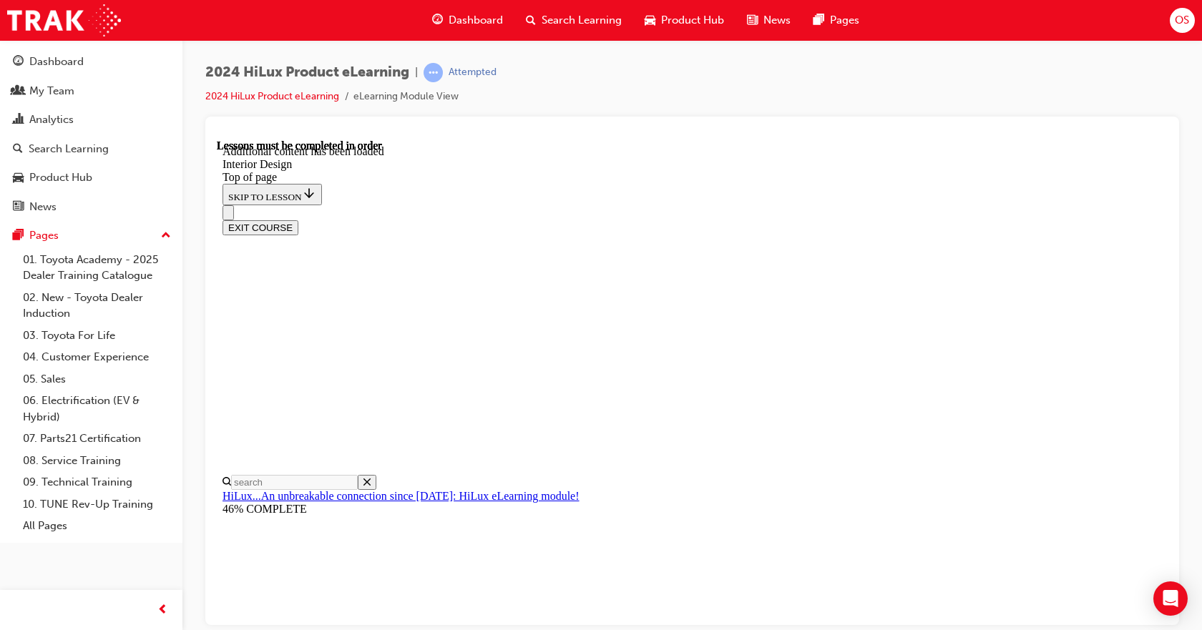
scroll to position [127, 0]
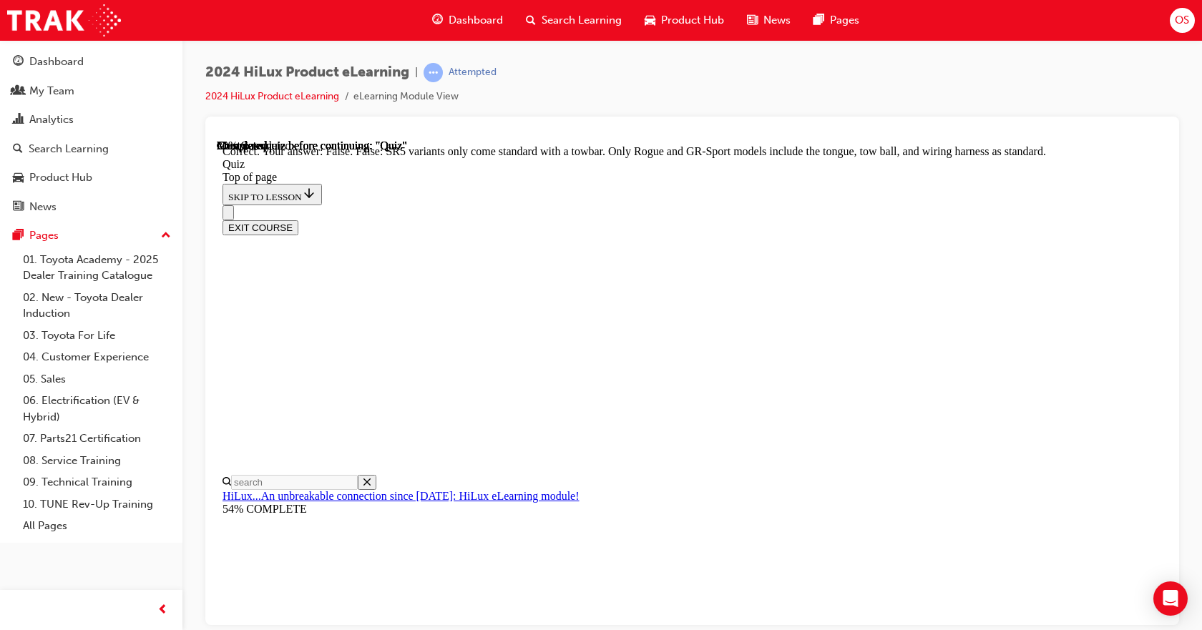
scroll to position [300, 0]
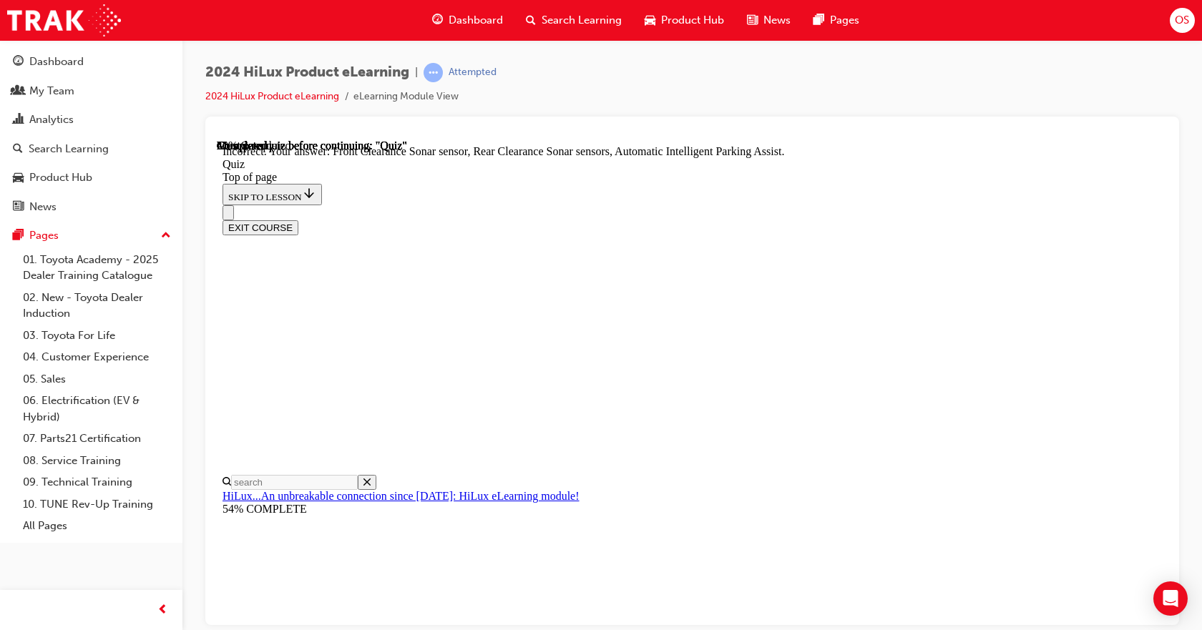
scroll to position [155, 0]
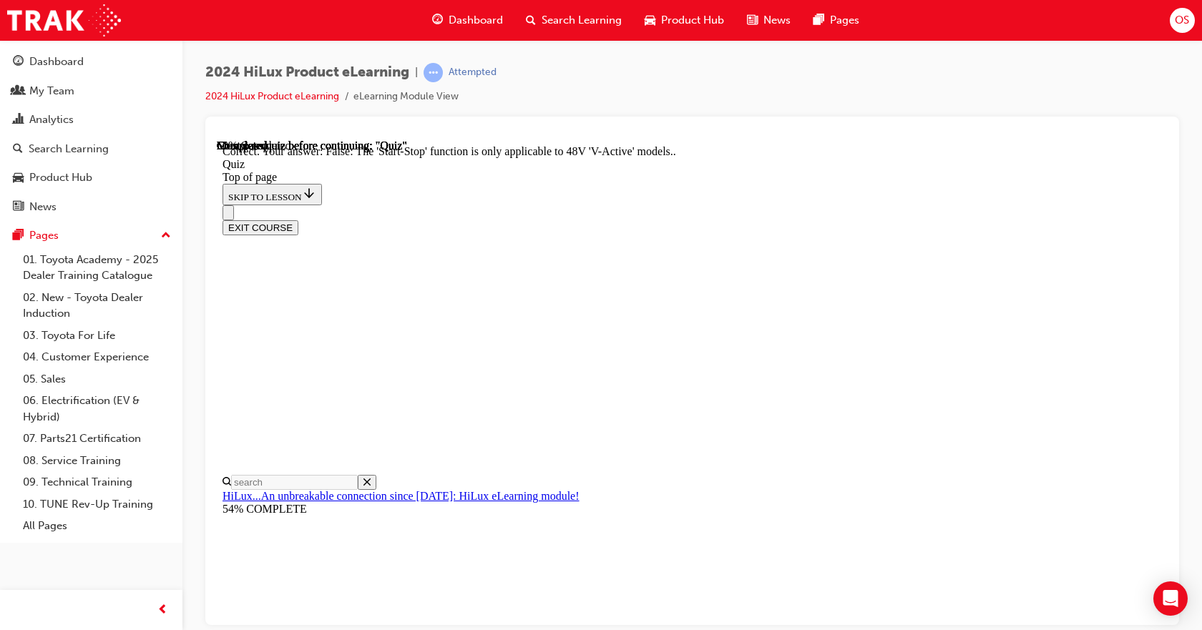
scroll to position [200, 0]
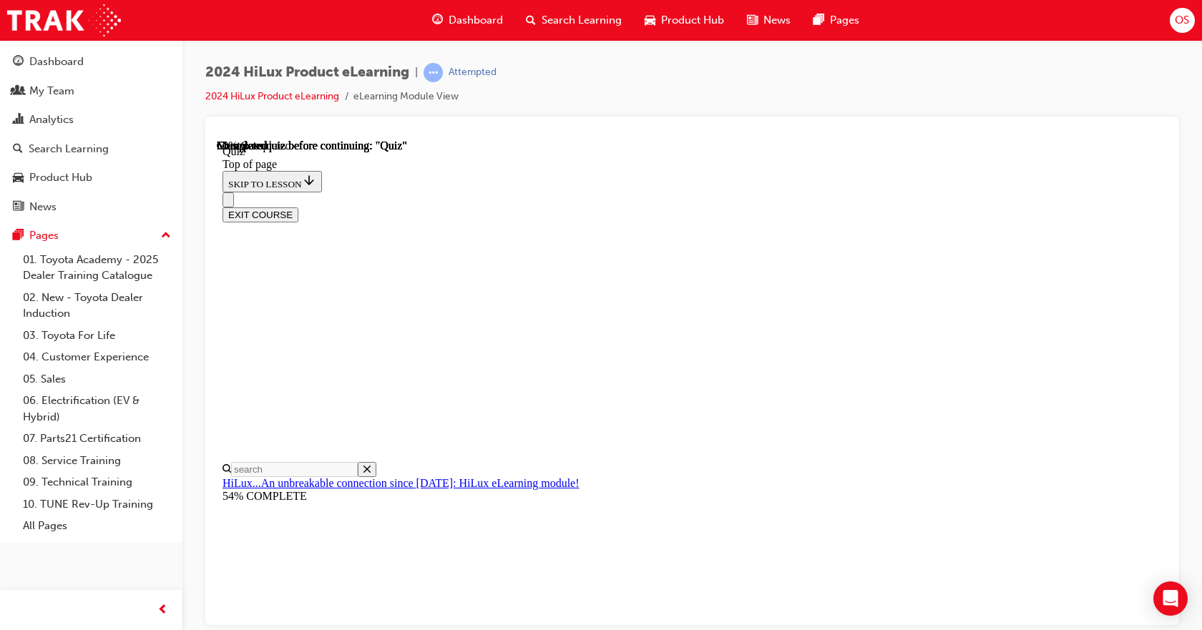
scroll to position [208, 0]
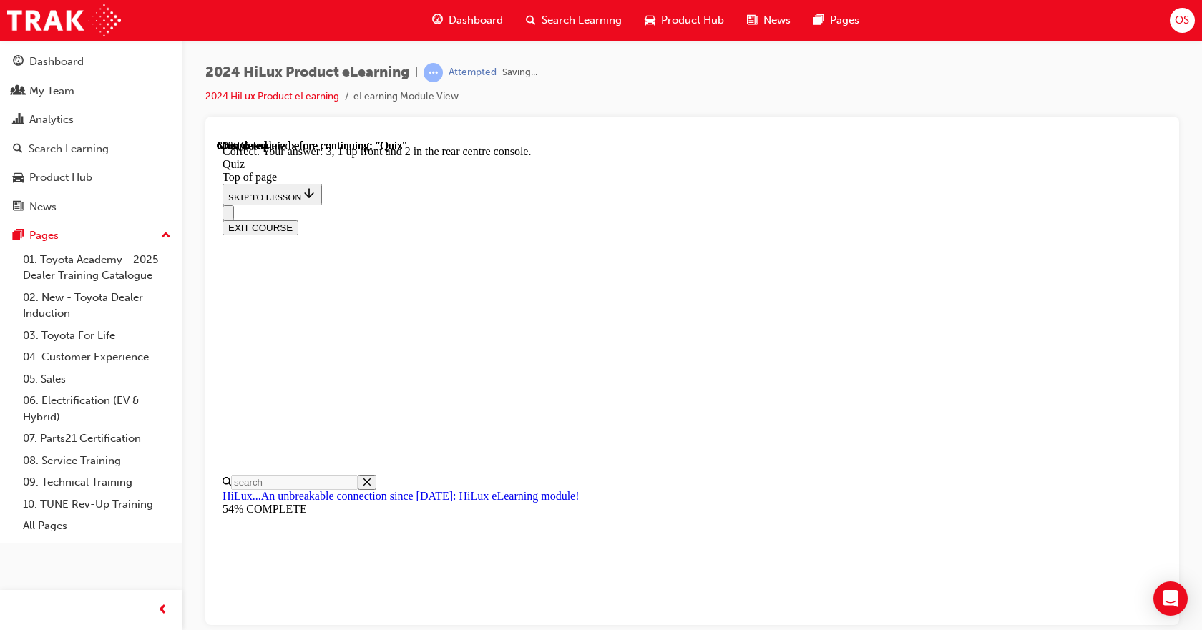
scroll to position [253, 0]
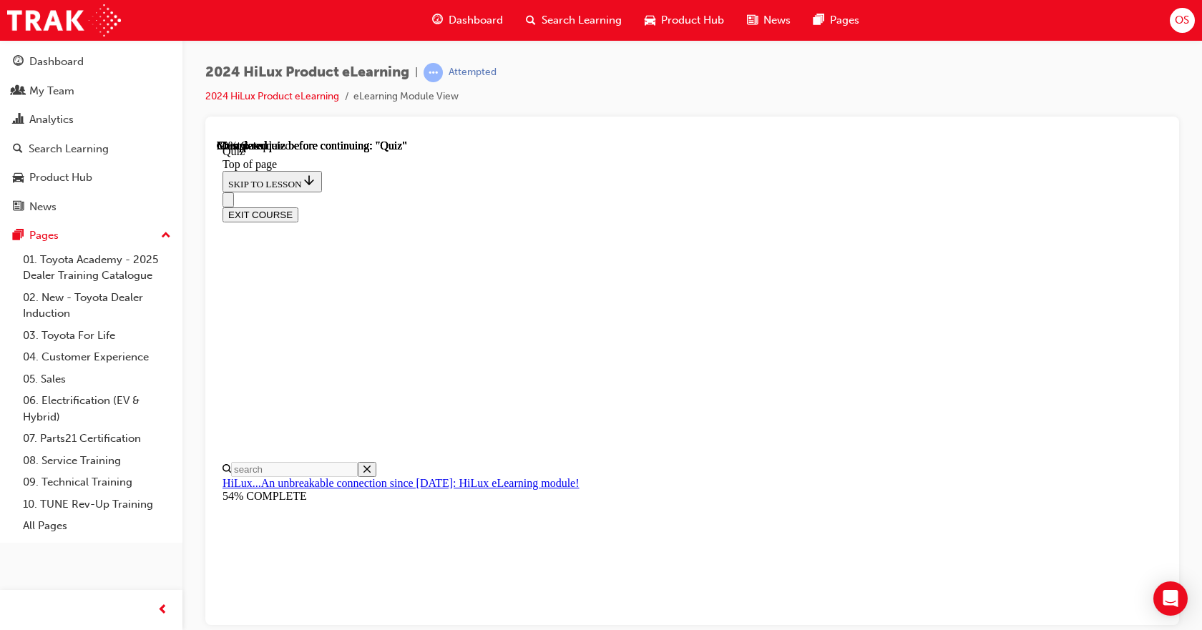
scroll to position [143, 0]
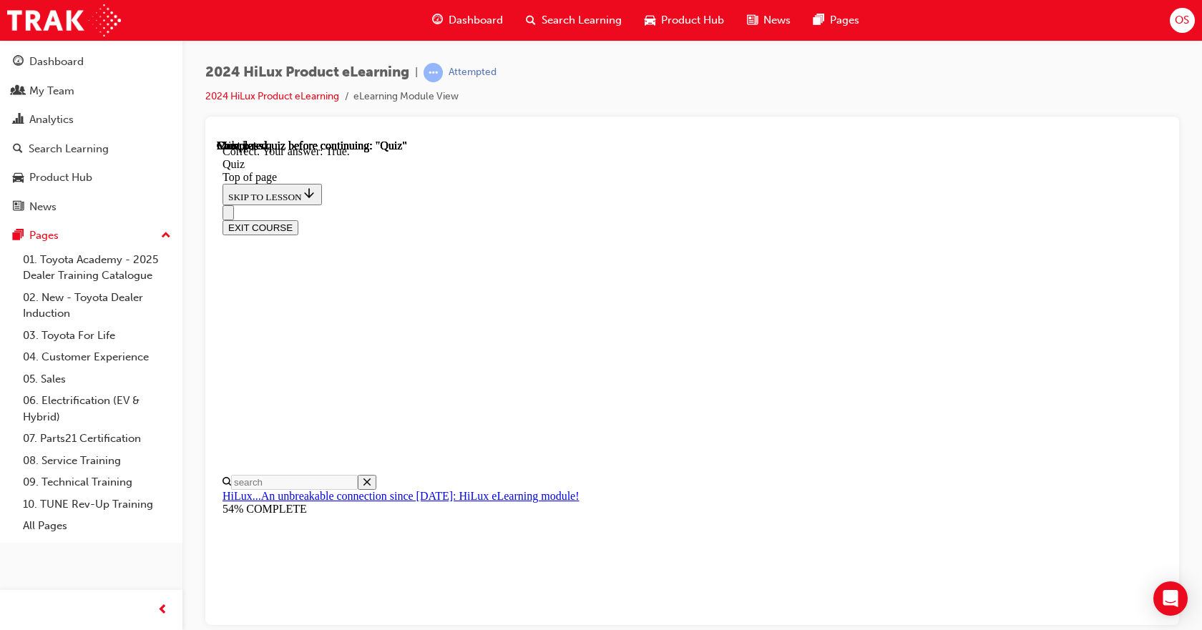
scroll to position [220, 0]
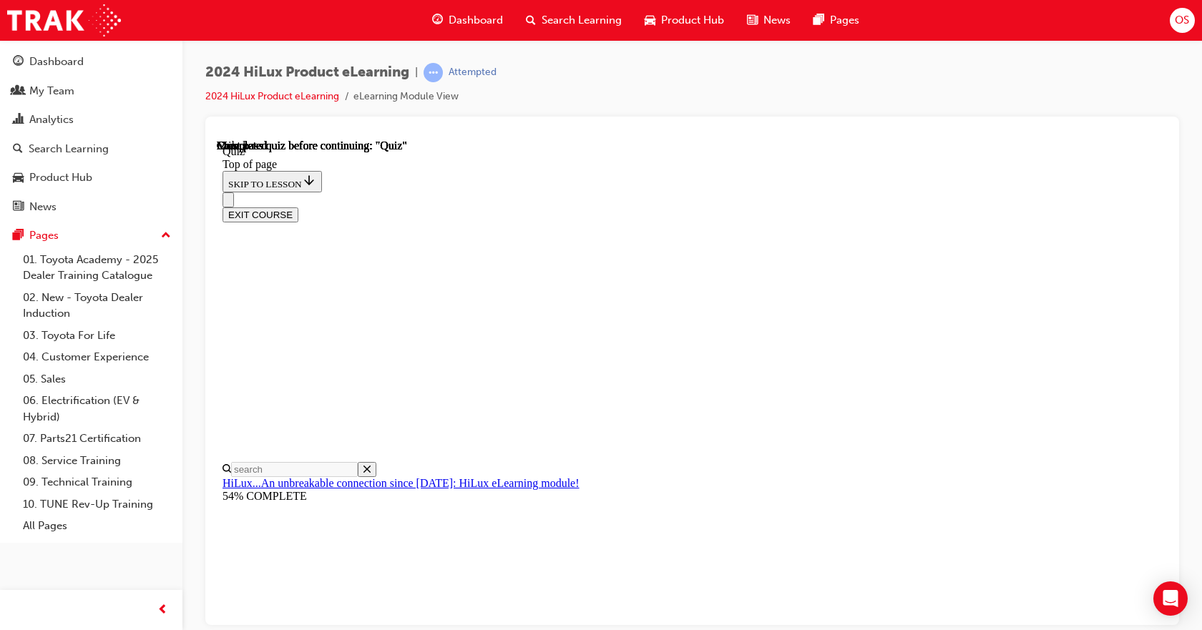
scroll to position [291, 0]
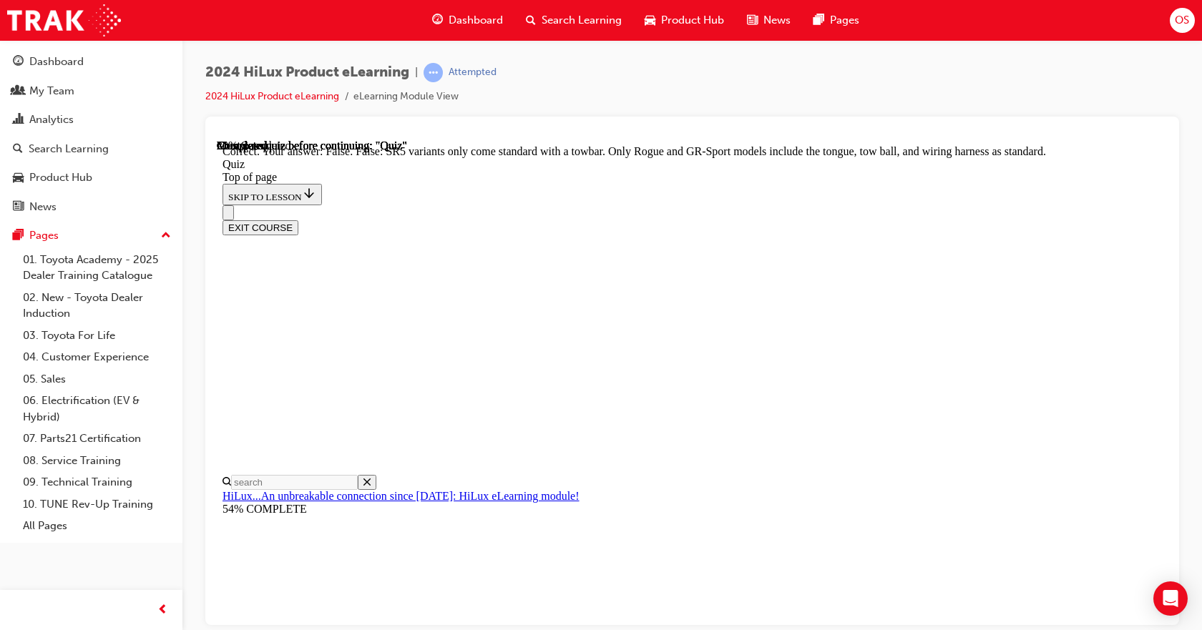
scroll to position [300, 0]
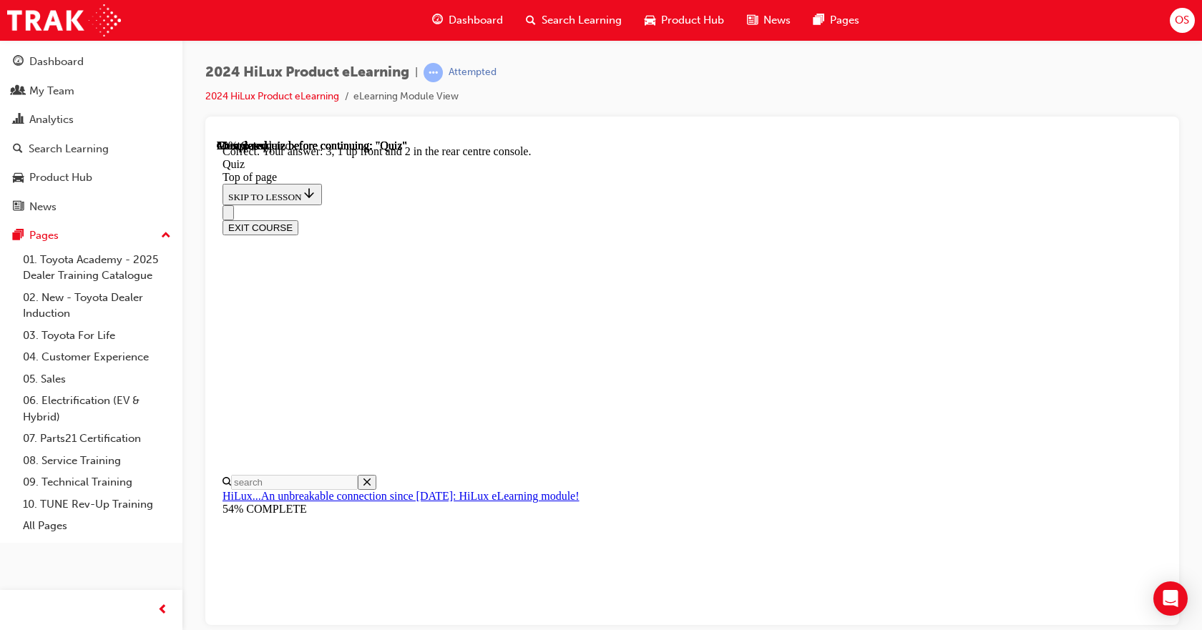
scroll to position [253, 0]
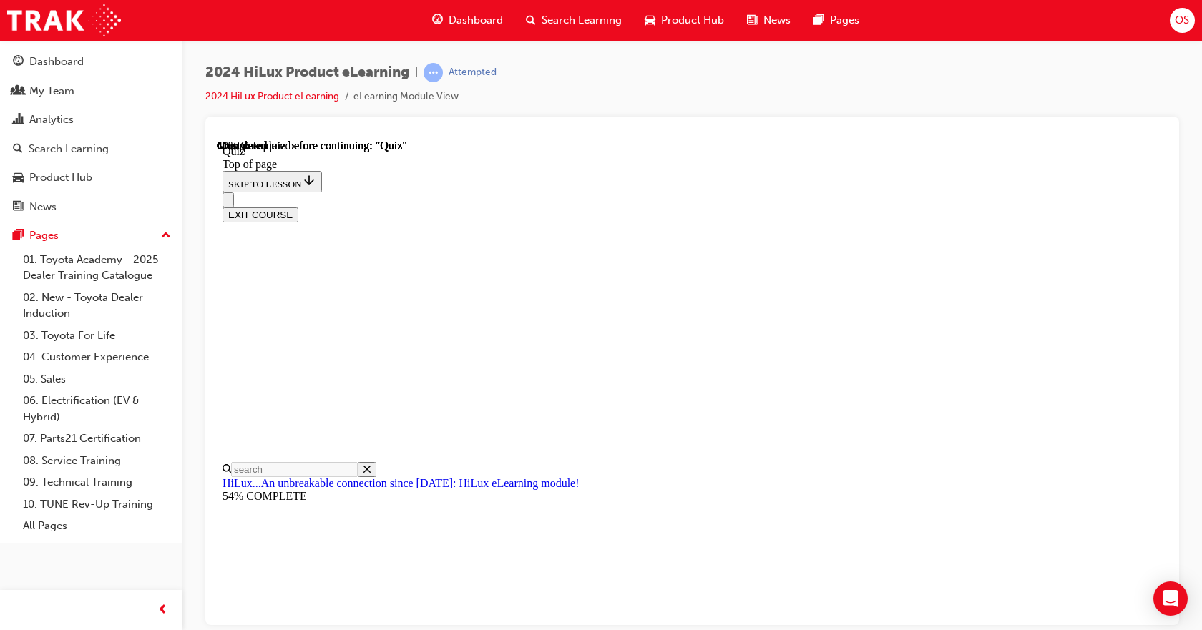
scroll to position [215, 0]
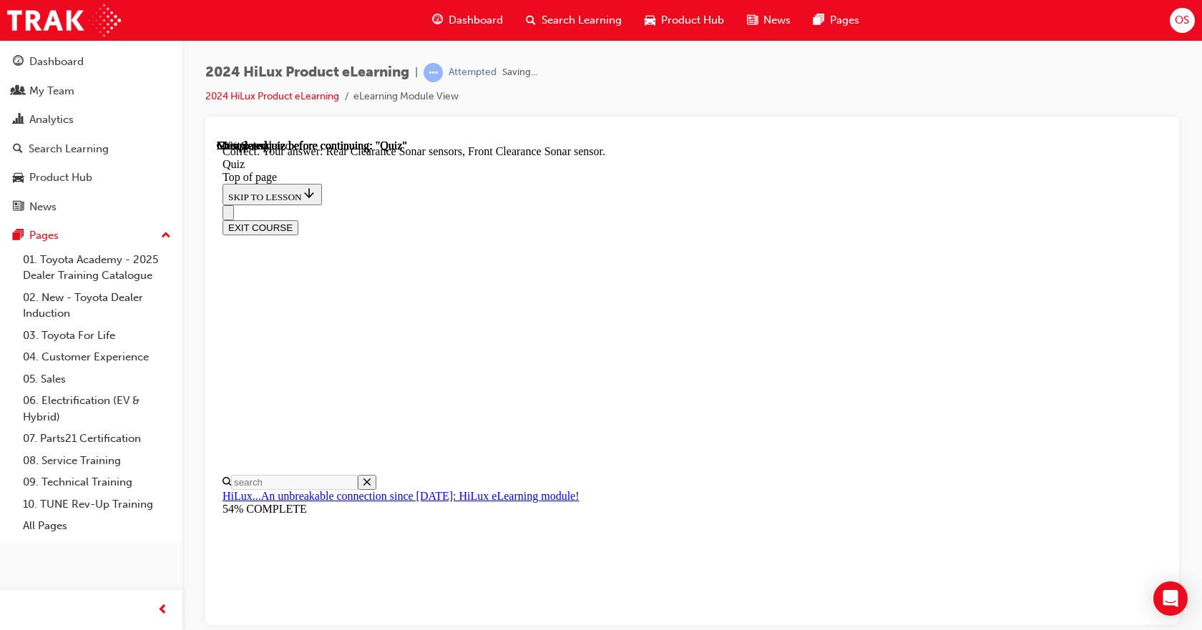
scroll to position [286, 0]
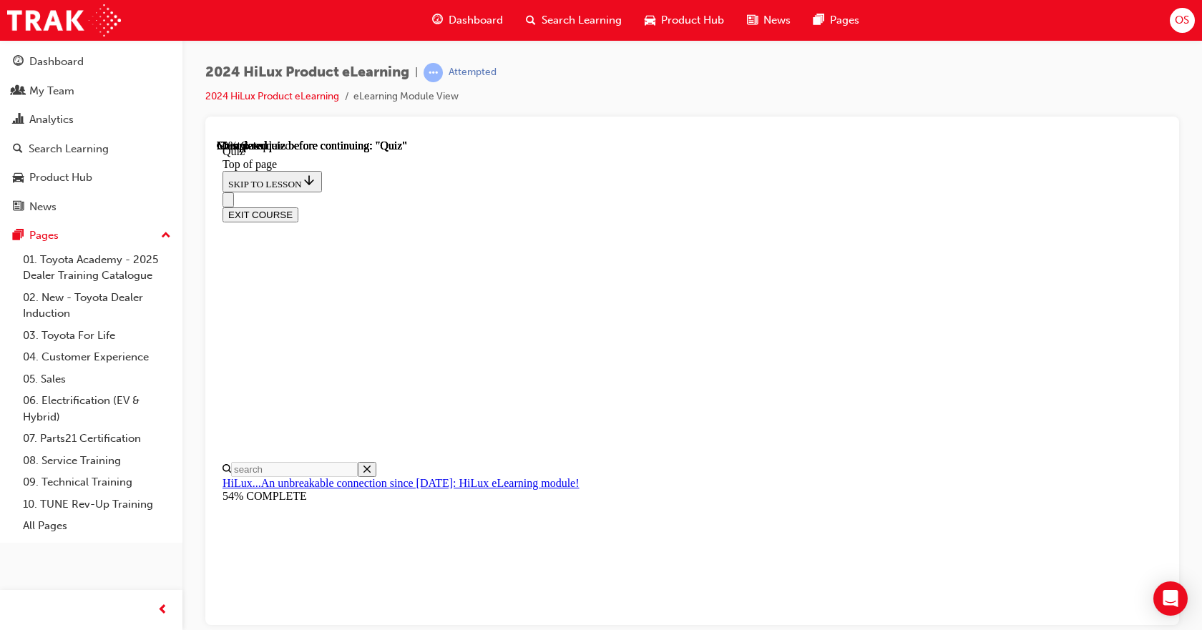
scroll to position [155, 0]
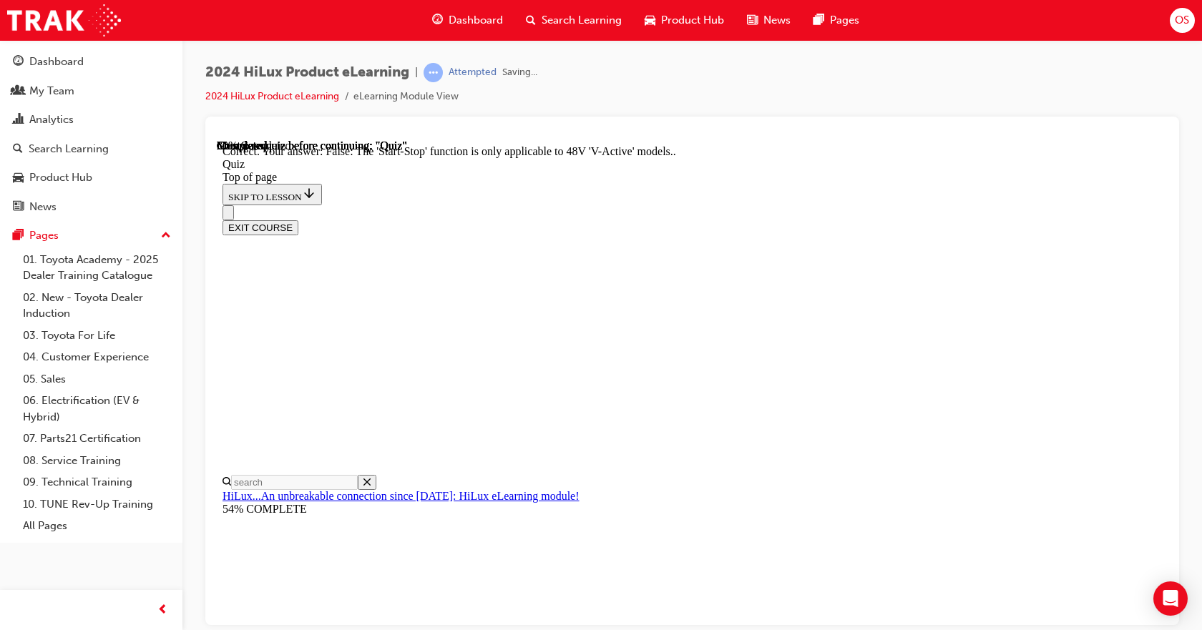
scroll to position [200, 0]
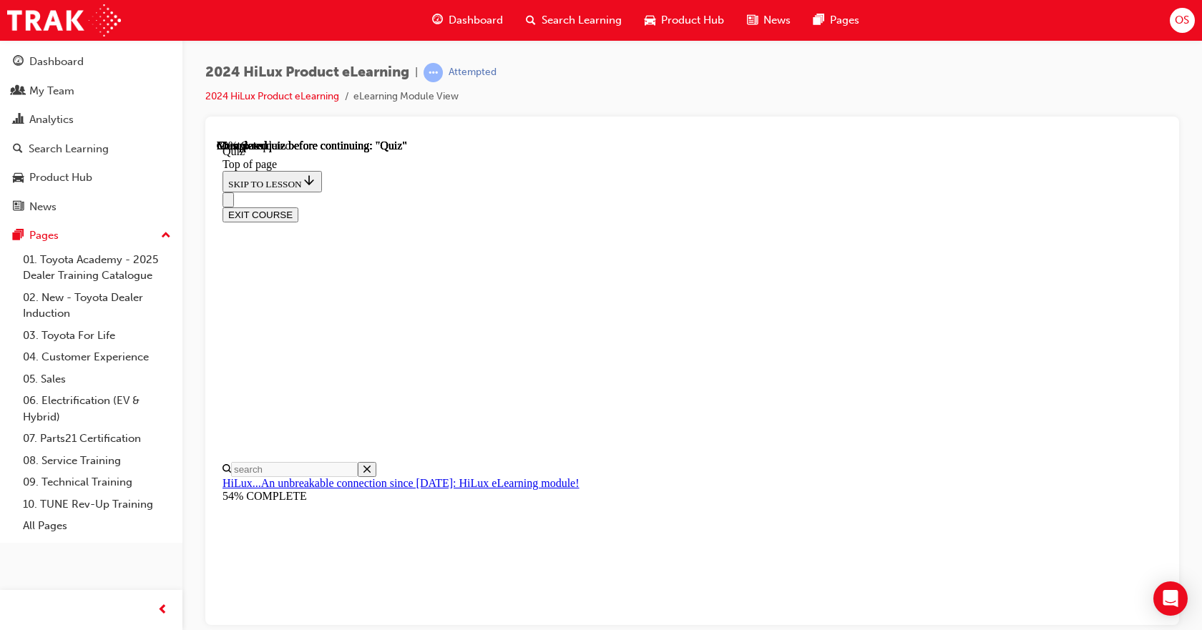
scroll to position [175, 0]
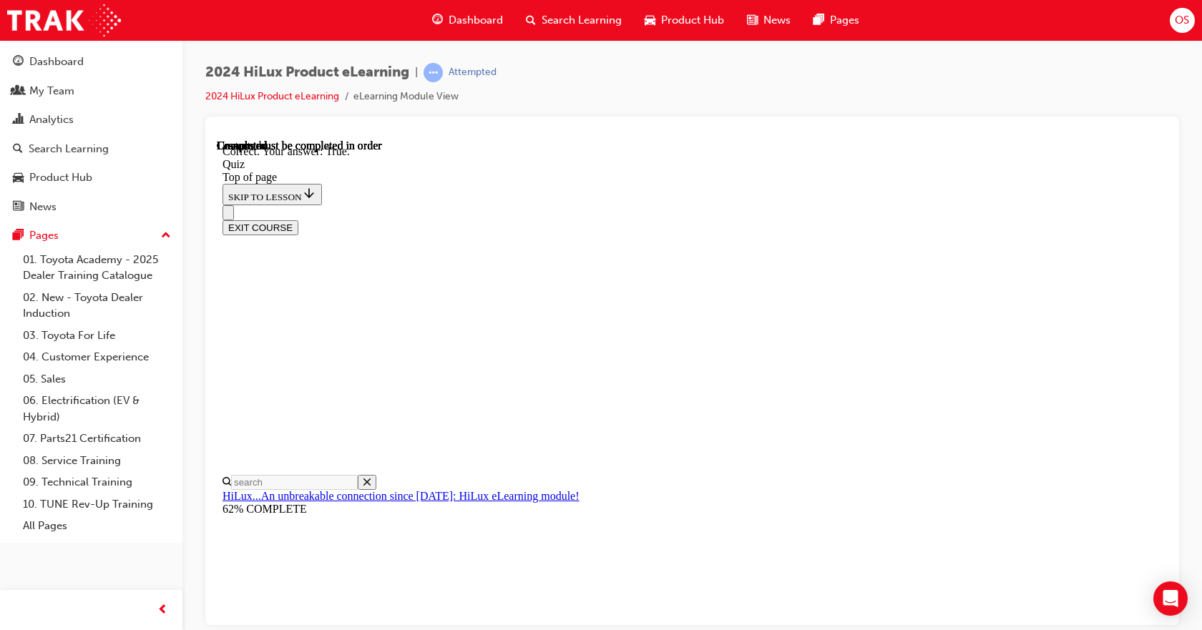
scroll to position [220, 0]
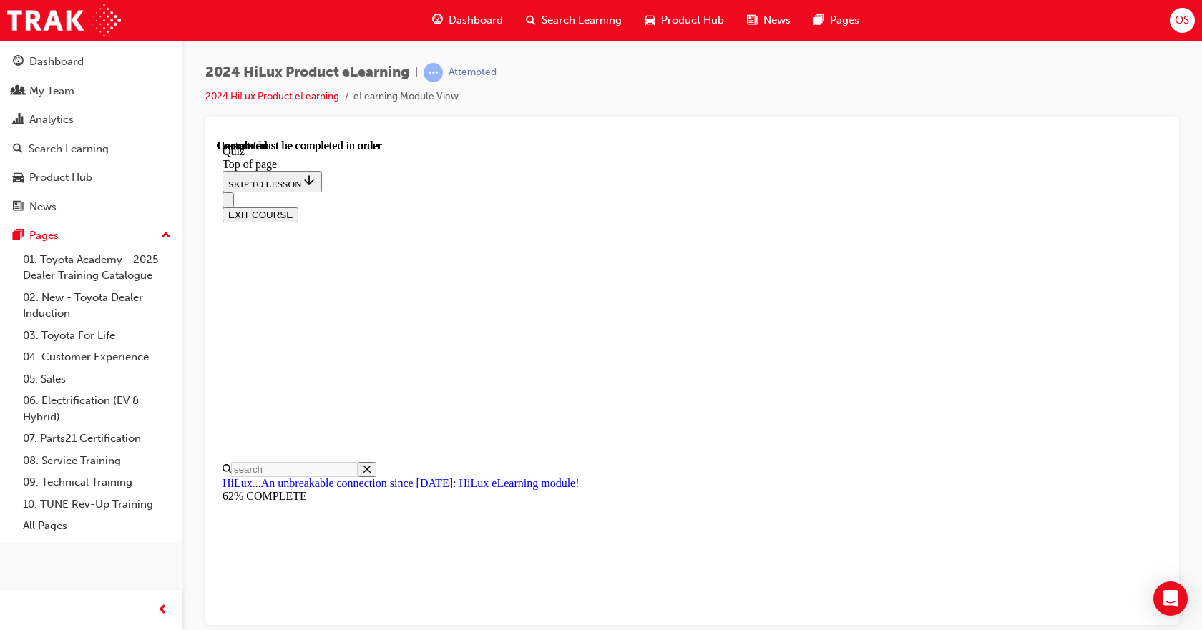
scroll to position [291, 0]
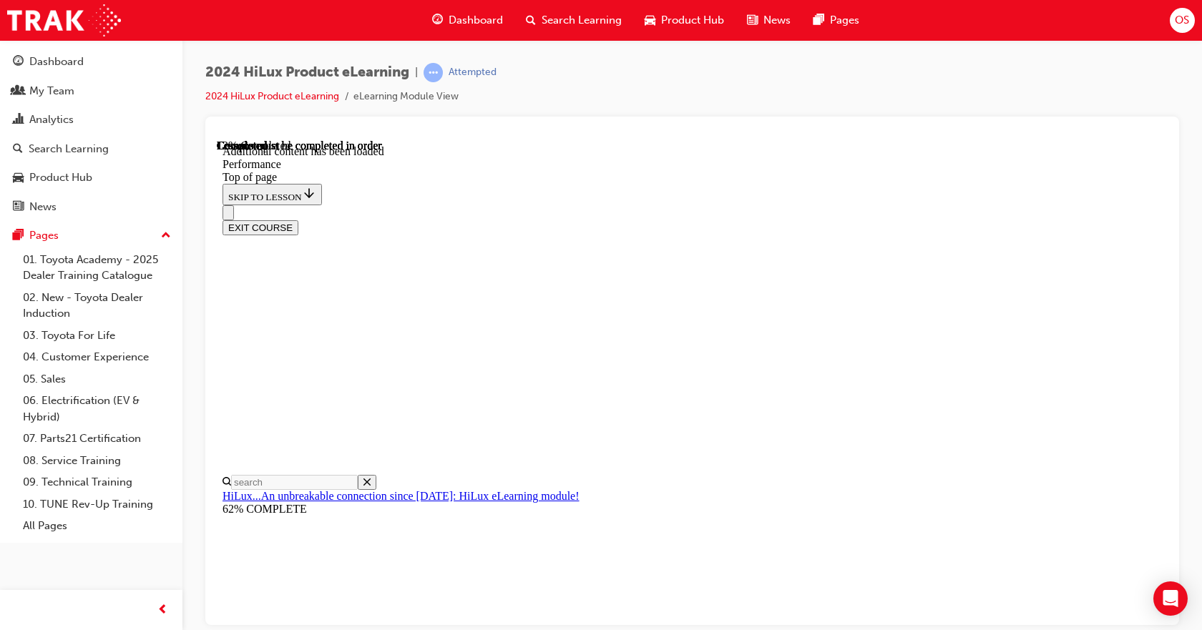
scroll to position [1196, 0]
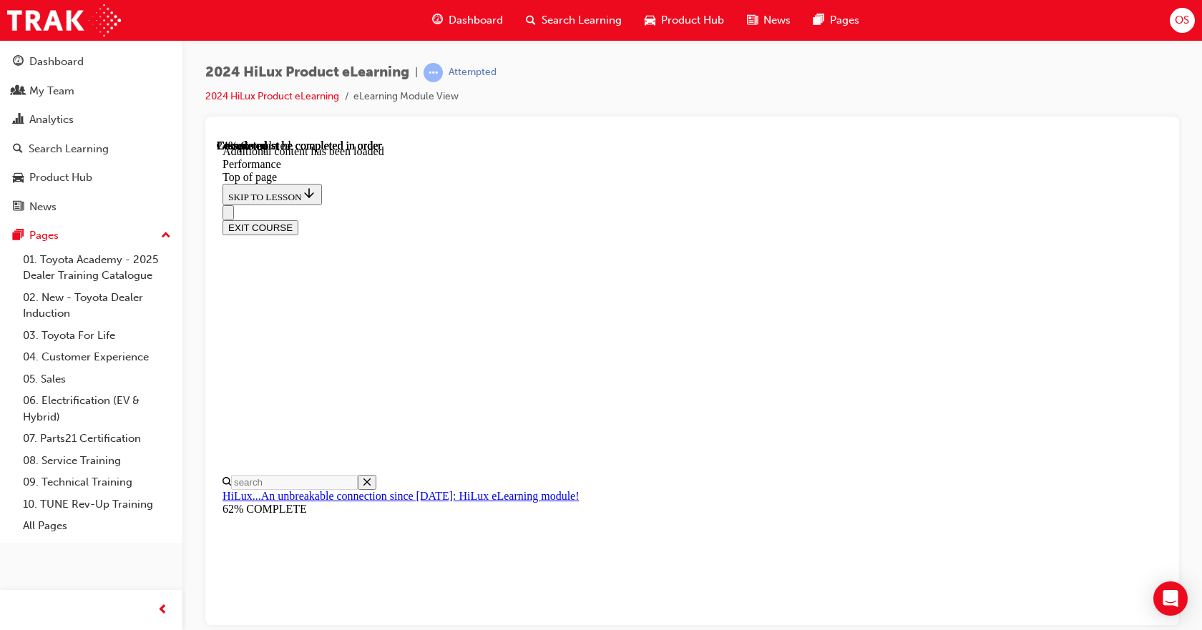
drag, startPoint x: 799, startPoint y: 360, endPoint x: 871, endPoint y: 354, distance: 71.8
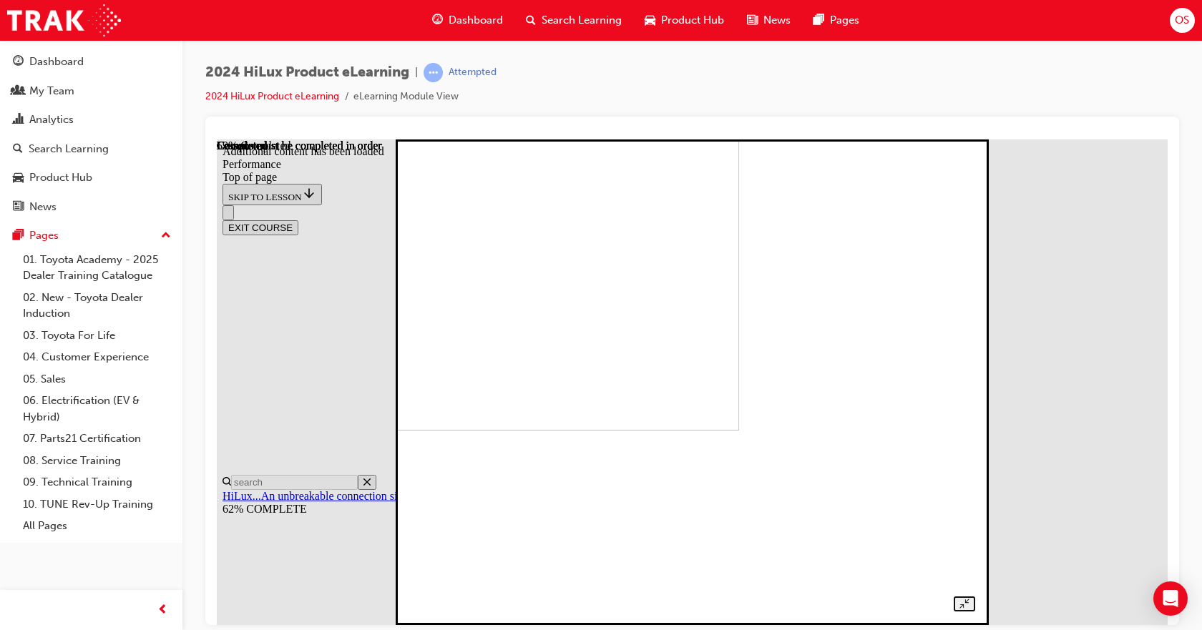
click at [740, 329] on img at bounding box center [467, 187] width 545 height 486
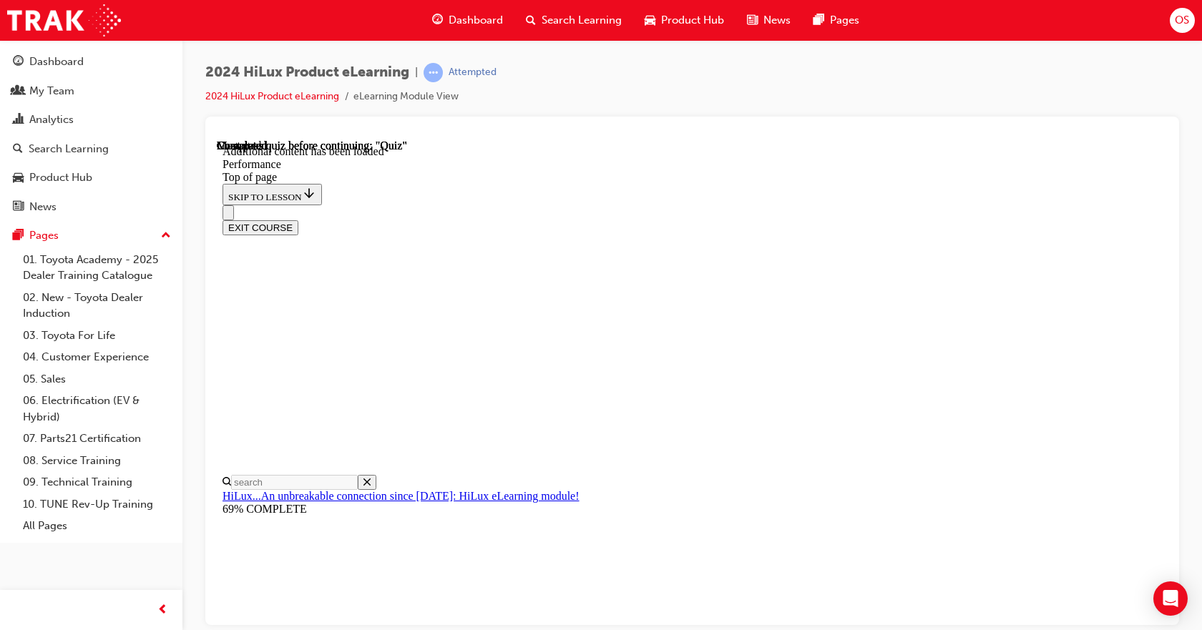
drag, startPoint x: 564, startPoint y: 207, endPoint x: 696, endPoint y: 545, distance: 363.5
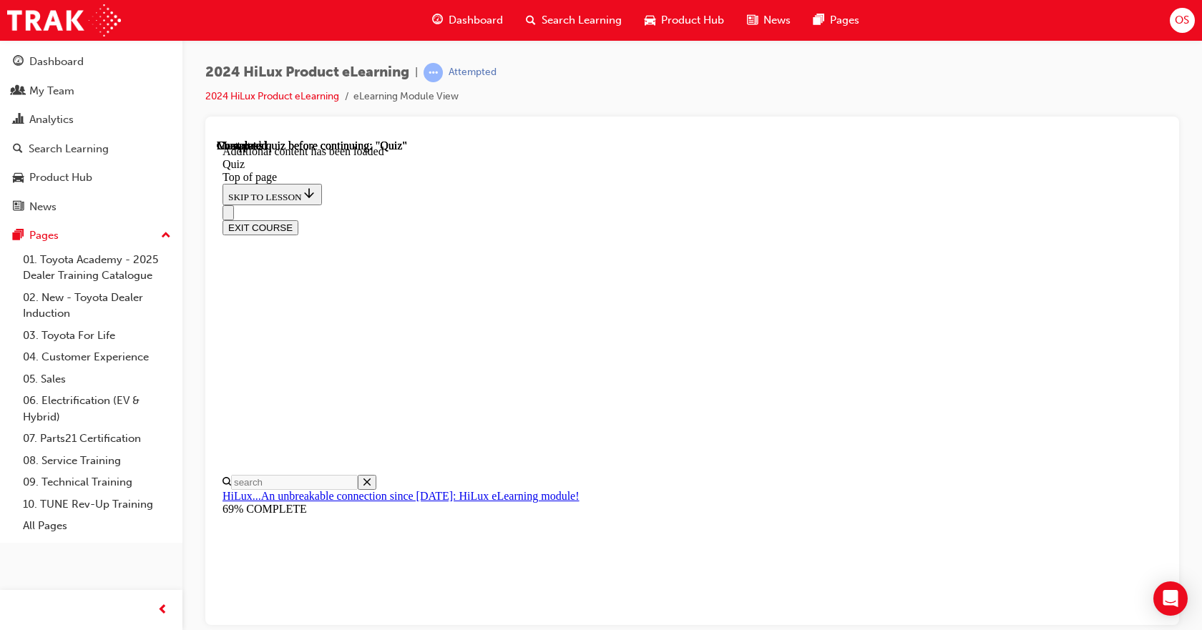
copy div "Up to what fuel consumption gains in percentage are achieved by combining the o…"
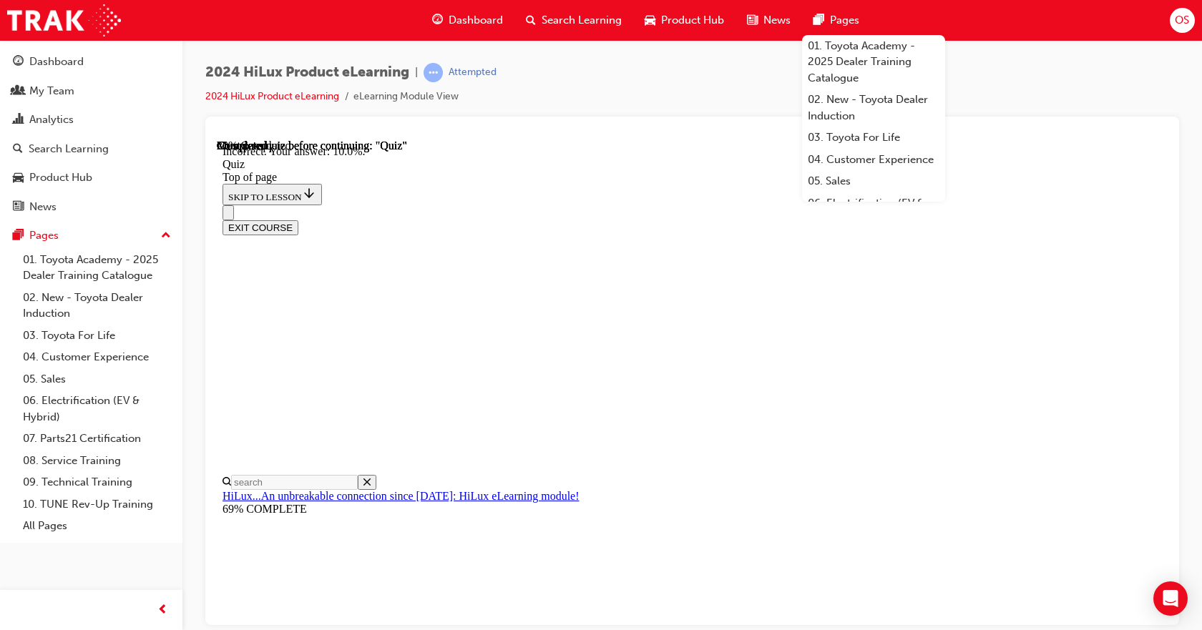
scroll to position [215, 0]
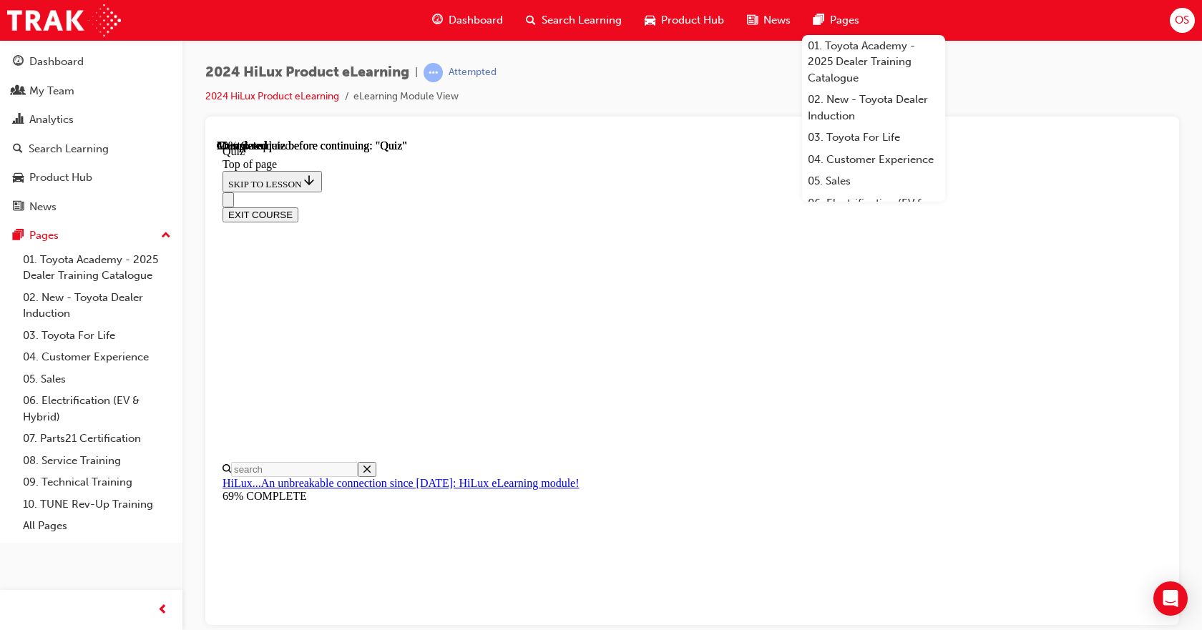
scroll to position [215, 0]
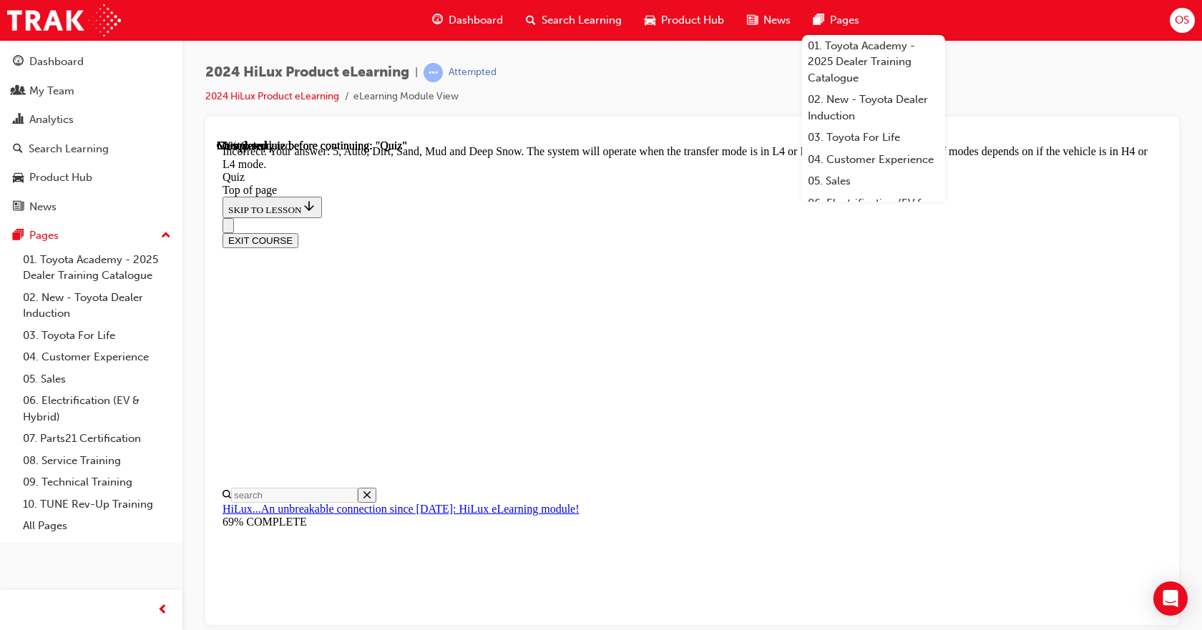
scroll to position [414, 0]
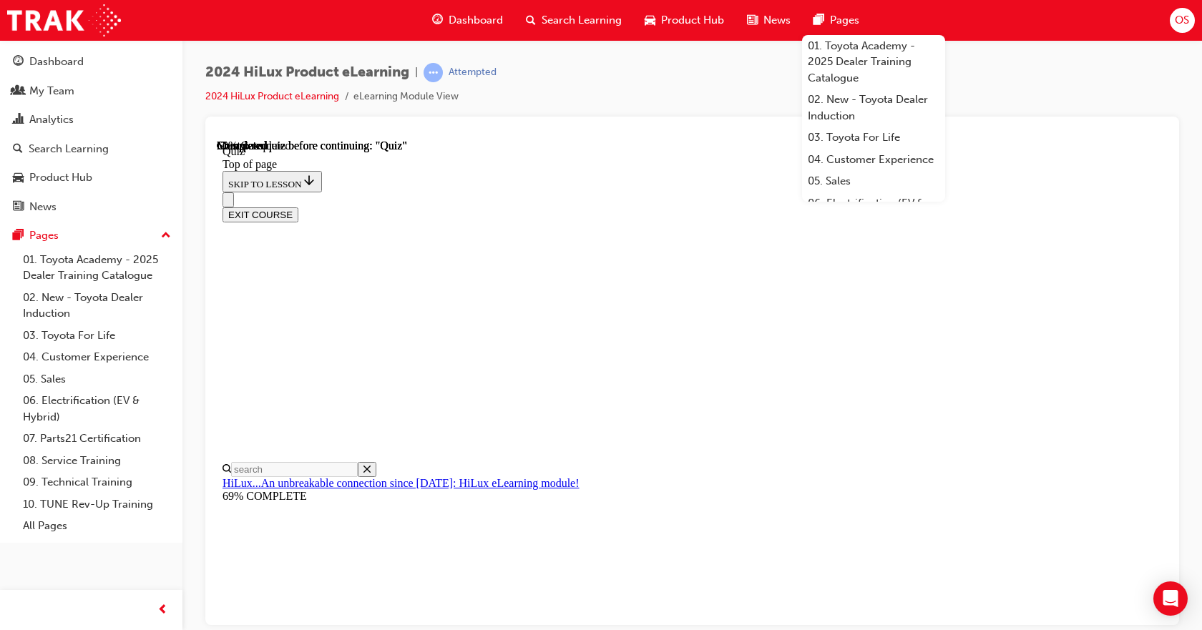
scroll to position [150, 0]
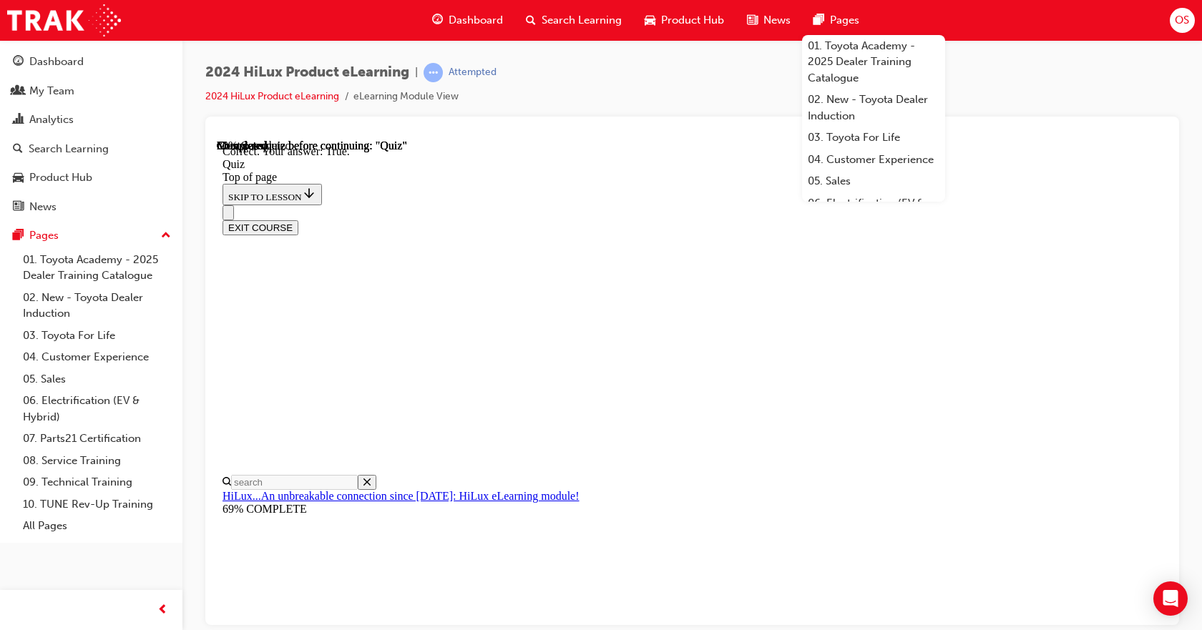
scroll to position [195, 0]
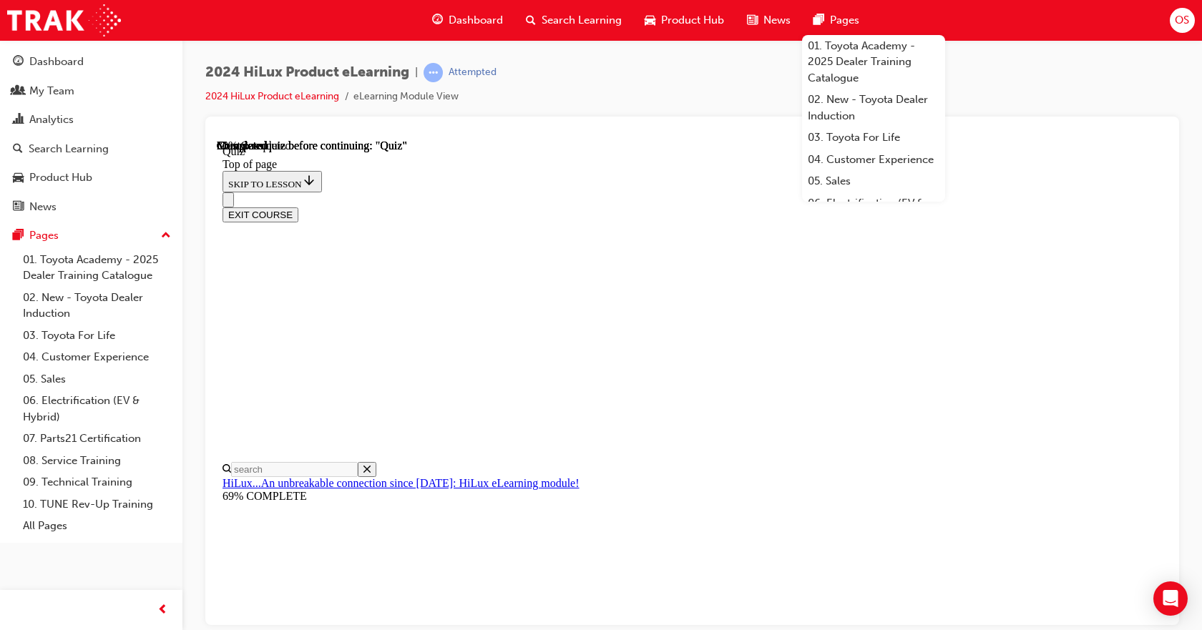
scroll to position [215, 0]
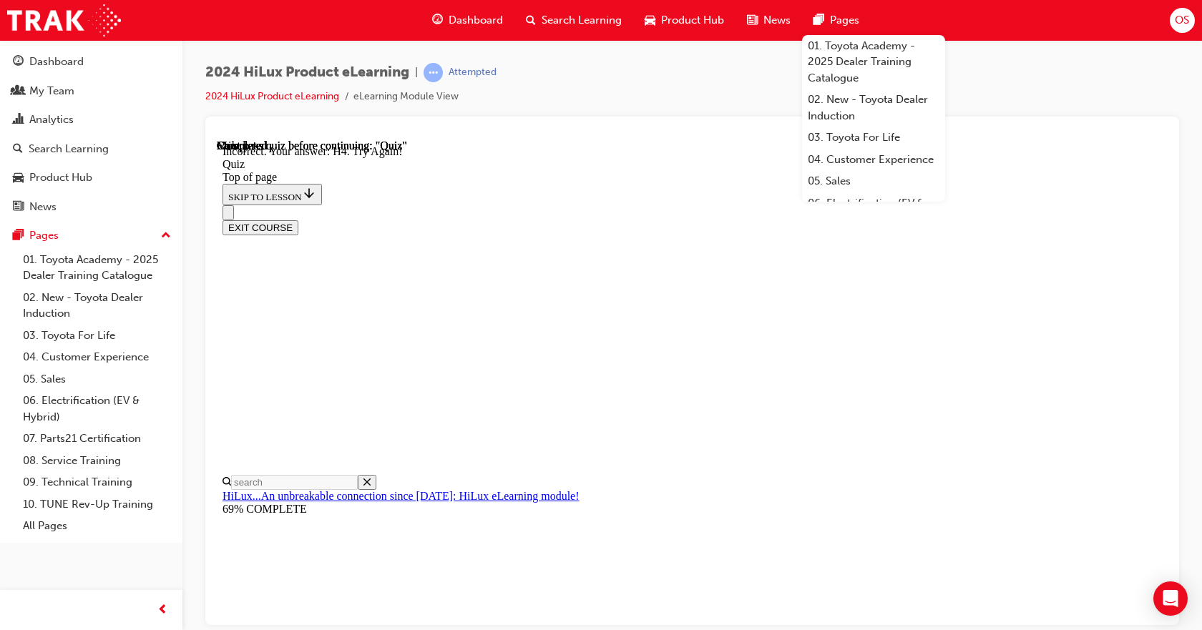
scroll to position [381, 0]
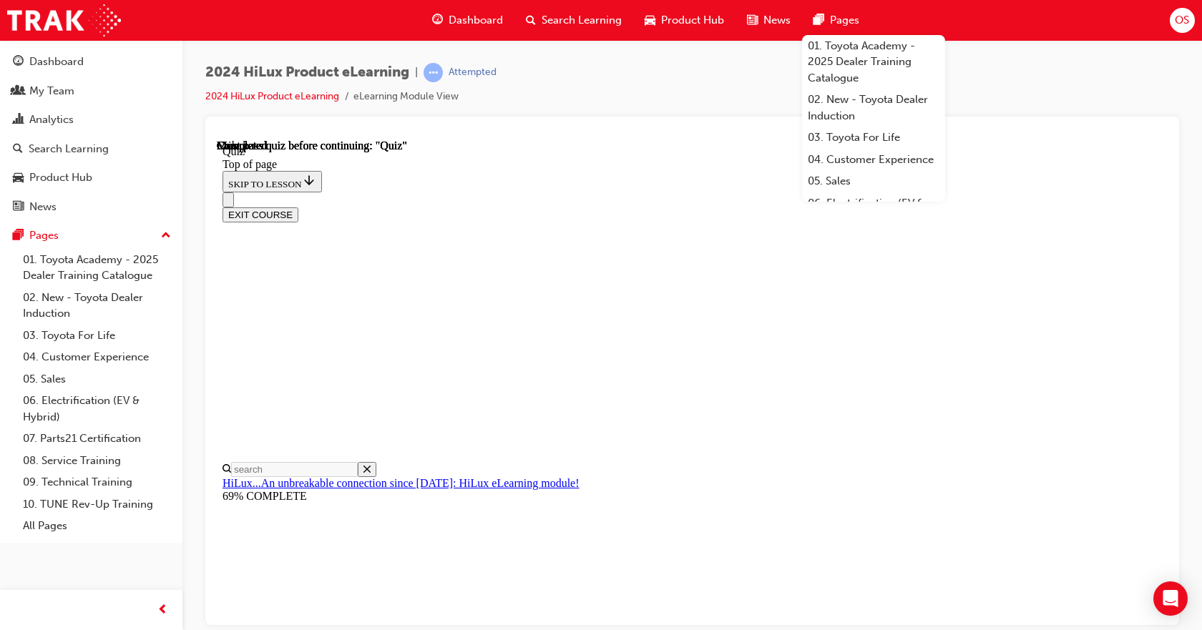
scroll to position [286, 0]
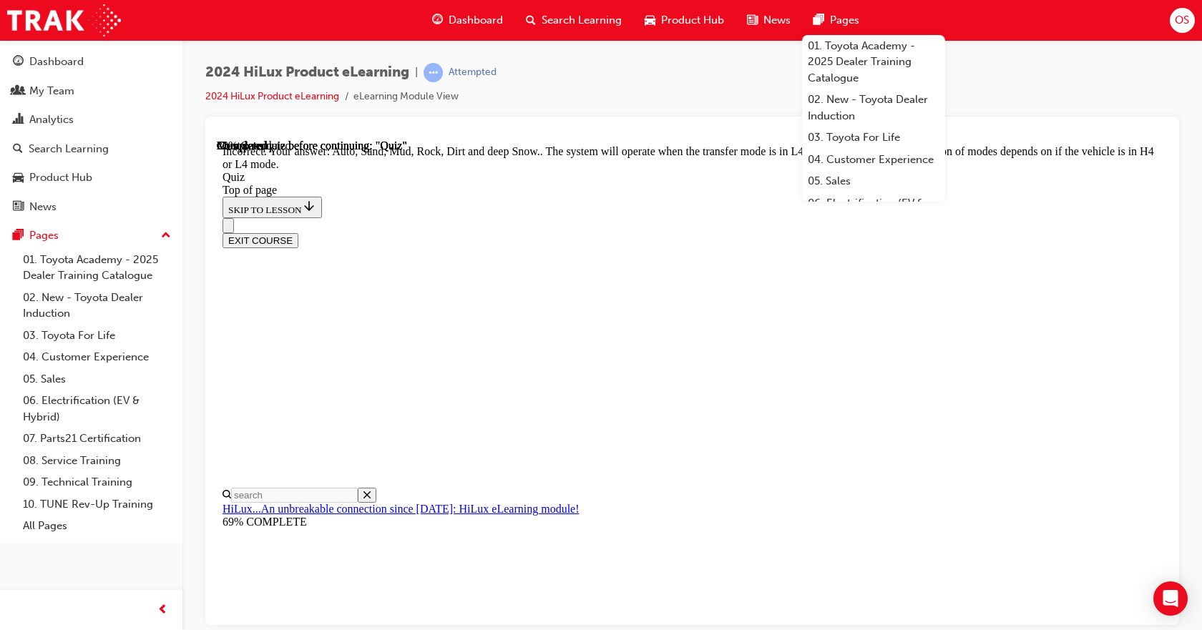
scroll to position [414, 0]
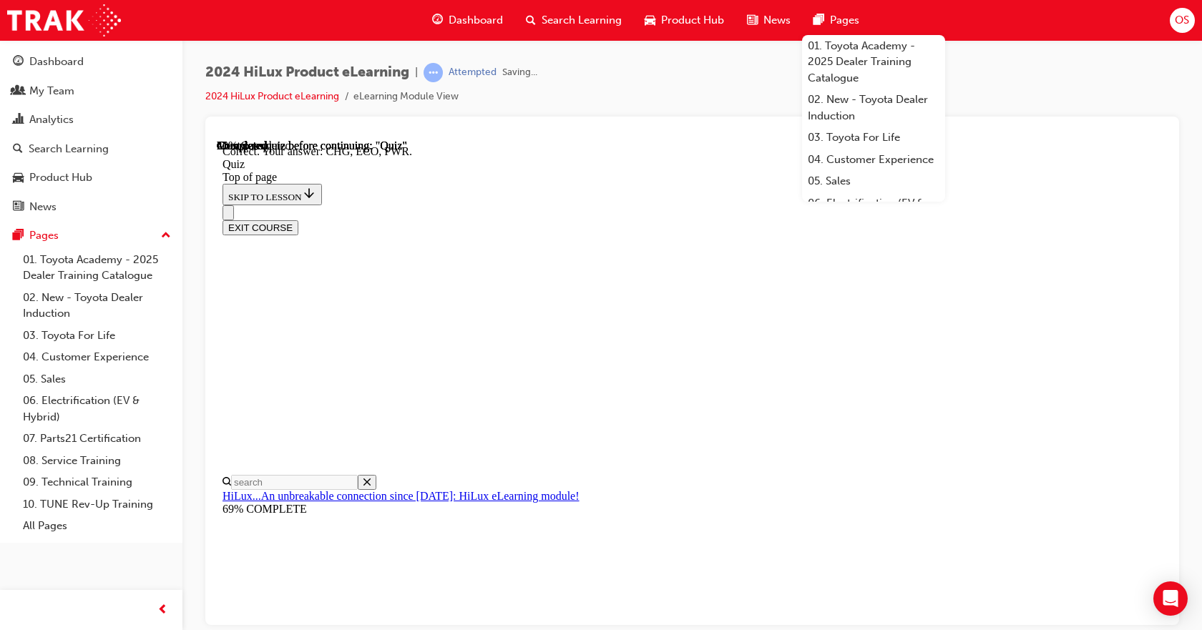
scroll to position [471, 0]
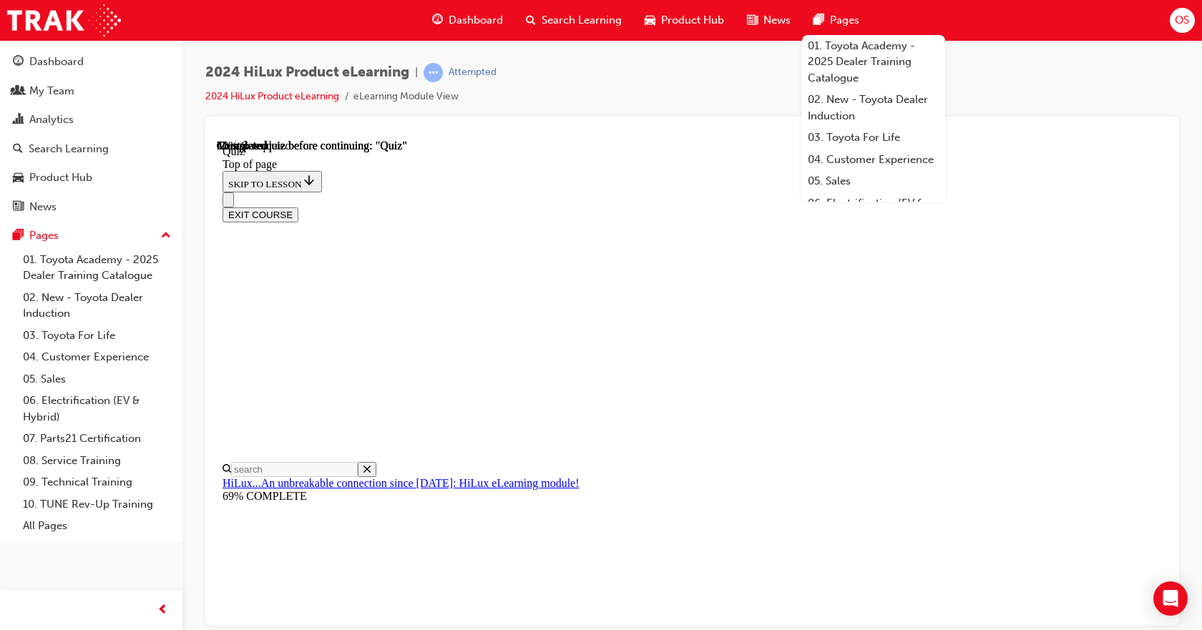
scroll to position [215, 0]
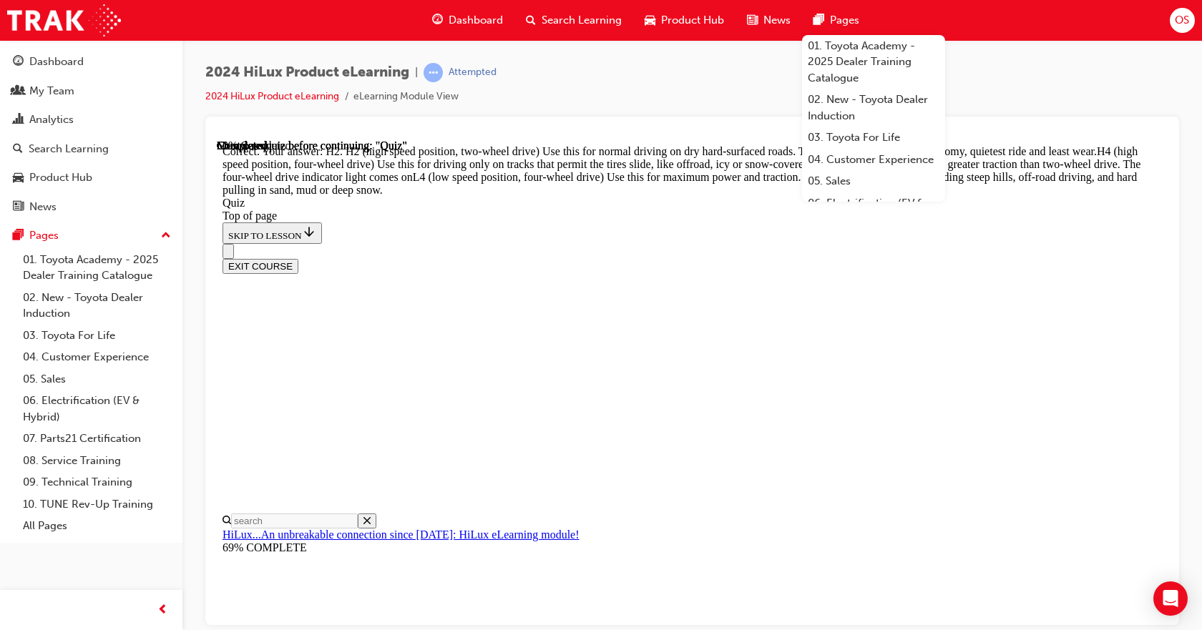
scroll to position [534, 0]
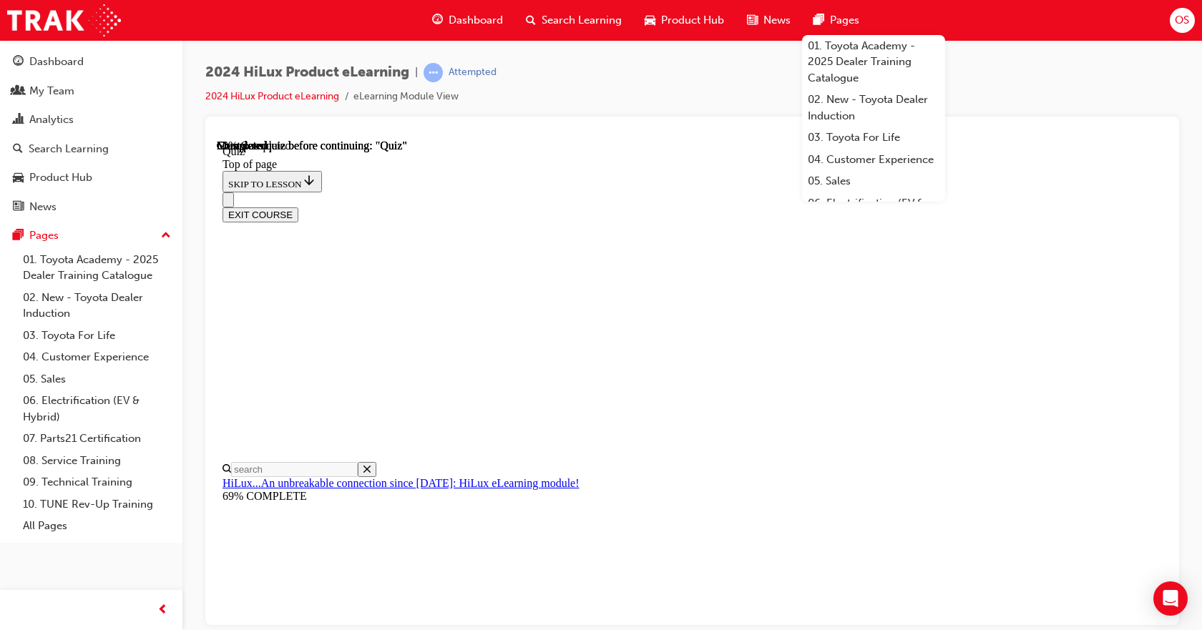
scroll to position [150, 0]
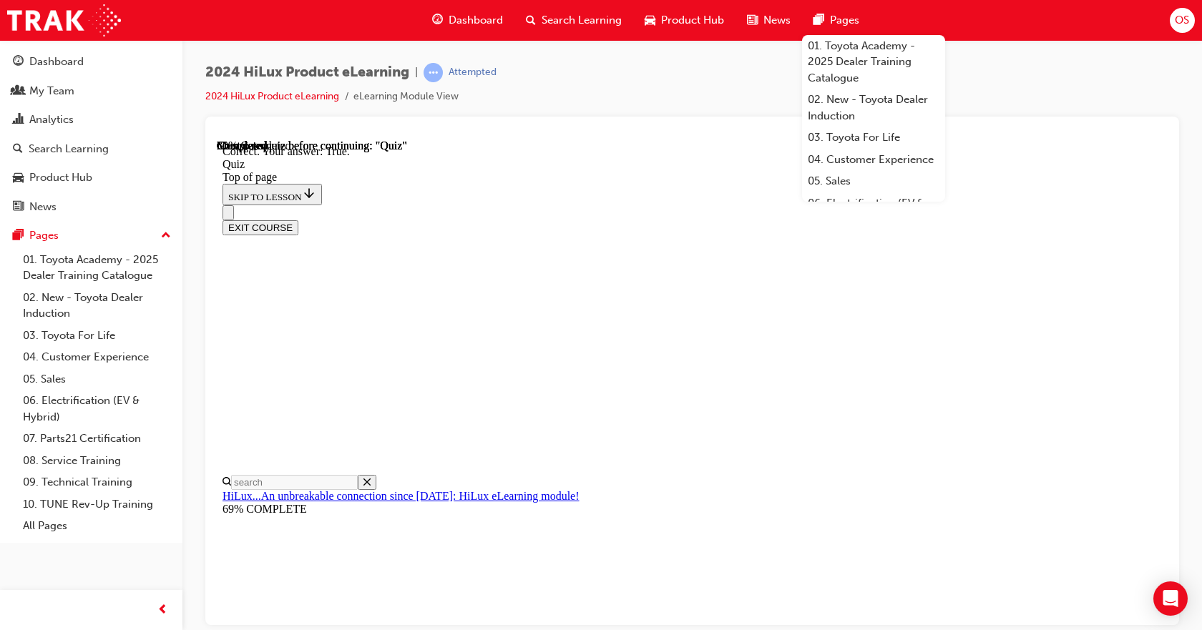
scroll to position [195, 0]
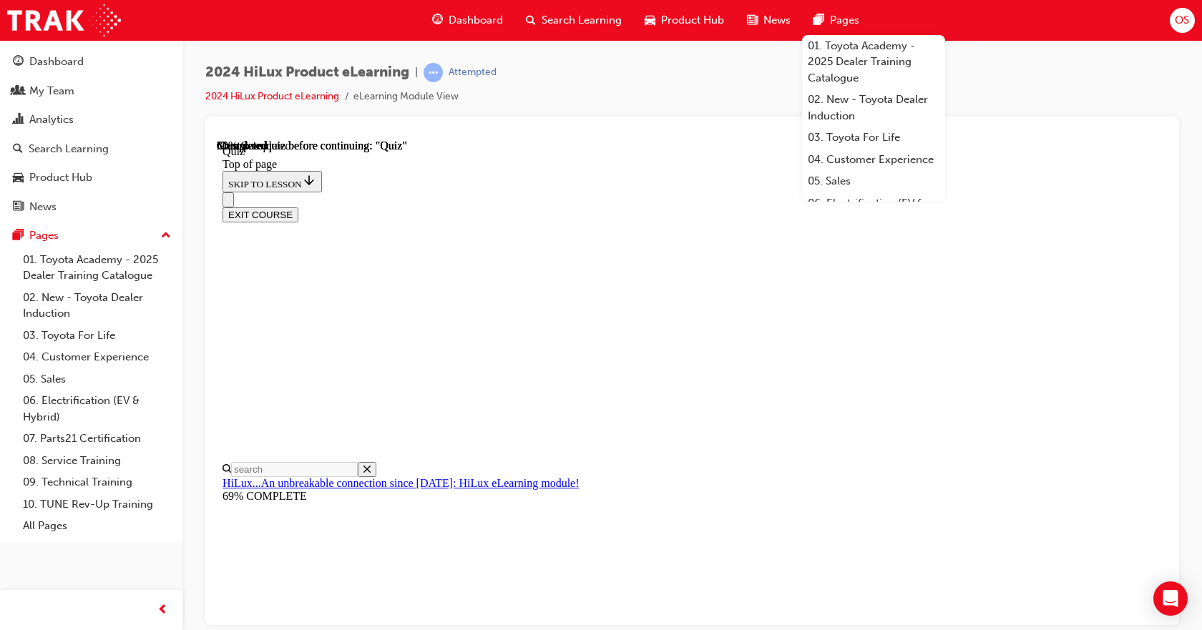
scroll to position [143, 0]
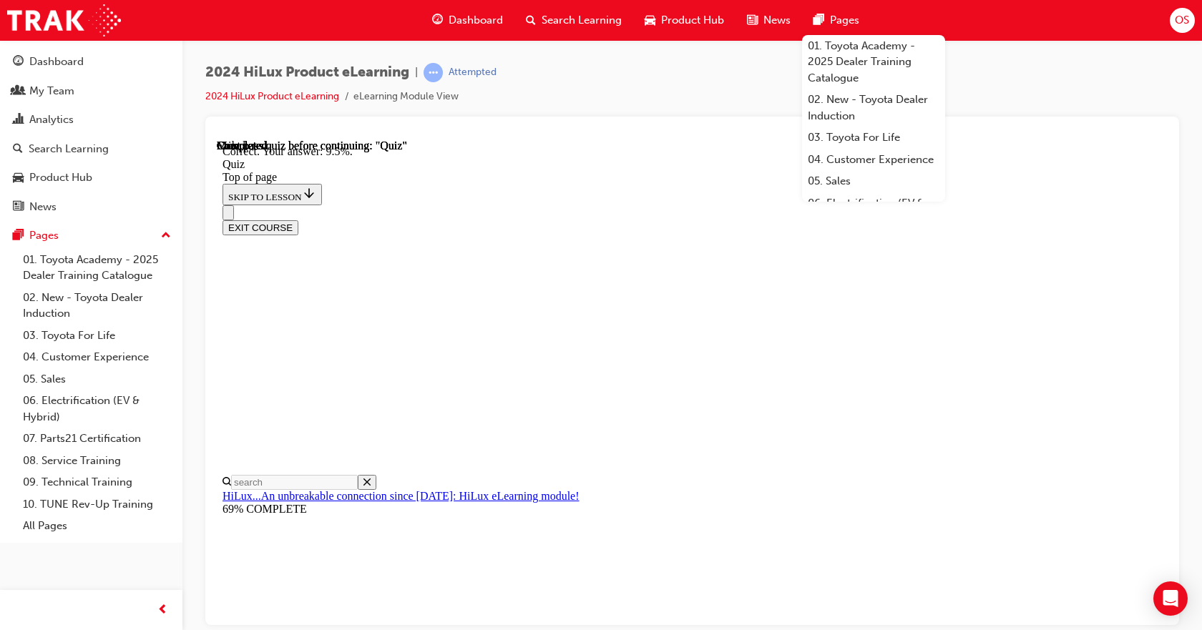
scroll to position [359, 0]
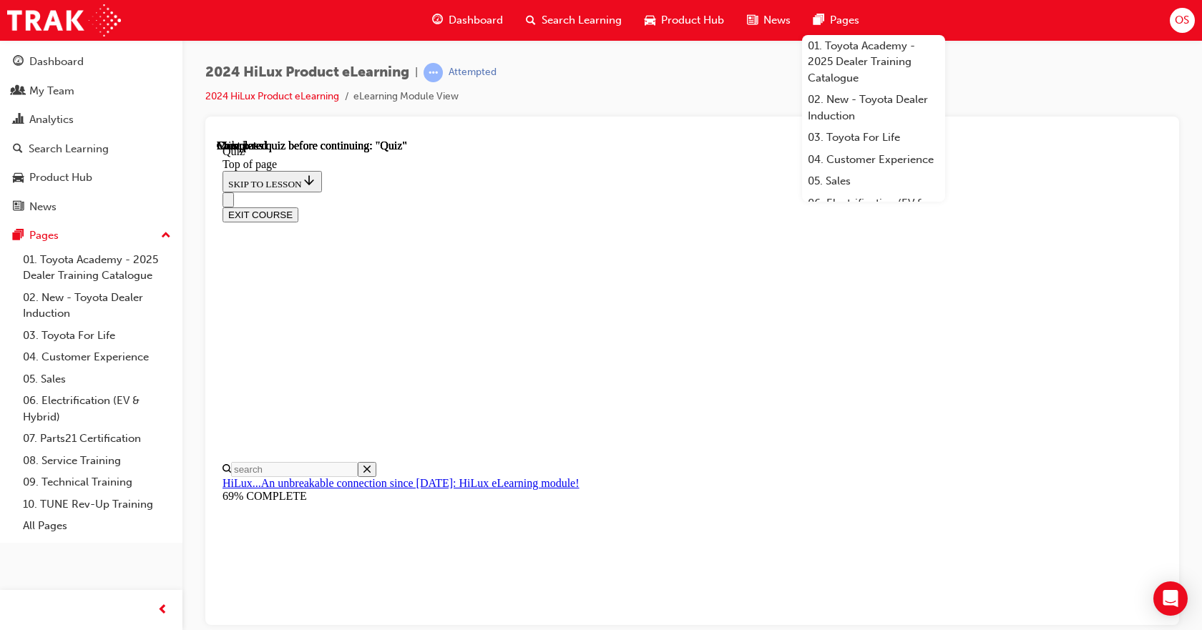
scroll to position [291, 0]
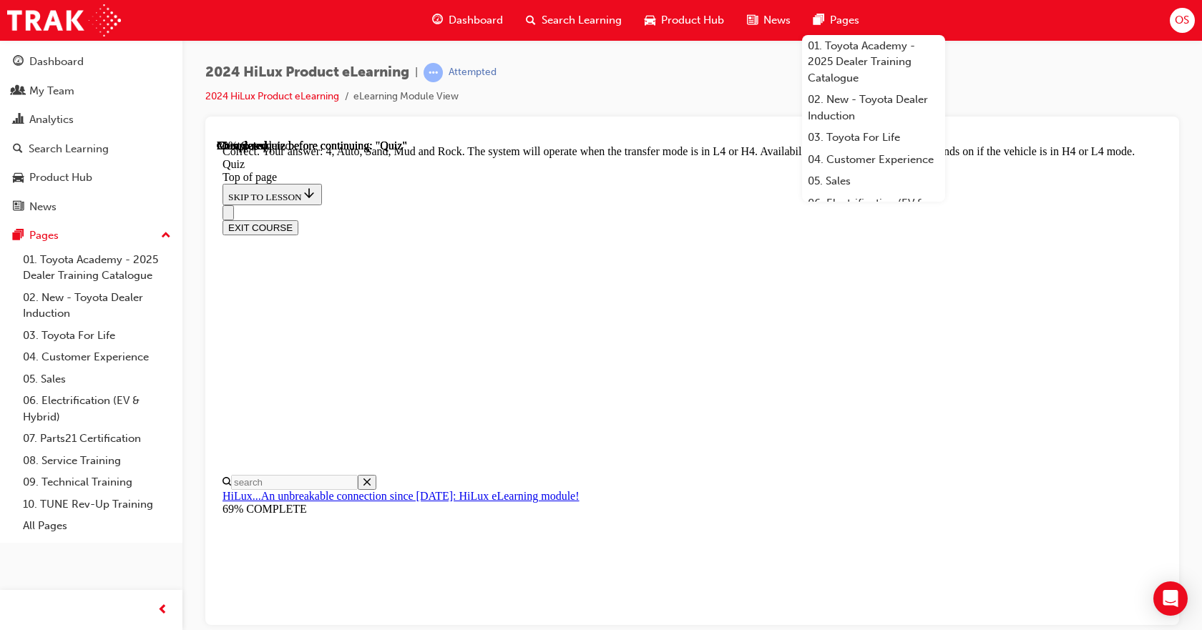
scroll to position [414, 0]
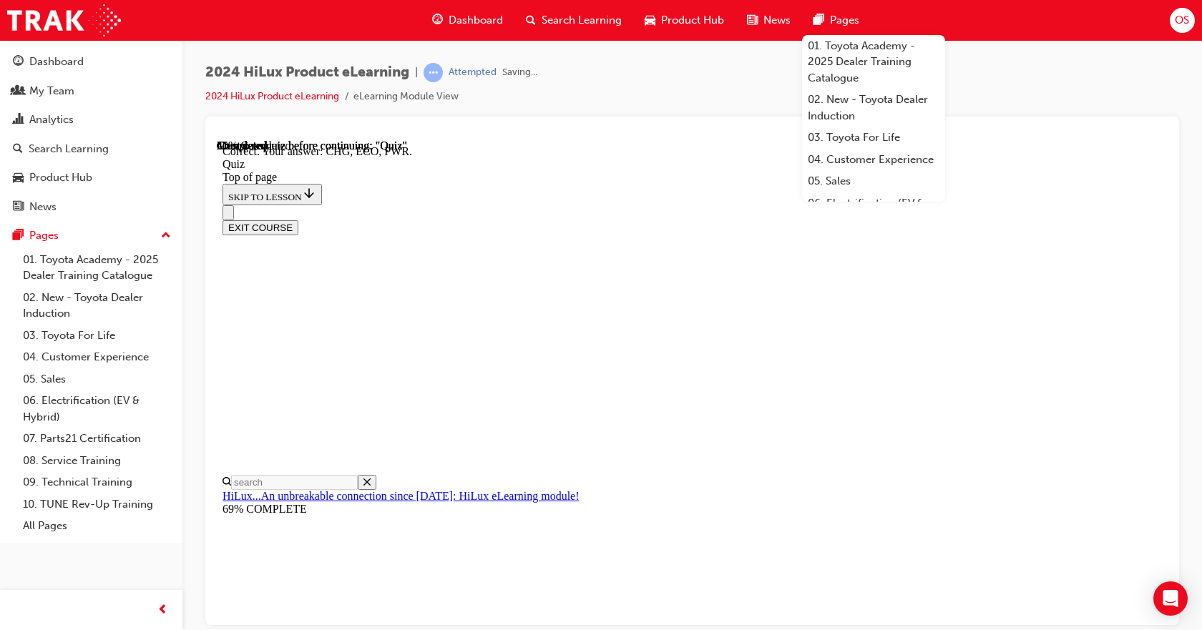
scroll to position [471, 0]
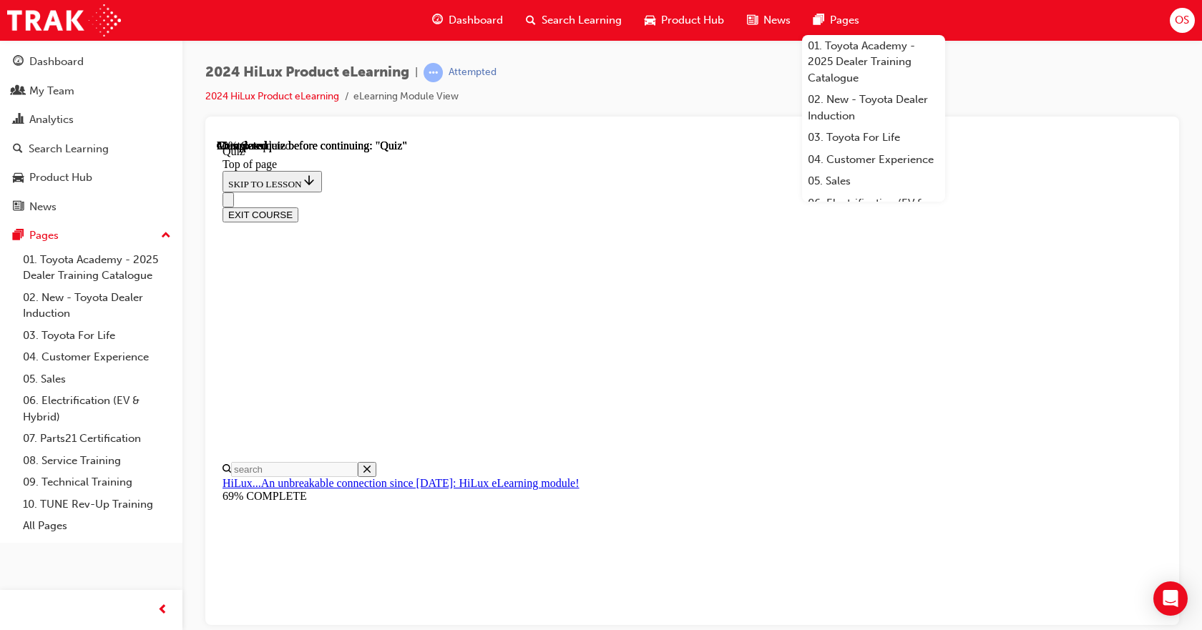
scroll to position [150, 0]
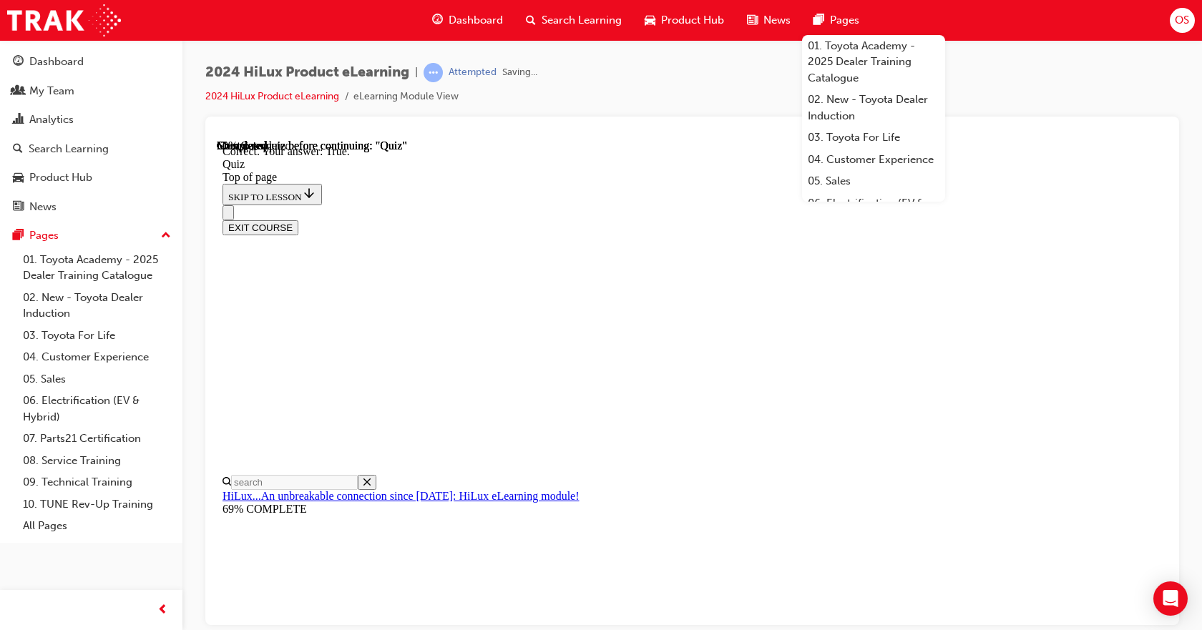
scroll to position [195, 0]
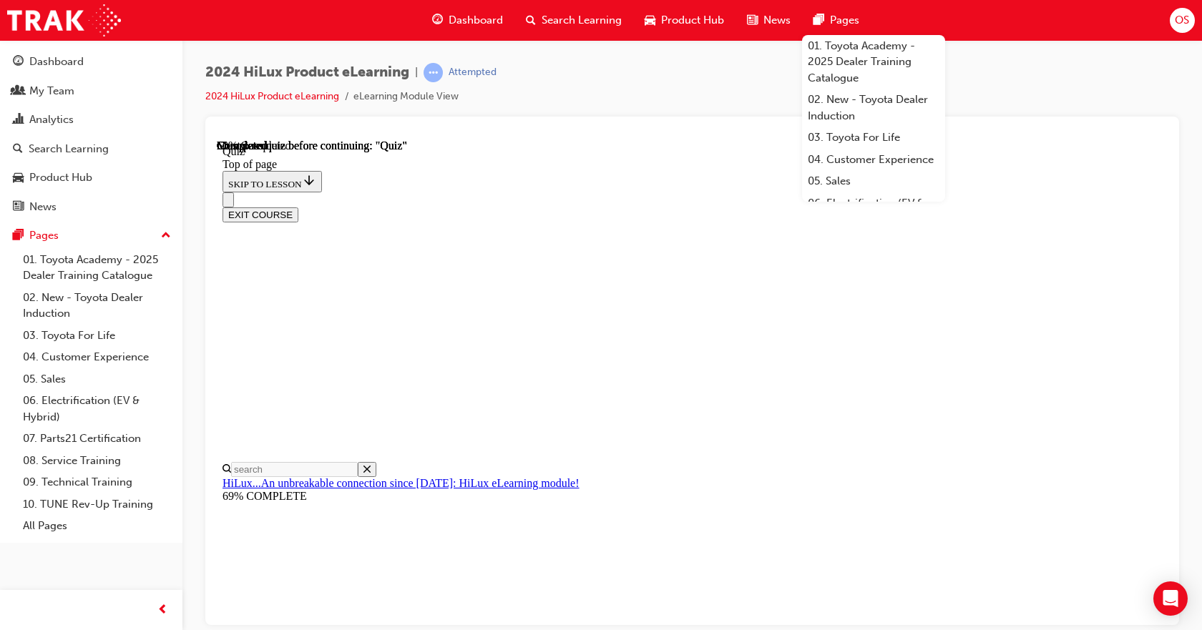
scroll to position [200, 0]
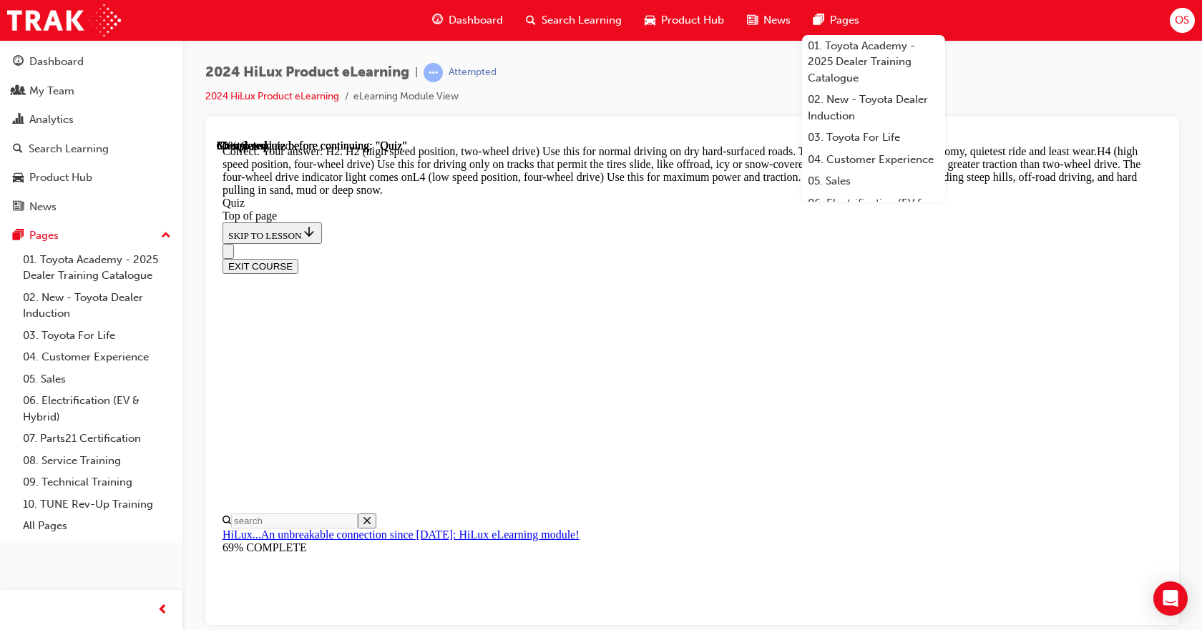
scroll to position [534, 0]
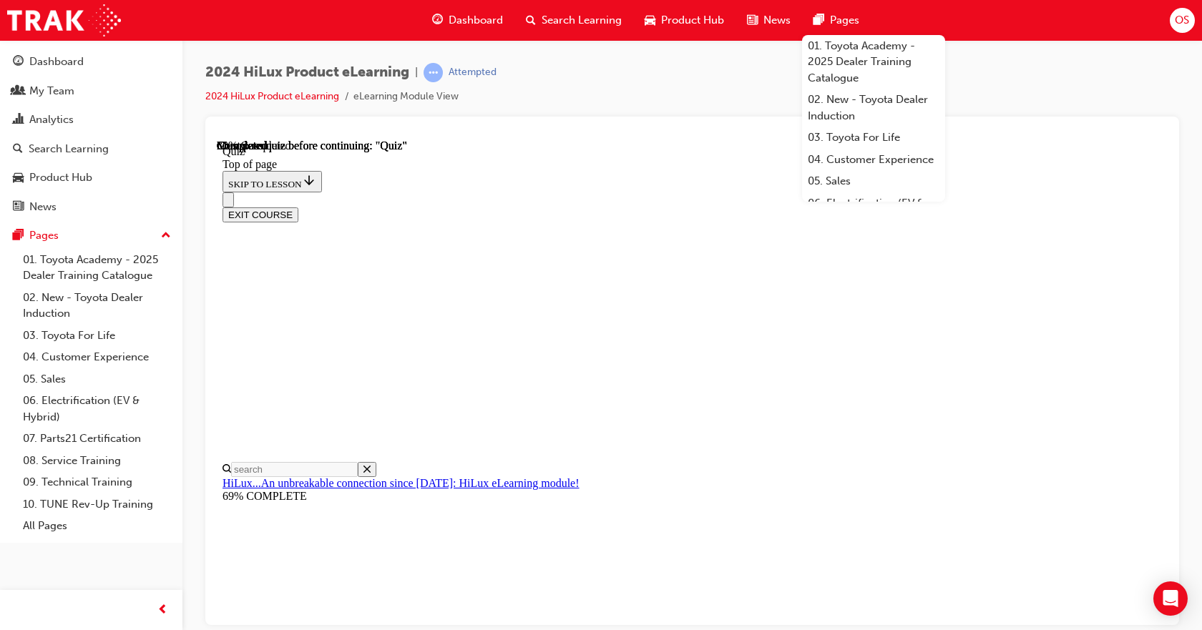
scroll to position [143, 0]
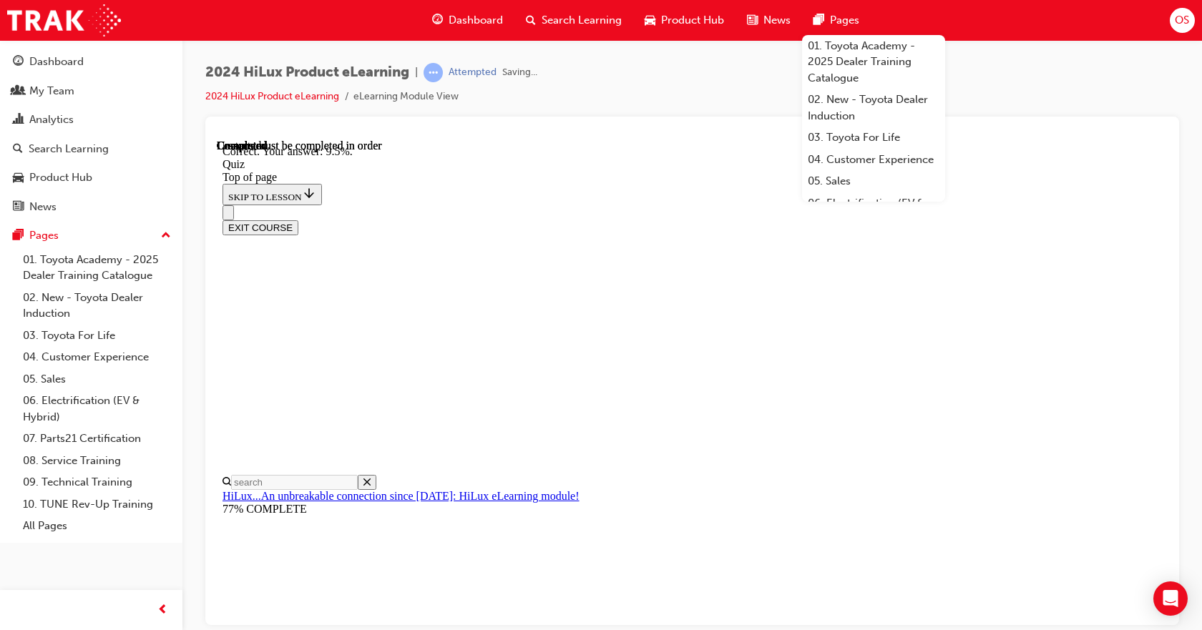
scroll to position [359, 0]
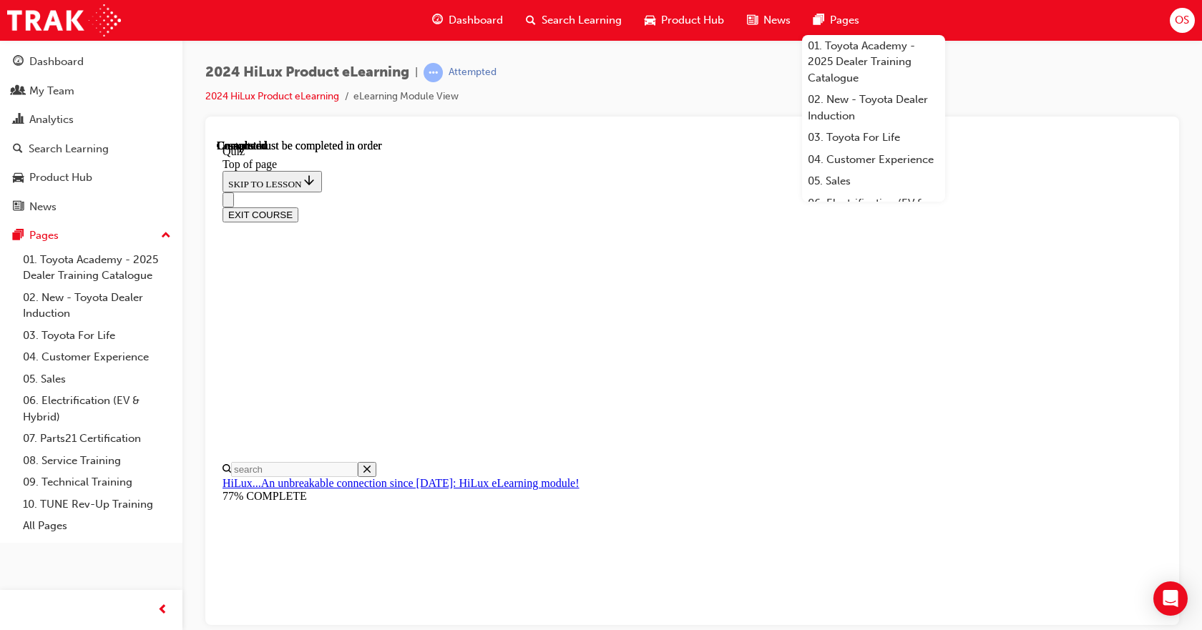
scroll to position [291, 0]
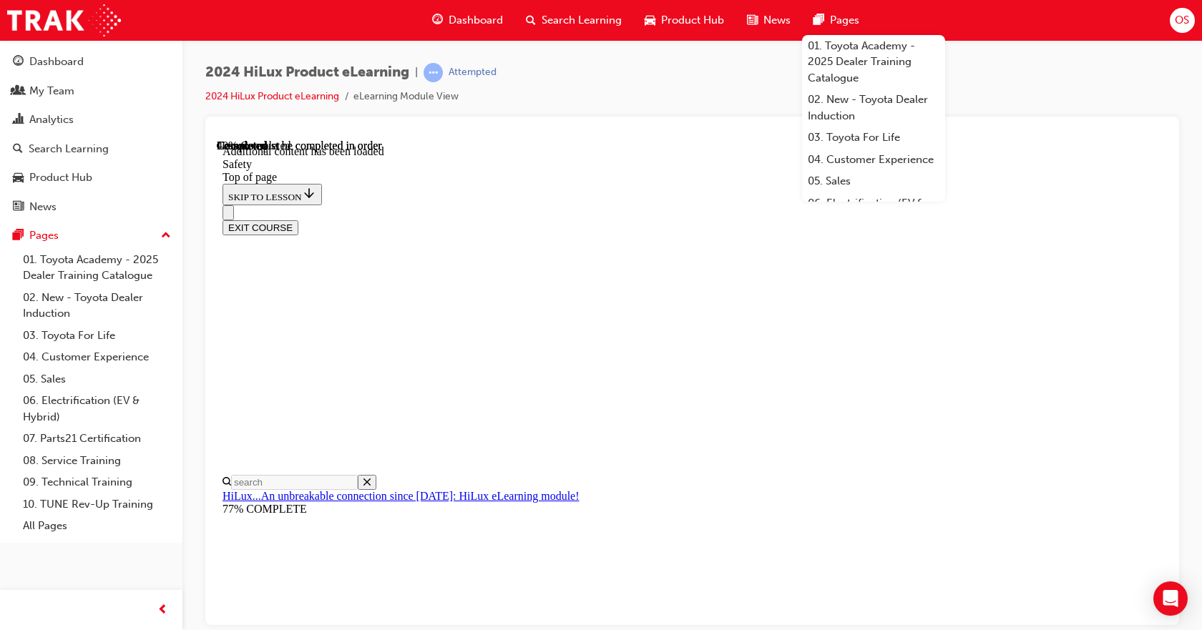
scroll to position [779, 0]
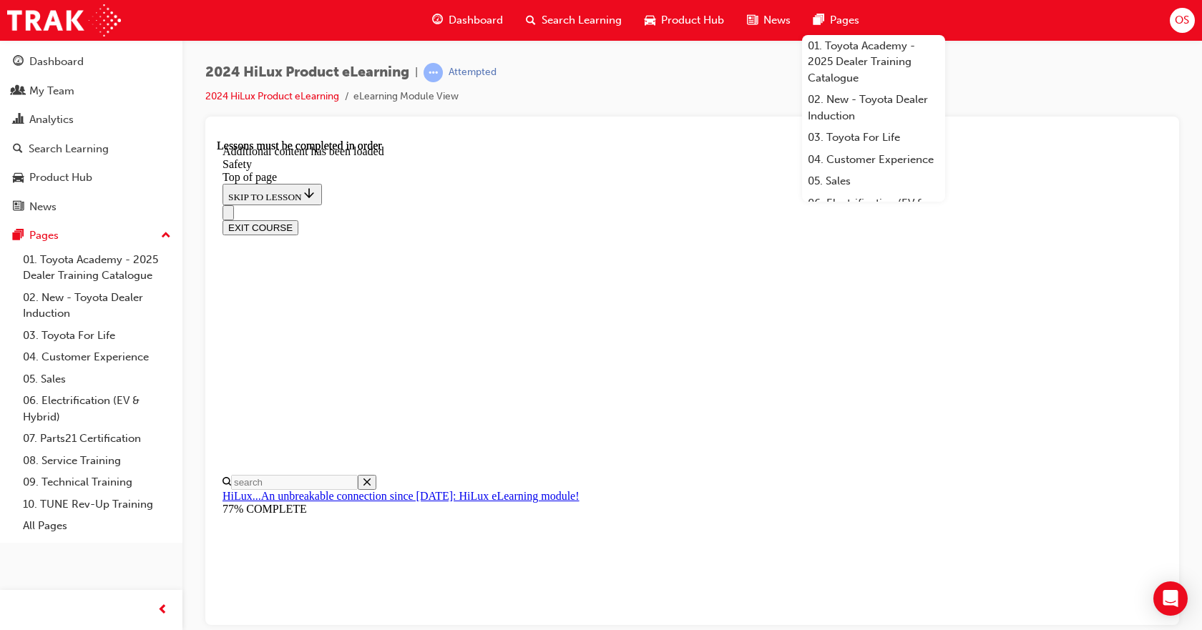
scroll to position [1230, 0]
drag, startPoint x: 811, startPoint y: 413, endPoint x: 797, endPoint y: 408, distance: 15.2
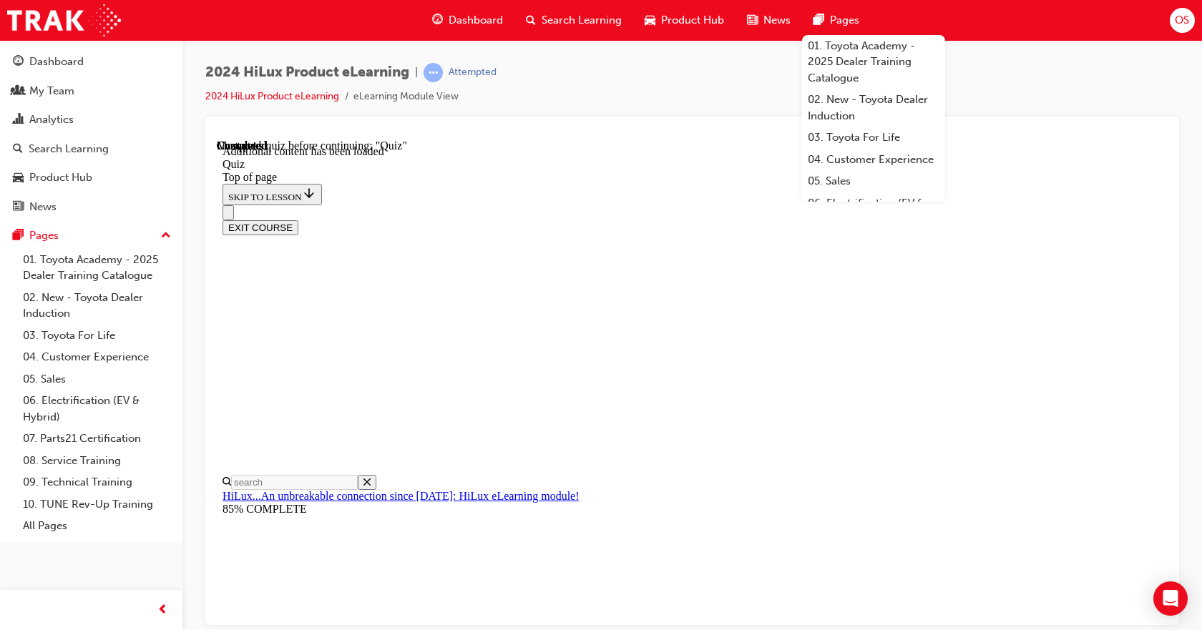
drag, startPoint x: 568, startPoint y: 199, endPoint x: 895, endPoint y: 452, distance: 413.7
copy div "Which iteration of Toyota Safety Sense (TSS) comes standard on the HiLux? Choos…"
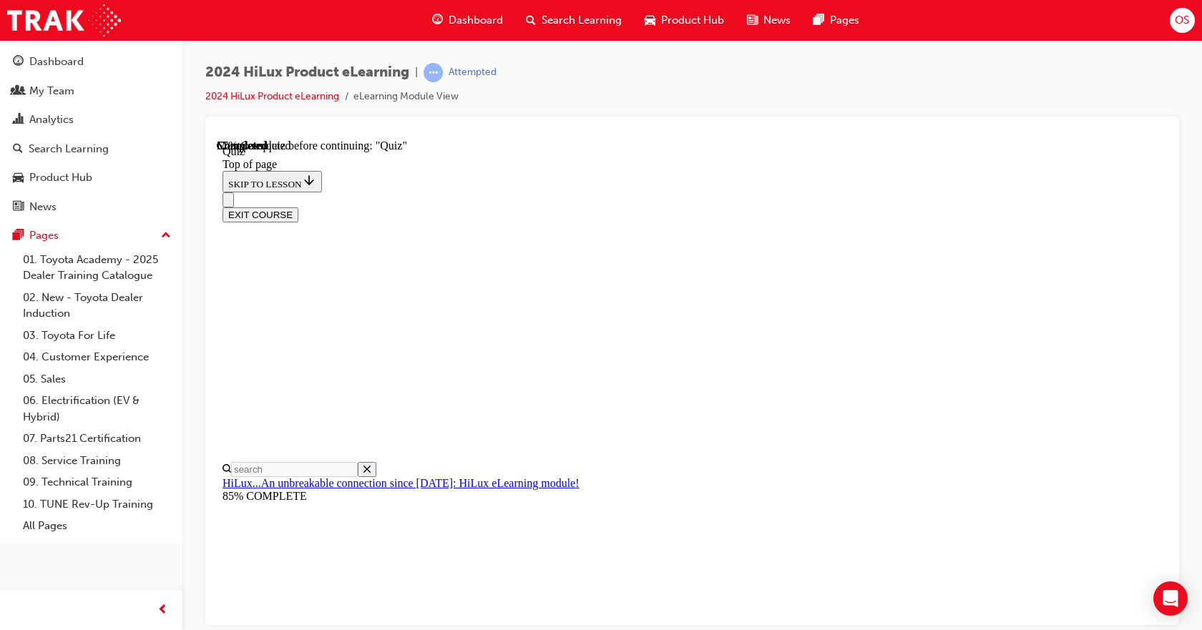
scroll to position [143, 0]
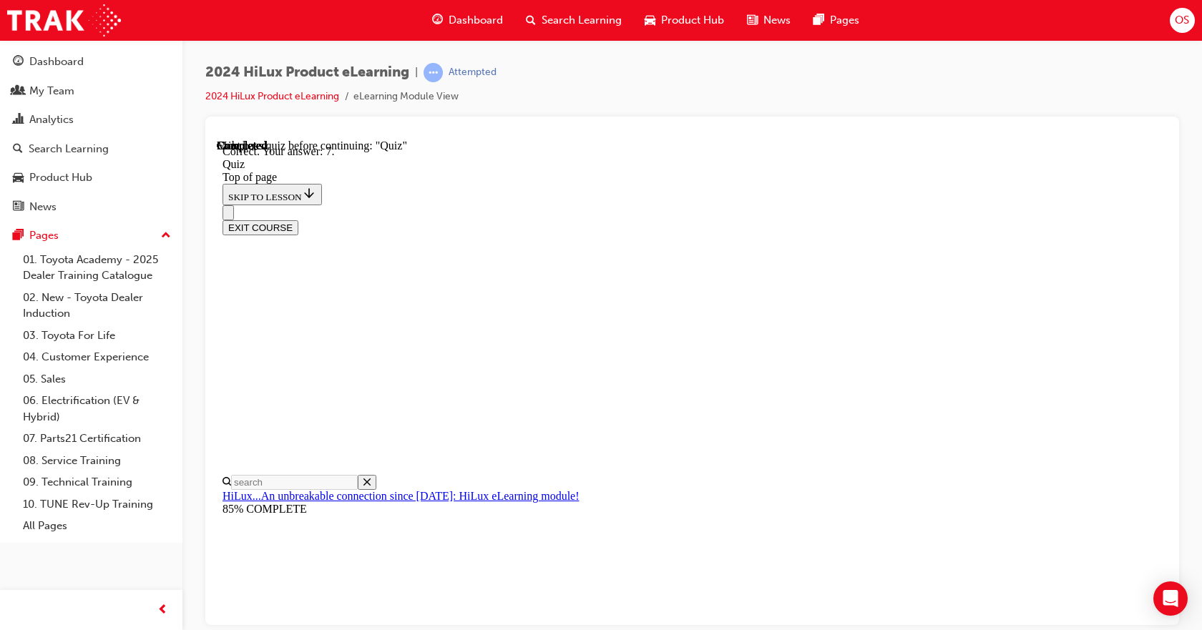
scroll to position [253, 0]
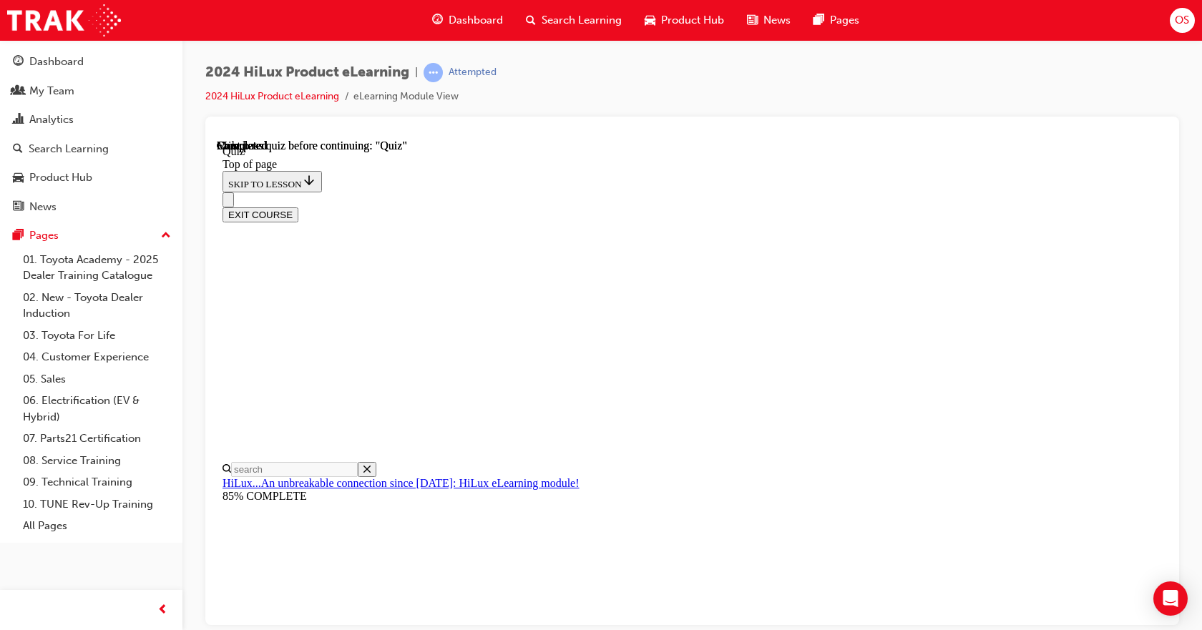
scroll to position [291, 0]
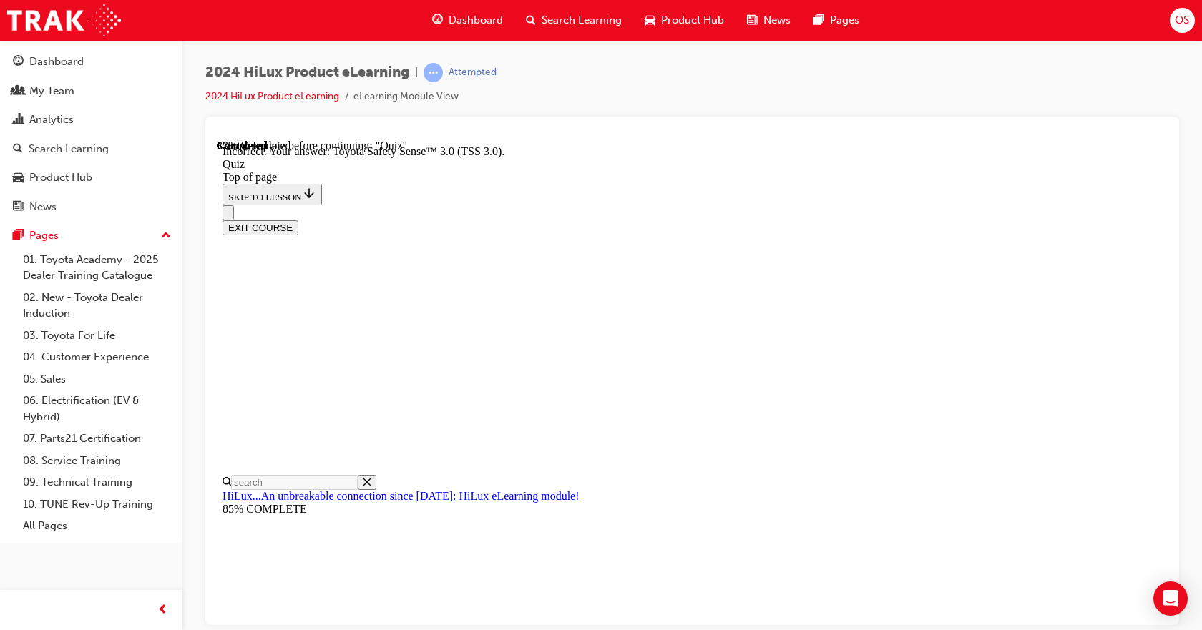
scroll to position [255, 0]
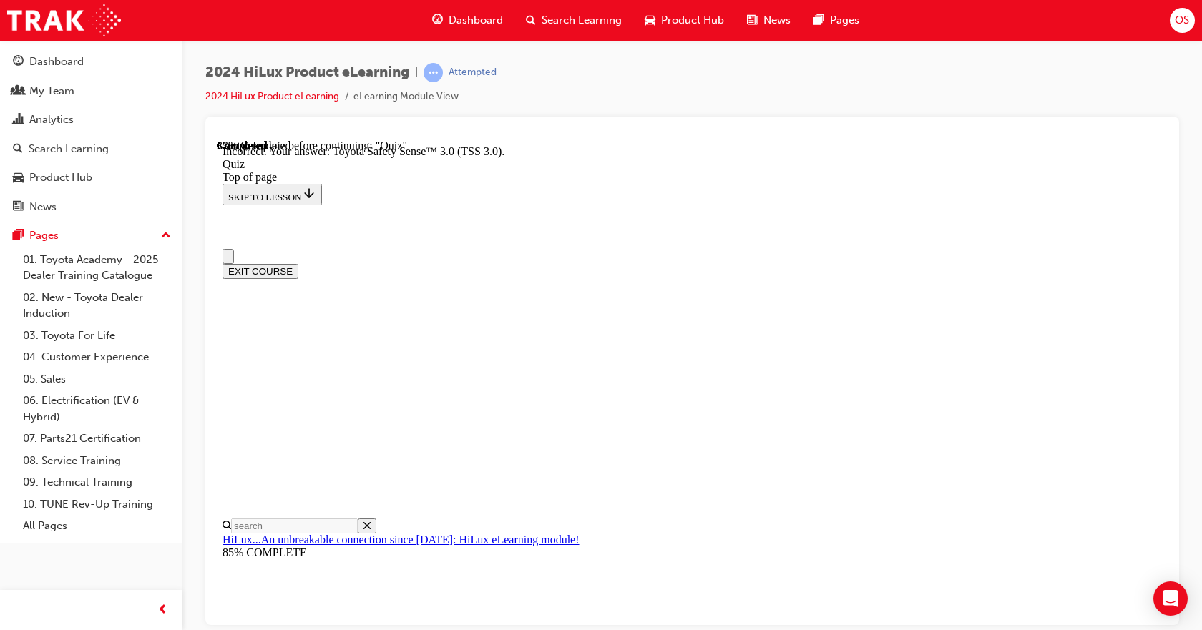
scroll to position [0, 0]
drag, startPoint x: 605, startPoint y: 545, endPoint x: 612, endPoint y: 546, distance: 7.3
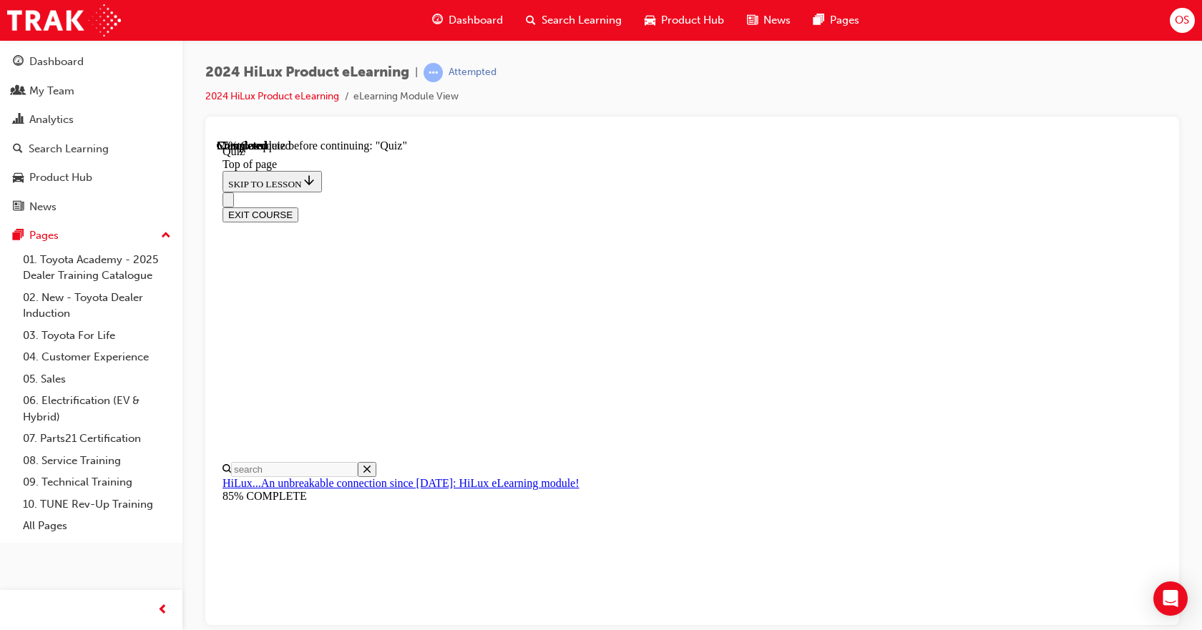
scroll to position [150, 0]
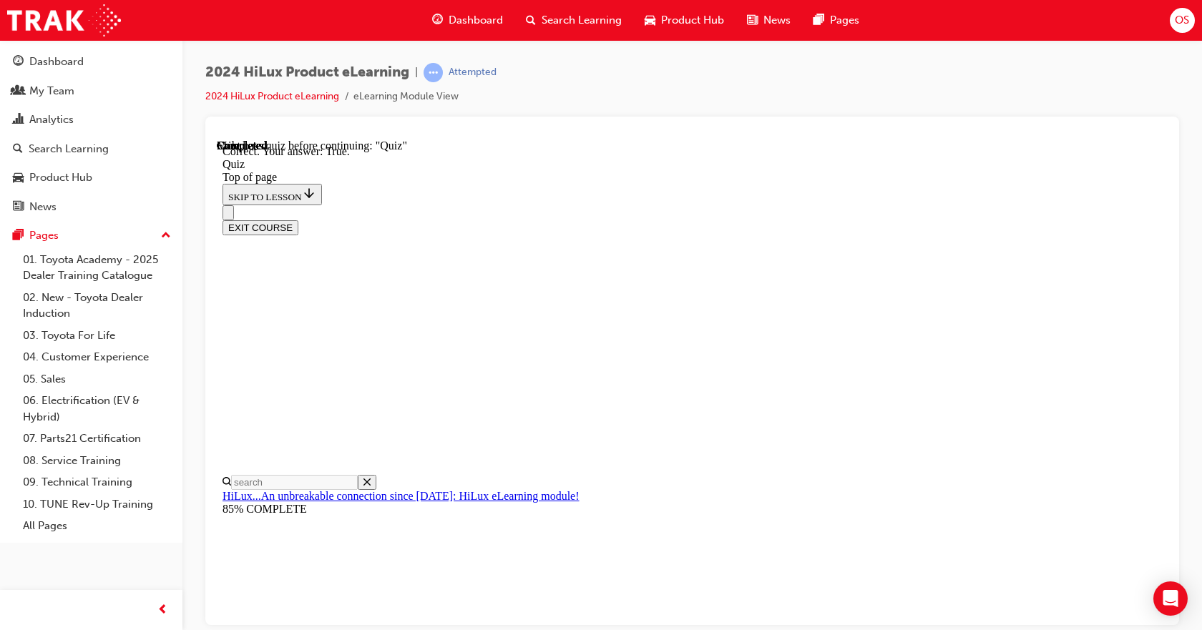
scroll to position [195, 0]
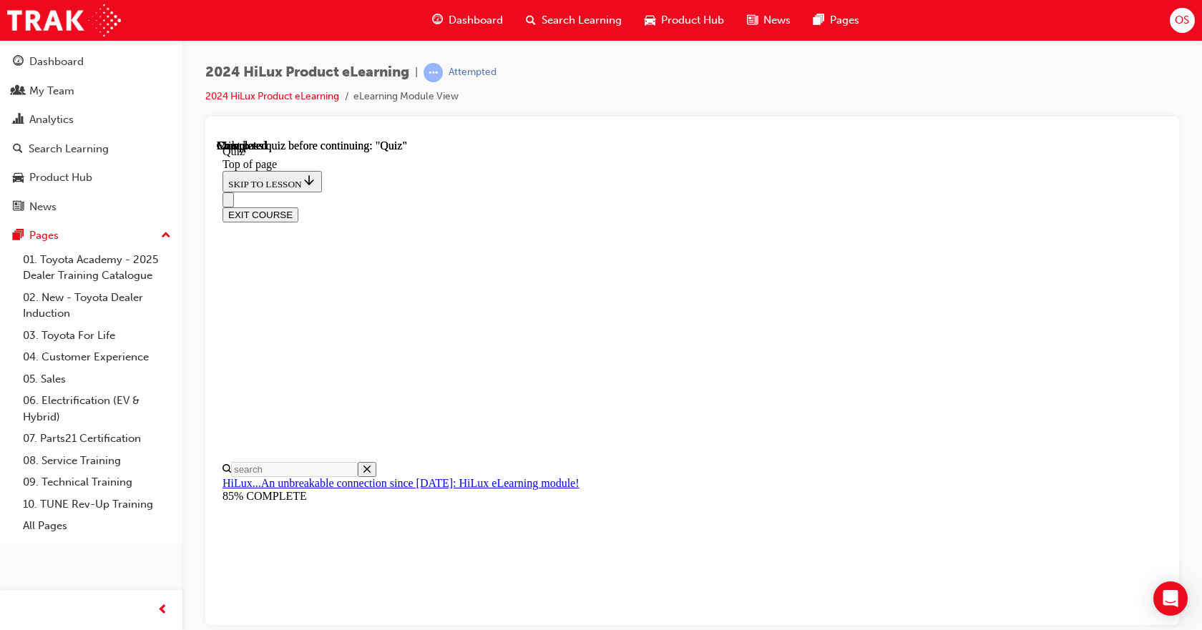
scroll to position [291, 0]
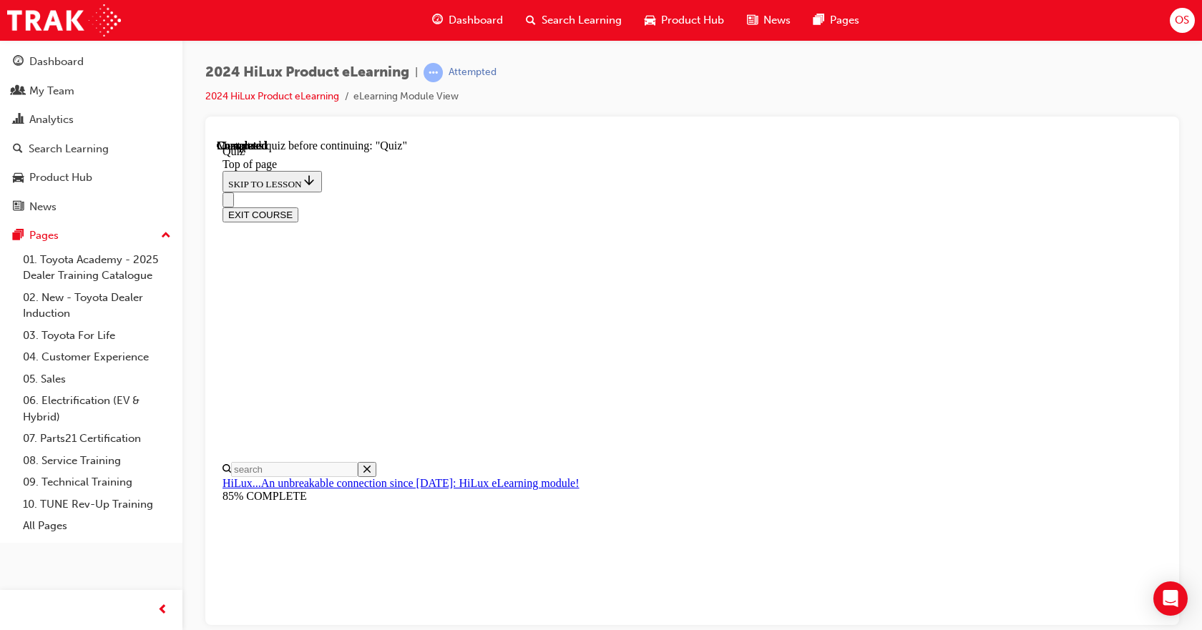
scroll to position [188, 0]
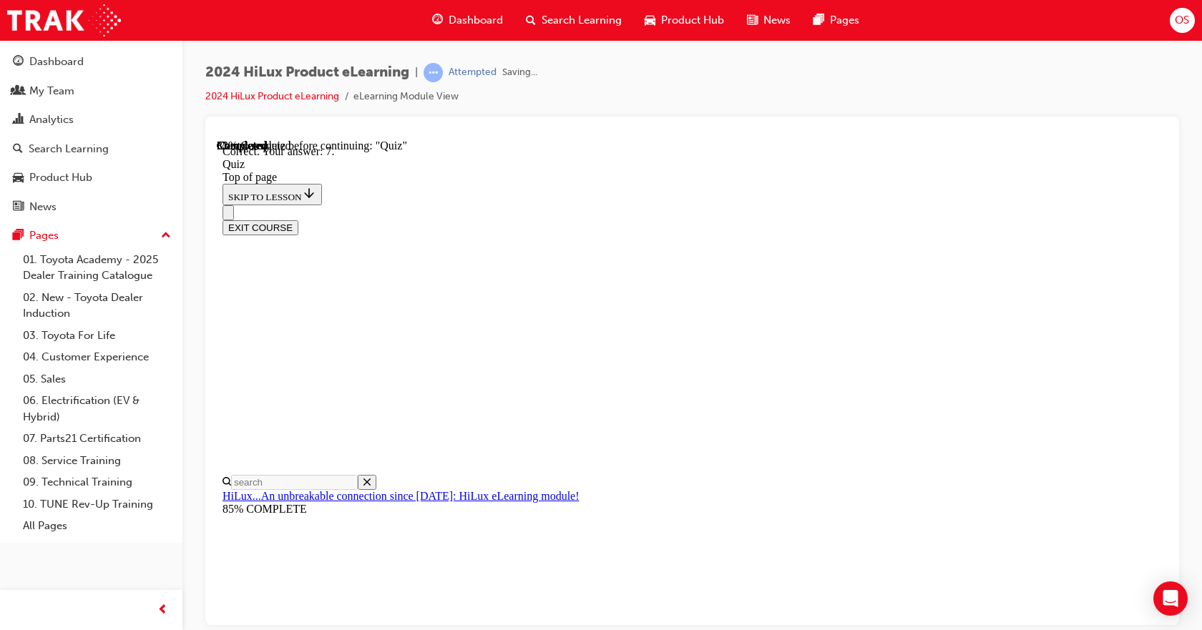
scroll to position [253, 0]
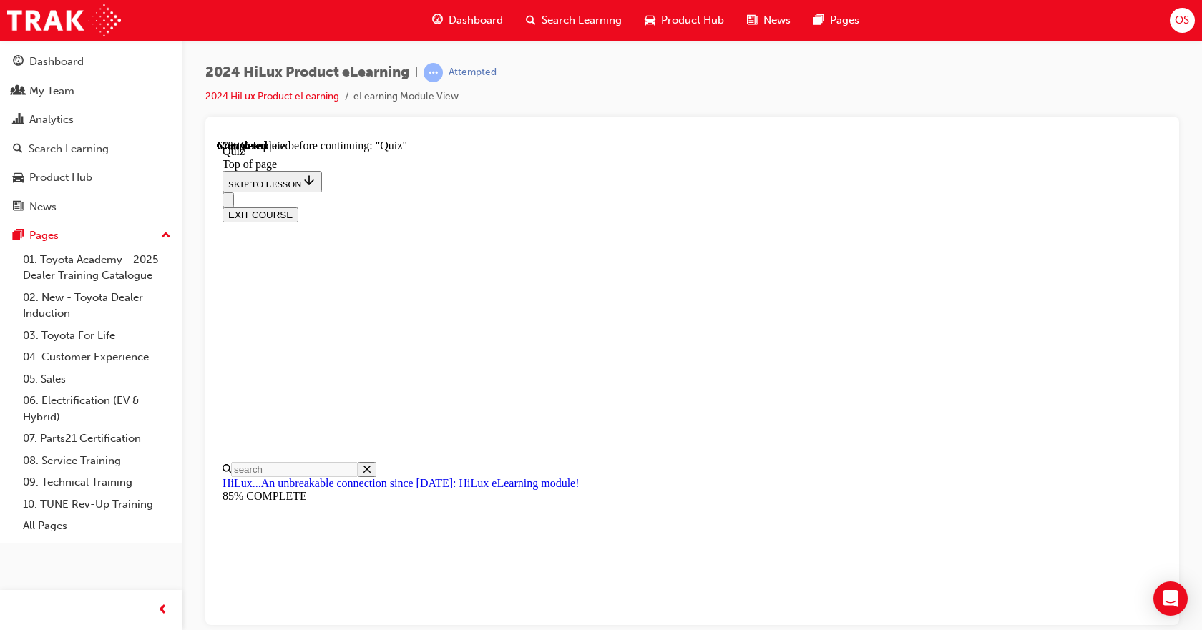
scroll to position [150, 0]
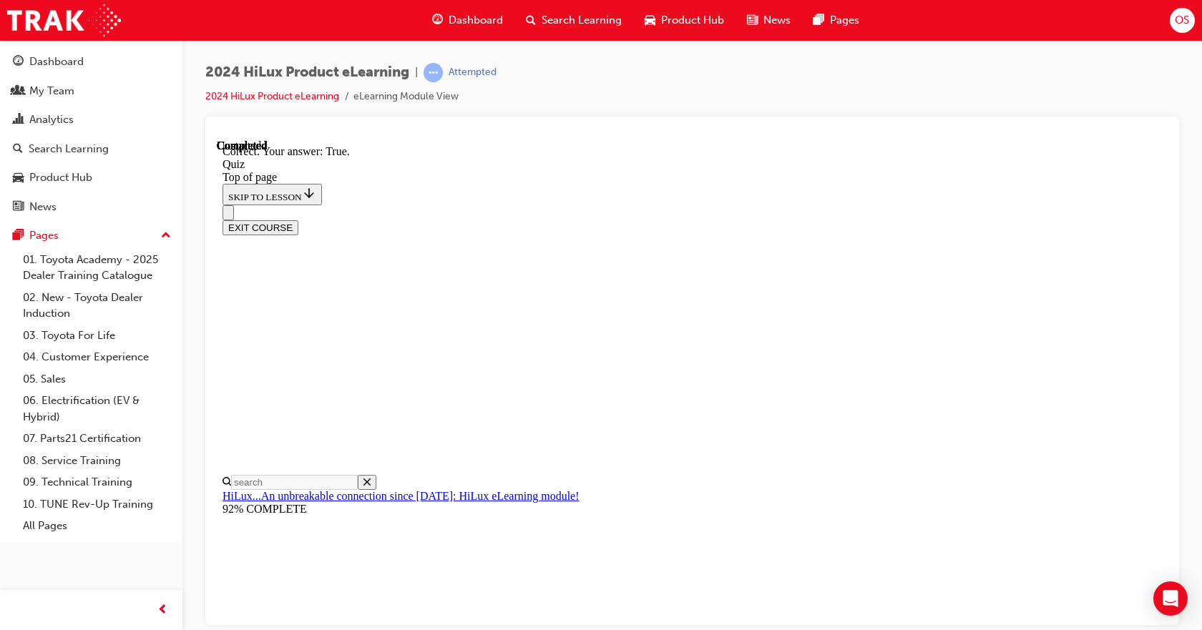
scroll to position [195, 0]
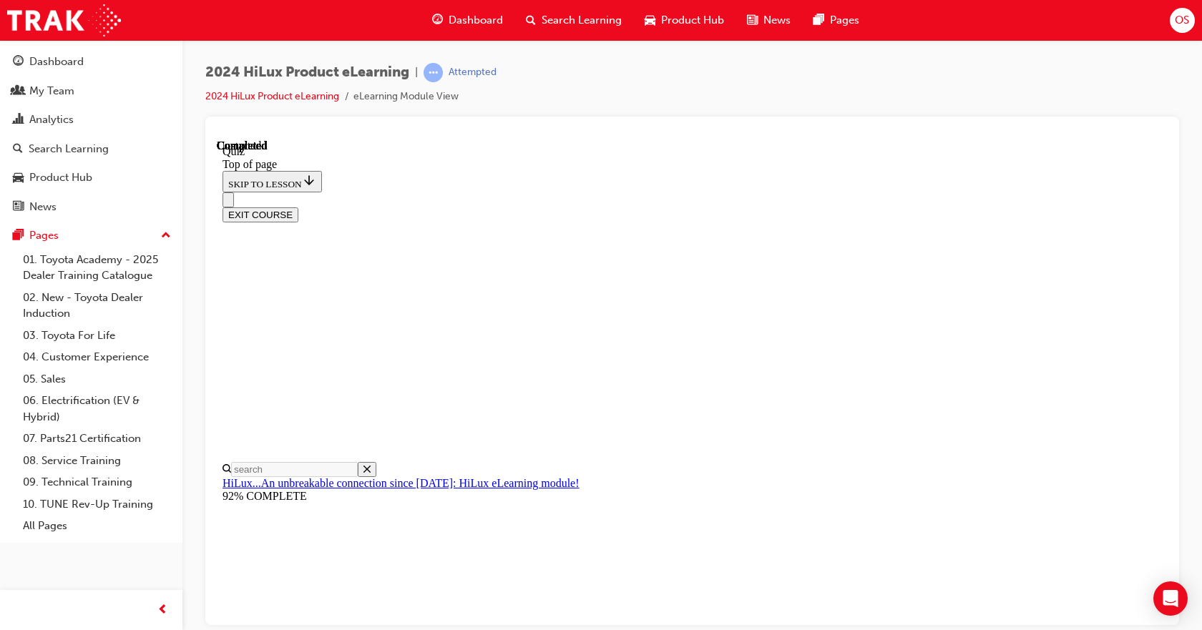
scroll to position [291, 0]
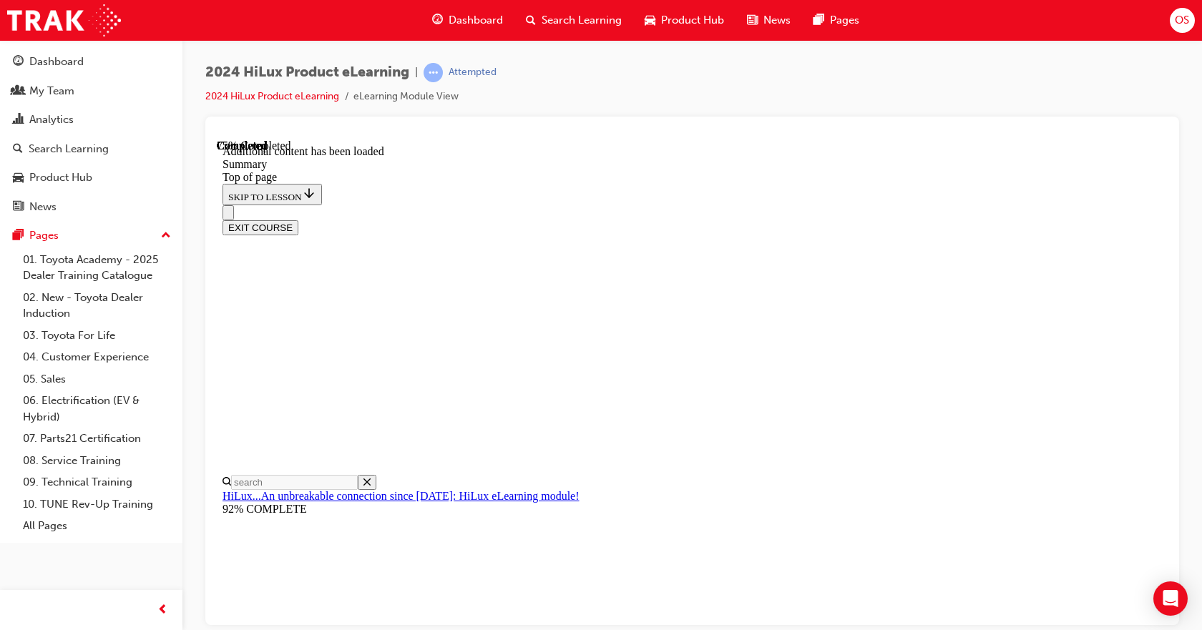
scroll to position [1446, 0]
click at [298, 220] on button "EXIT COURSE" at bounding box center [261, 227] width 76 height 15
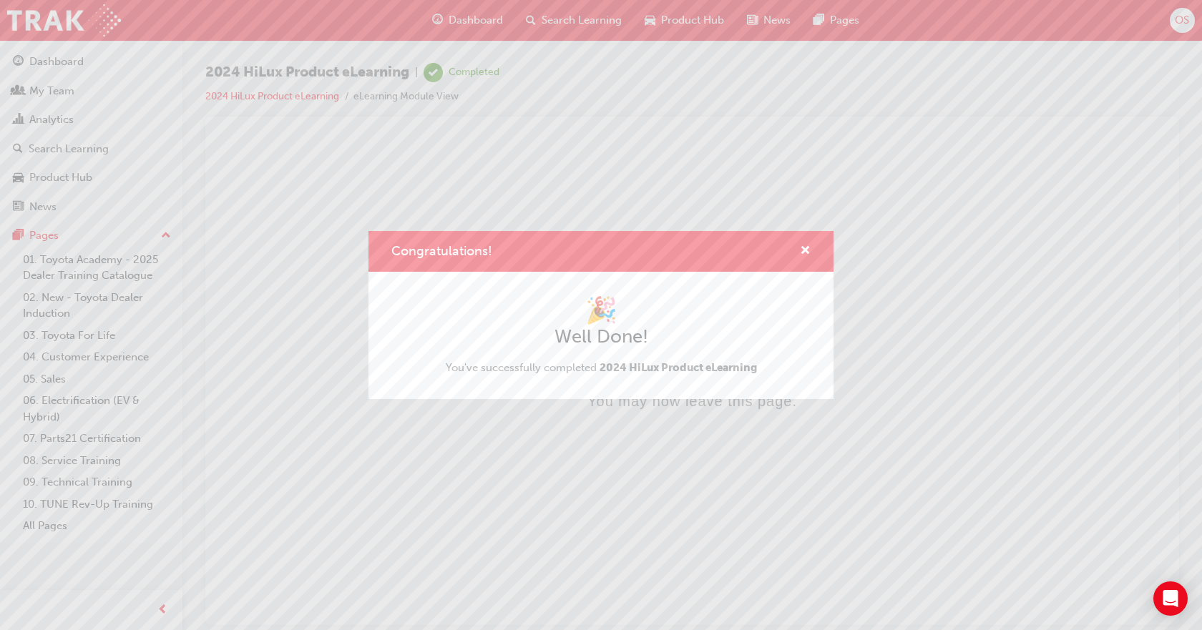
scroll to position [0, 0]
click at [807, 250] on span "cross-icon" at bounding box center [805, 251] width 11 height 13
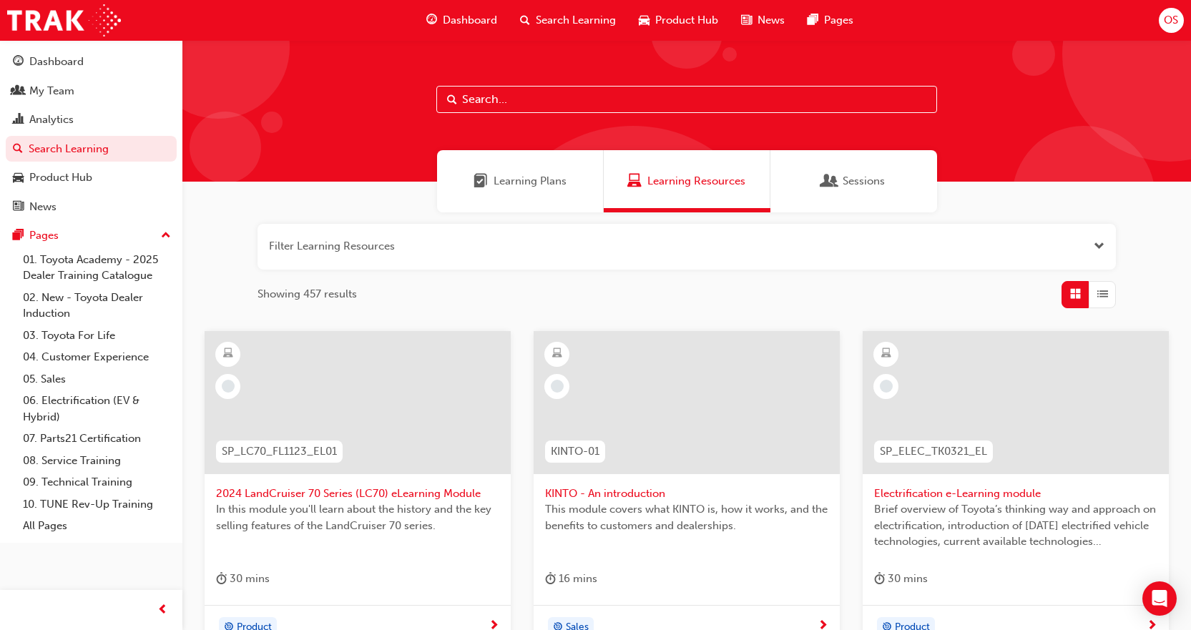
click at [565, 101] on input "text" at bounding box center [687, 99] width 501 height 27
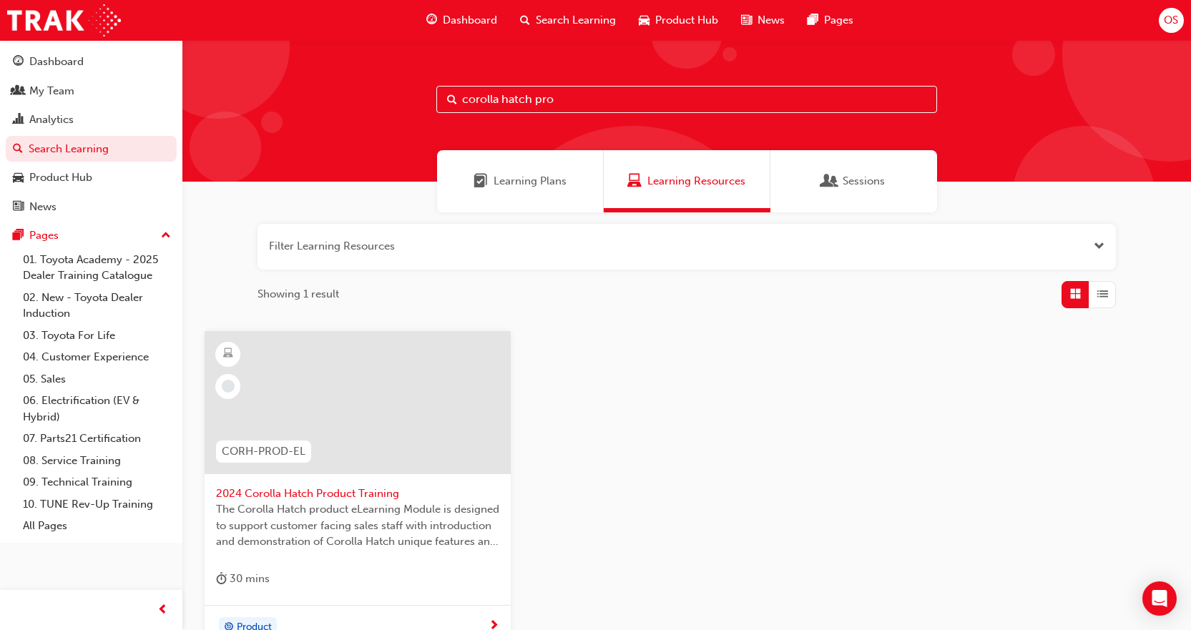
type input "corolla hatch pro"
click at [389, 486] on span "2024 Corolla Hatch Product Training" at bounding box center [357, 494] width 283 height 16
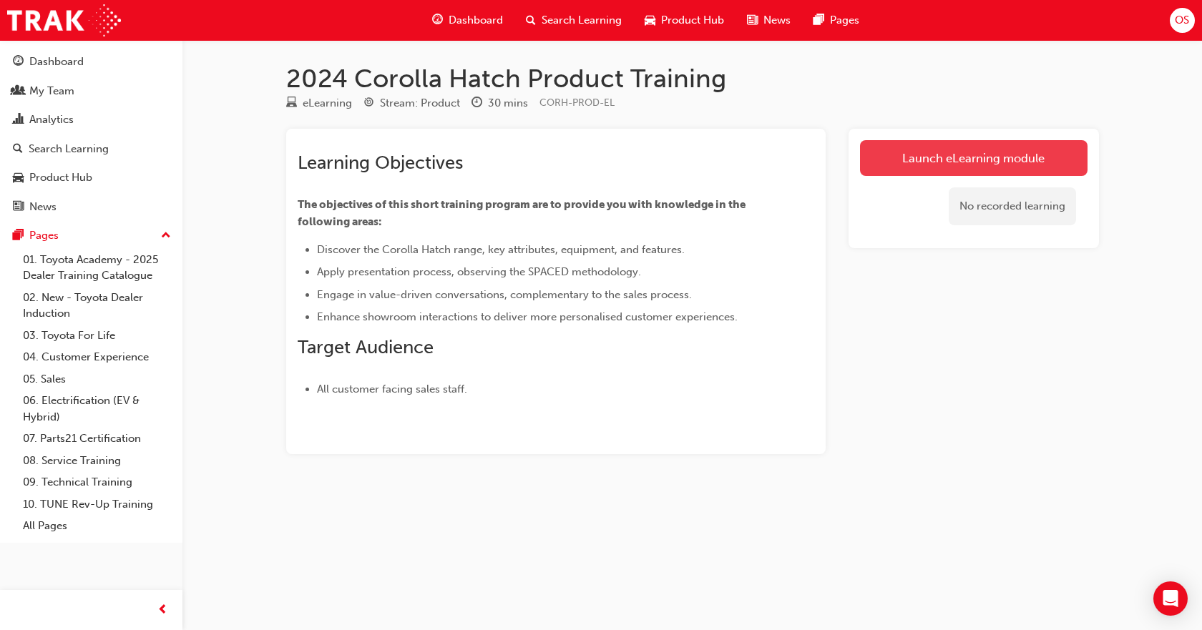
click at [929, 146] on link "Launch eLearning module" at bounding box center [974, 158] width 228 height 36
